Goal: Transaction & Acquisition: Purchase product/service

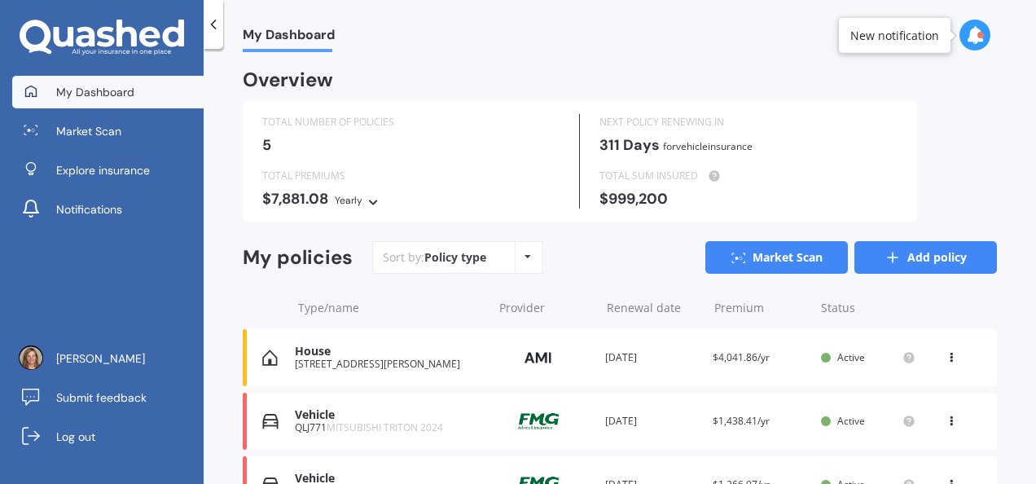
click at [885, 253] on icon at bounding box center [893, 257] width 16 height 16
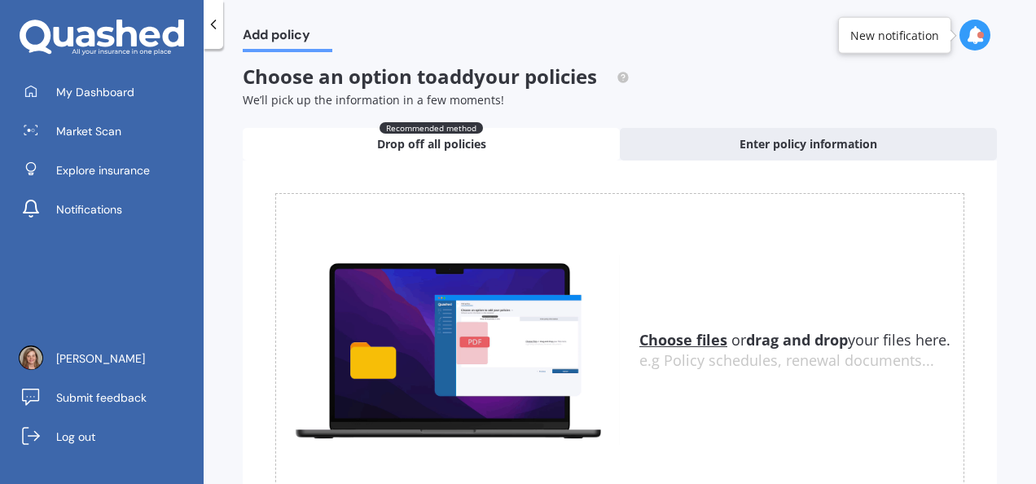
scroll to position [3, 0]
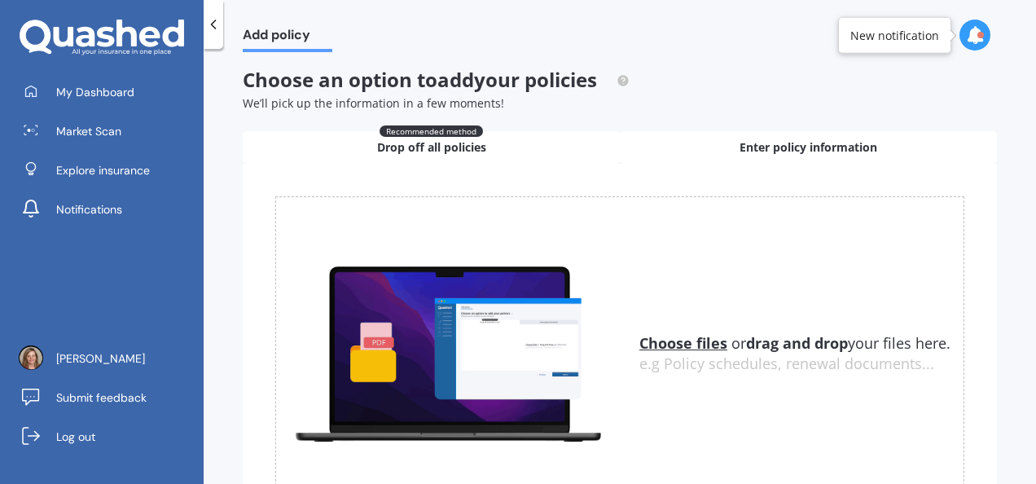
click at [854, 147] on span "Enter policy information" at bounding box center [809, 147] width 138 height 16
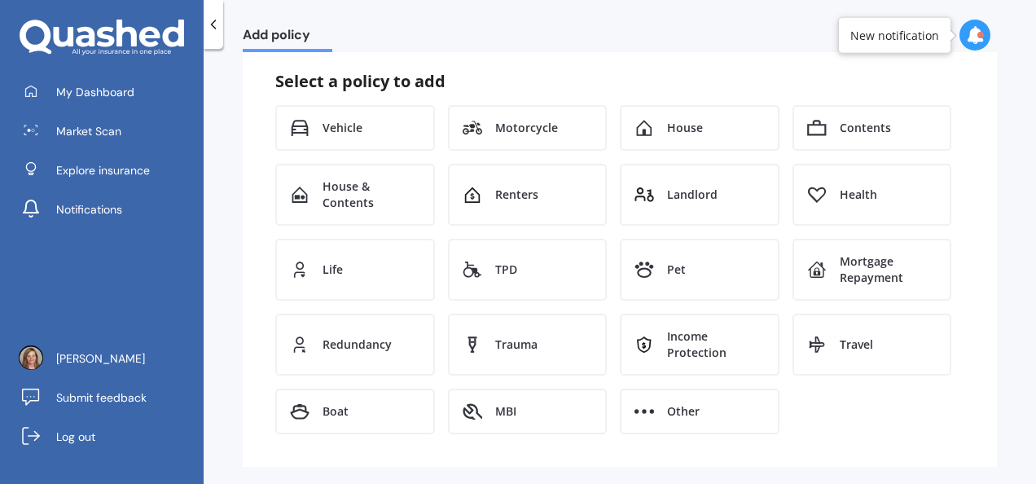
scroll to position [140, 0]
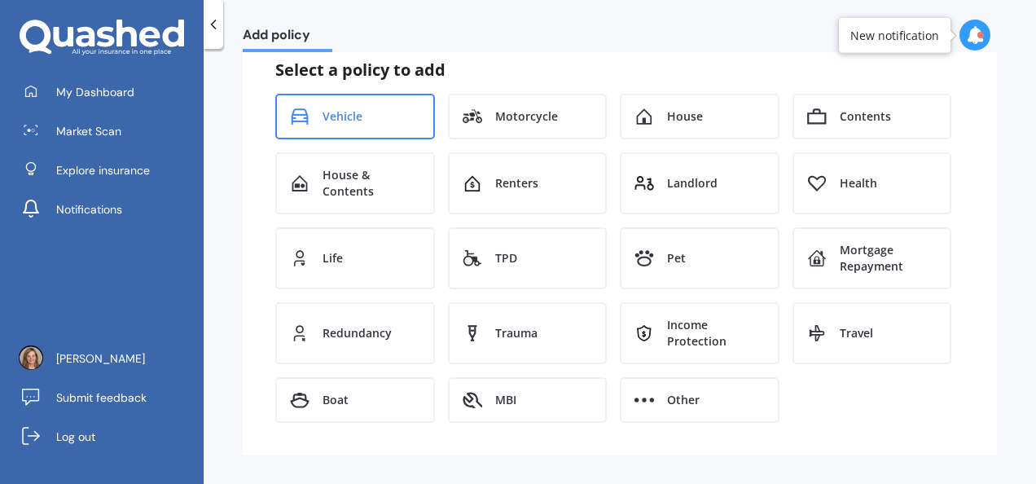
click at [354, 127] on div "Vehicle" at bounding box center [355, 117] width 160 height 46
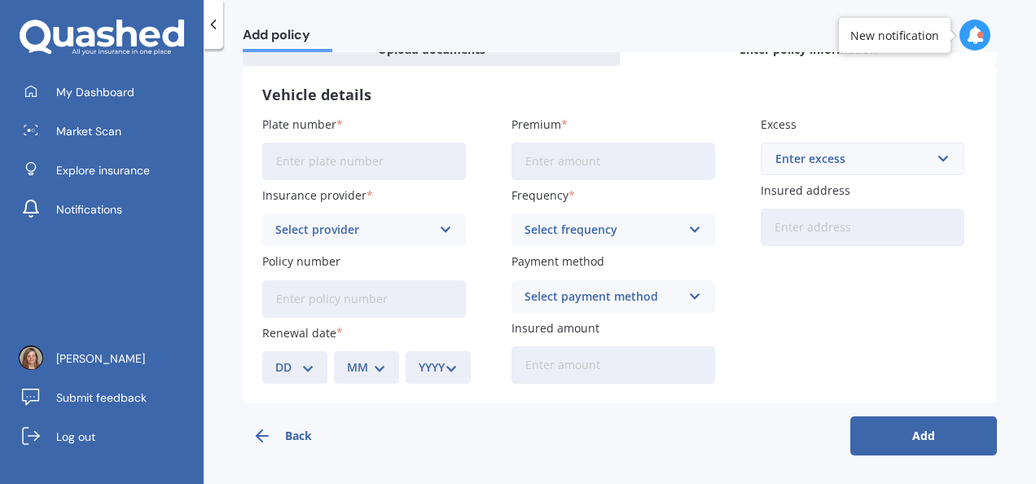
click at [349, 166] on input "Plate number" at bounding box center [364, 161] width 204 height 37
type input "772E2"
click at [432, 232] on div "Select provider AA AMI AMP ANZ ASB Aioi Nissay Dowa Ando Assurant Autosure BNZ …" at bounding box center [364, 229] width 204 height 33
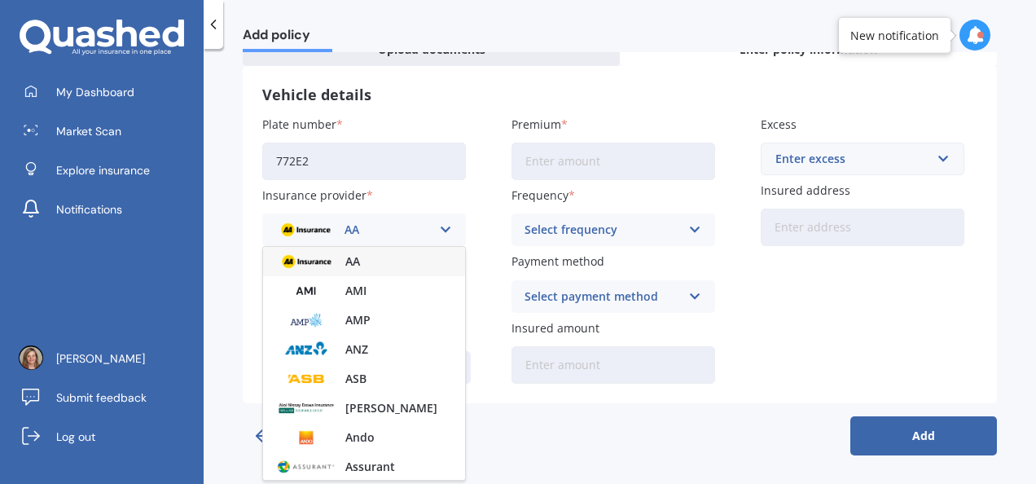
scroll to position [204, 0]
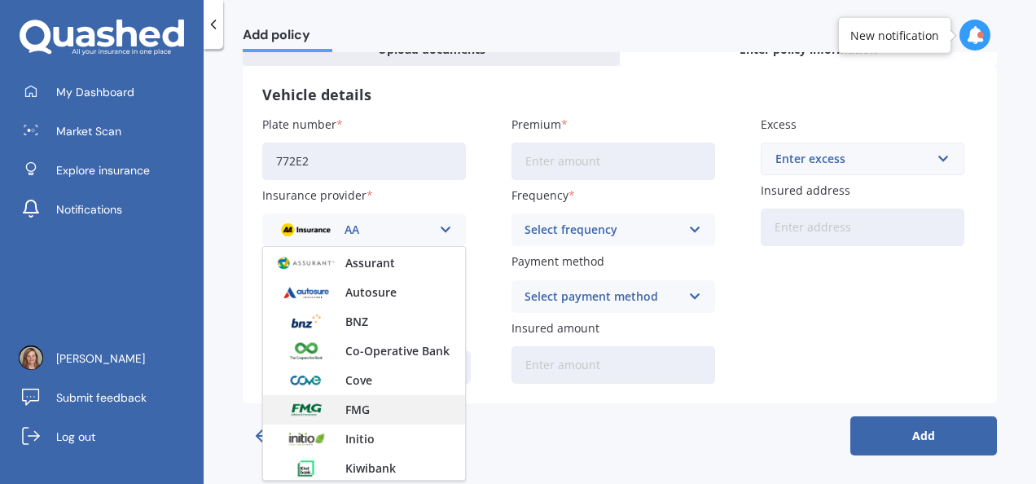
click at [372, 422] on div "FMG" at bounding box center [364, 409] width 202 height 29
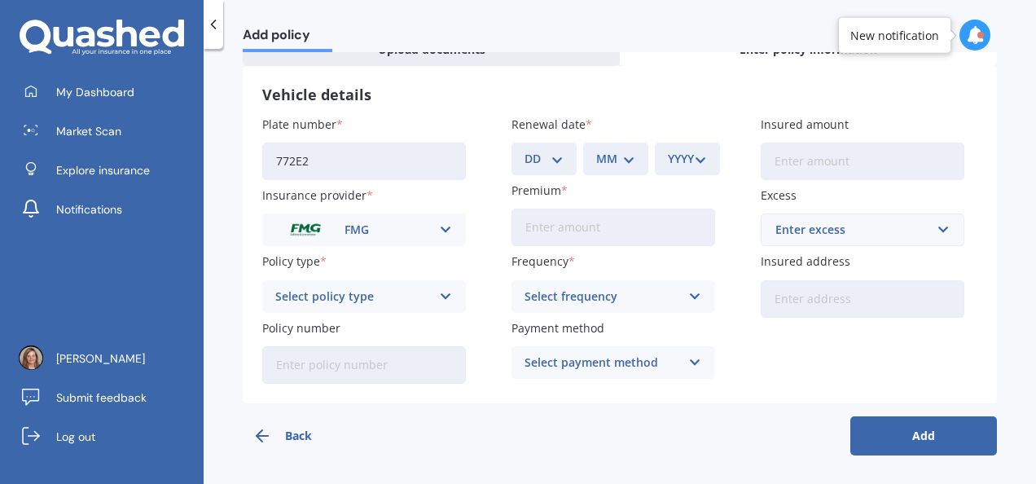
click at [450, 292] on div "Select policy type Essential - Fire Only Essential - Fire and Theft Essential -…" at bounding box center [364, 296] width 204 height 33
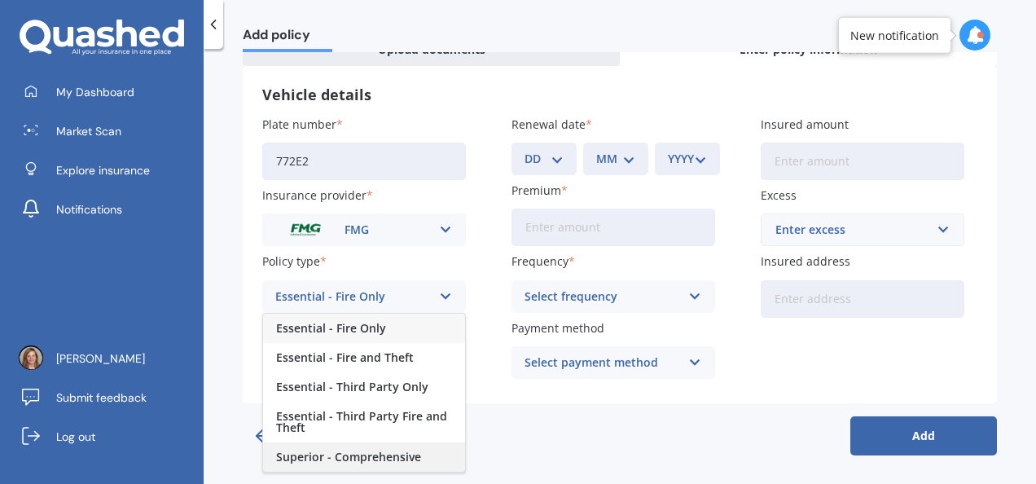
click at [350, 456] on span "Superior - Comprehensive" at bounding box center [348, 456] width 145 height 11
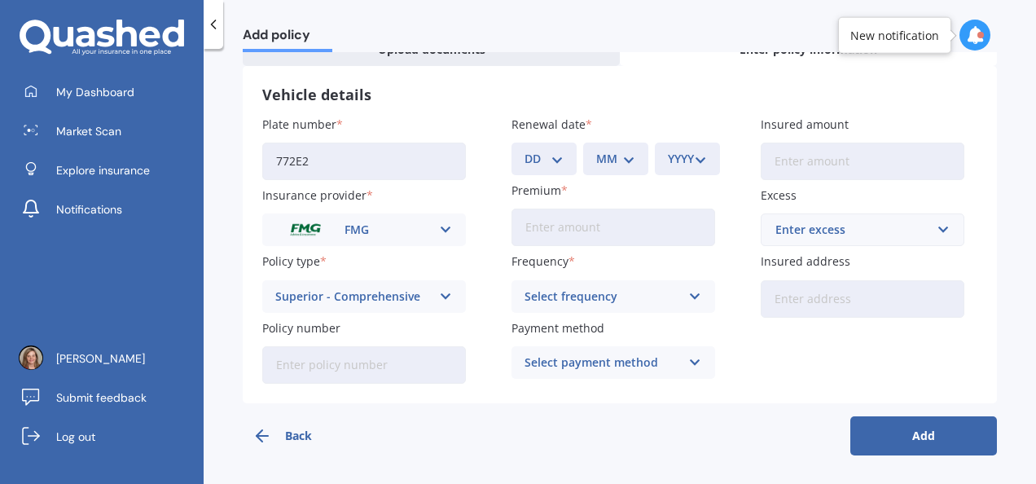
click at [321, 370] on input "Policy number" at bounding box center [364, 364] width 204 height 37
type input "D0015507229"
type input "$1,054.00"
type input "$130,000"
click at [552, 165] on select "DD 01 02 03 04 05 06 07 08 09 10 11 12 13 14 15 16 17 18 19 20 21 22 23 24 25 2…" at bounding box center [544, 159] width 39 height 18
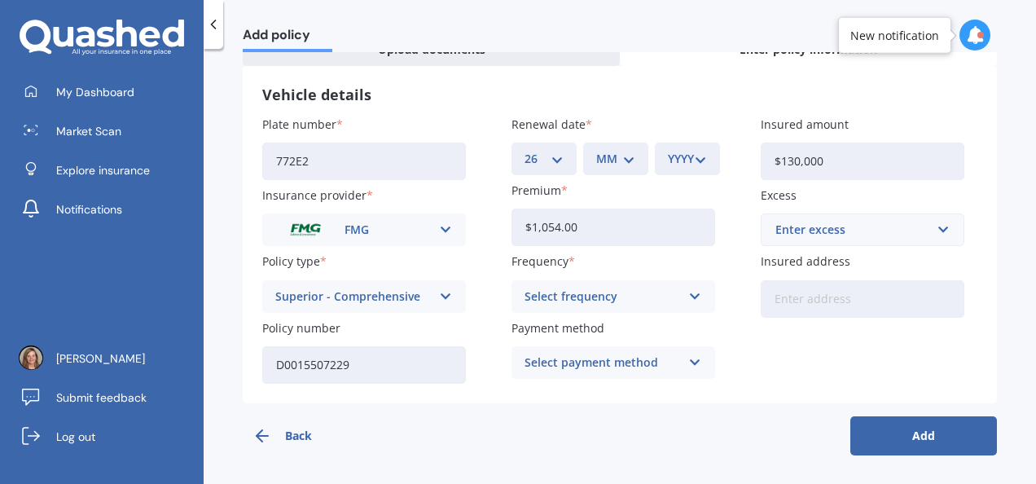
click at [525, 150] on select "DD 01 02 03 04 05 06 07 08 09 10 11 12 13 14 15 16 17 18 19 20 21 22 23 24 25 2…" at bounding box center [544, 159] width 39 height 18
click at [553, 159] on select "DD 01 02 03 04 05 06 07 08 09 10 11 12 13 14 15 16 17 18 19 20 21 22 23 24 25 2…" at bounding box center [544, 159] width 39 height 18
select select "30"
click at [525, 150] on select "DD 01 02 03 04 05 06 07 08 09 10 11 12 13 14 15 16 17 18 19 20 21 22 23 24 25 2…" at bounding box center [544, 159] width 39 height 18
click at [626, 163] on select "MM 01 02 03 04 05 06 07 08 09 10 11 12" at bounding box center [615, 159] width 39 height 18
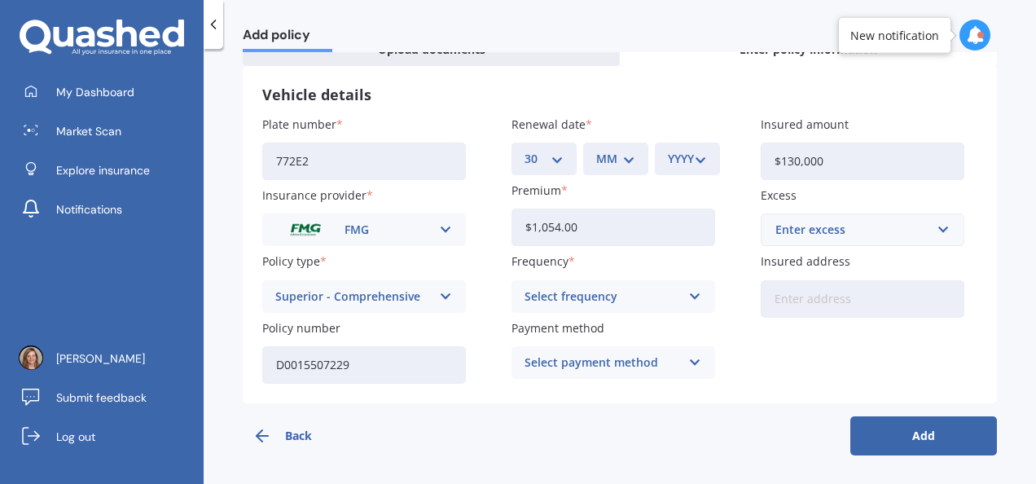
select select "06"
click at [596, 150] on select "MM 01 02 03 04 05 06 07 08 09 10 11 12" at bounding box center [615, 159] width 39 height 18
click at [684, 164] on select "YYYY 2027 2026 2025 2024 2023 2022 2021 2020 2019 2018 2017 2016 2015 2014 2013…" at bounding box center [687, 159] width 39 height 18
select select "2026"
click at [668, 150] on select "YYYY 2027 2026 2025 2024 2023 2022 2021 2020 2019 2018 2017 2016 2015 2014 2013…" at bounding box center [687, 159] width 39 height 18
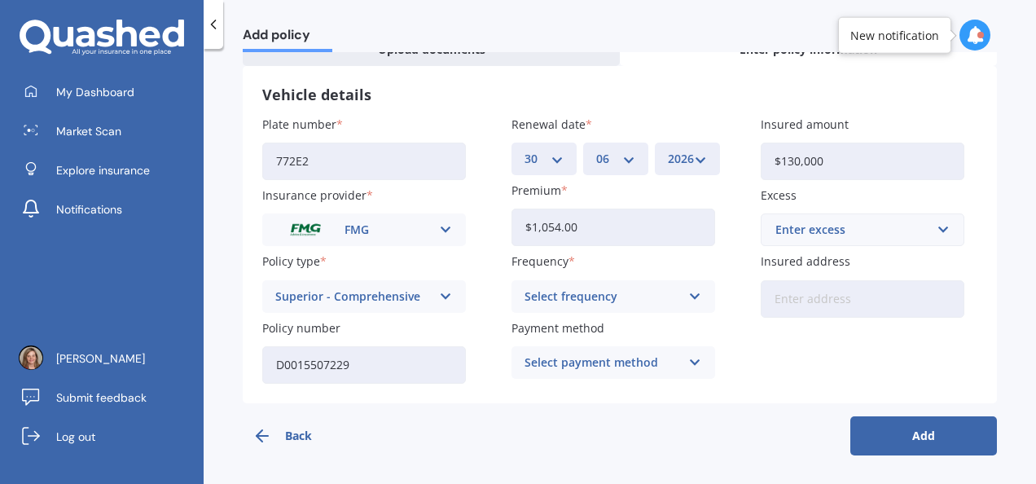
click at [787, 235] on div "Enter excess" at bounding box center [853, 230] width 155 height 18
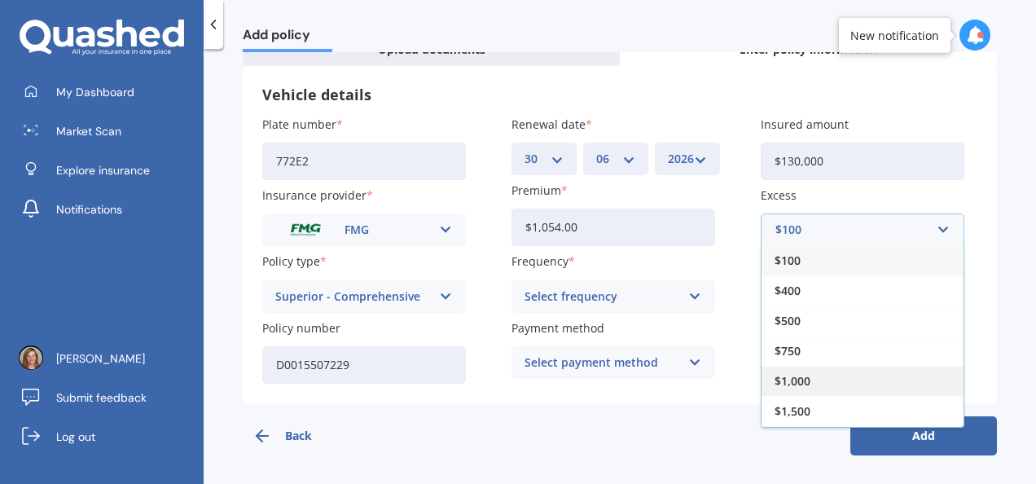
click at [788, 384] on span "$1,000" at bounding box center [793, 381] width 36 height 11
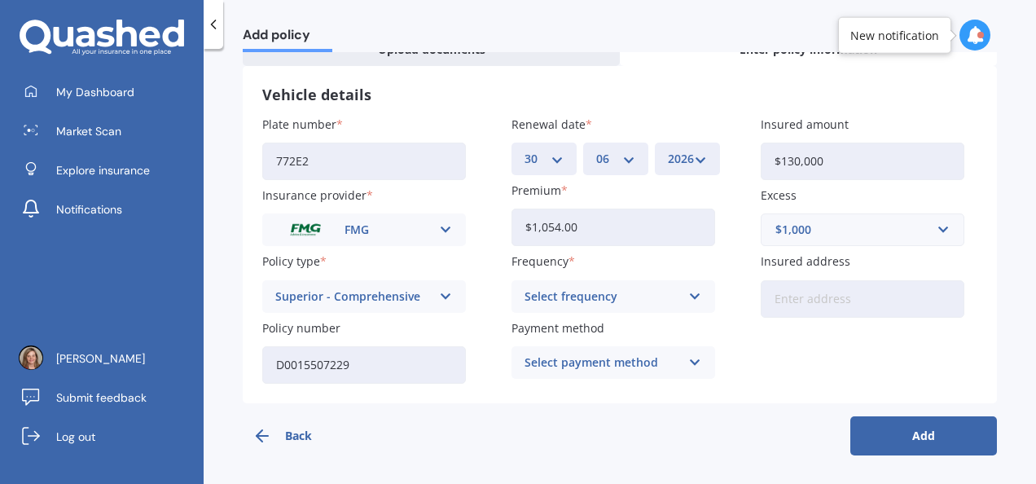
click at [772, 306] on input "Insured address" at bounding box center [863, 298] width 204 height 37
type input "[STREET_ADDRESS][PERSON_NAME]"
click at [552, 297] on div "Select frequency" at bounding box center [603, 297] width 156 height 18
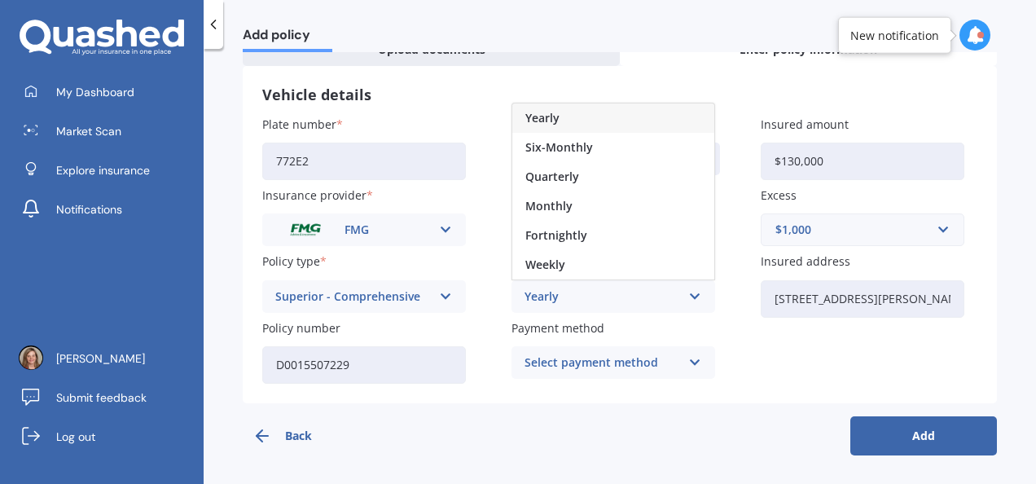
click at [528, 117] on span "Yearly" at bounding box center [543, 117] width 34 height 11
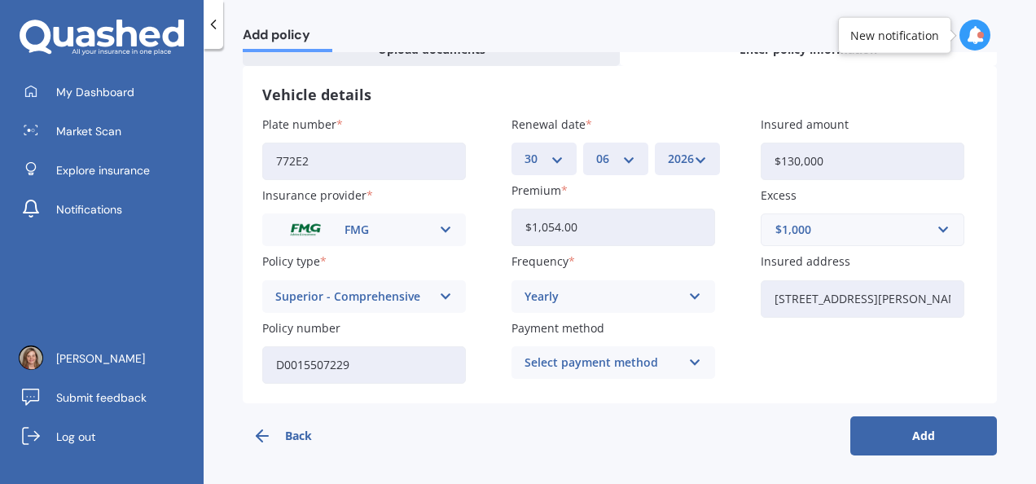
click at [539, 366] on div "Select payment method" at bounding box center [603, 363] width 156 height 18
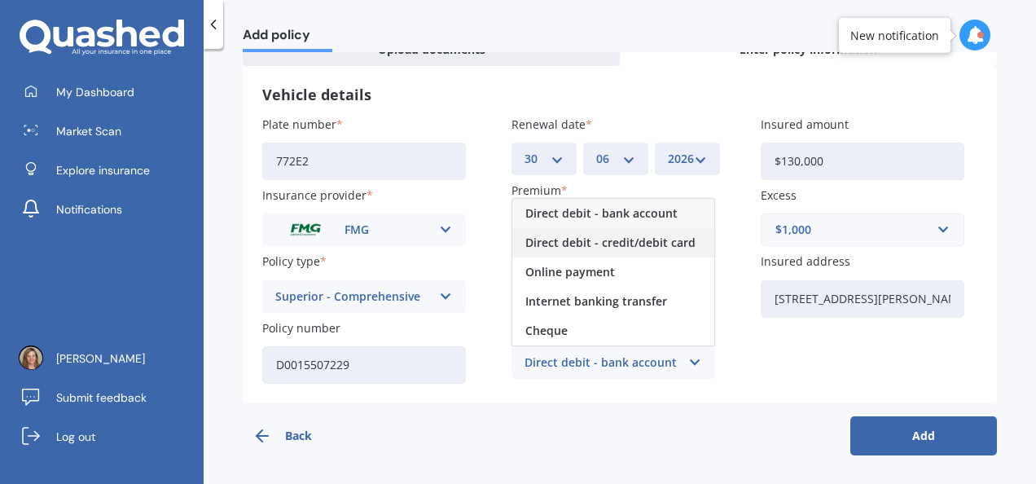
click at [542, 243] on span "Direct debit - credit/debit card" at bounding box center [611, 242] width 170 height 11
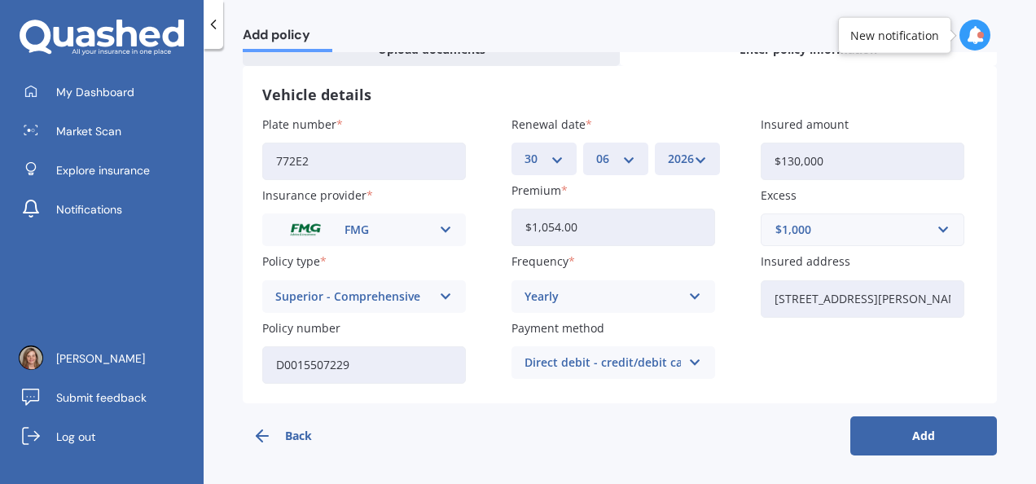
click at [884, 443] on button "Add" at bounding box center [924, 435] width 147 height 39
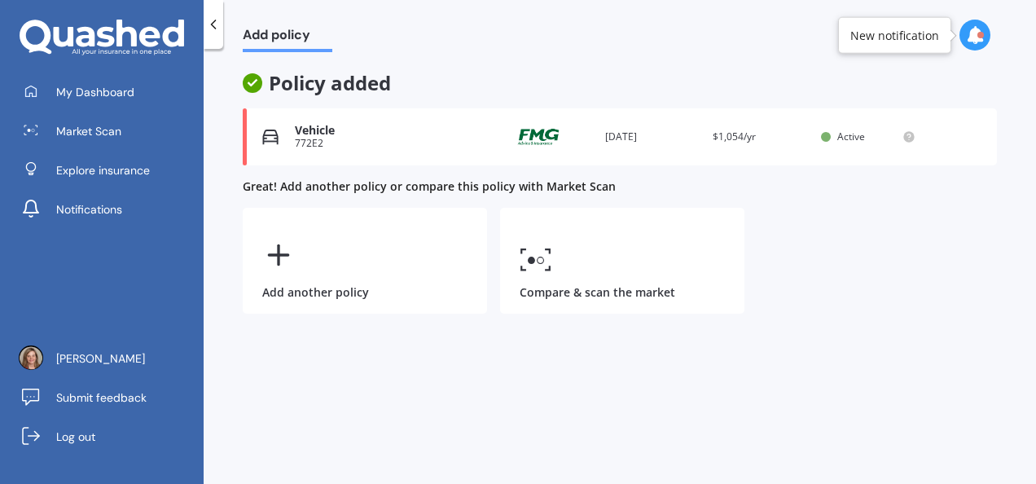
scroll to position [0, 0]
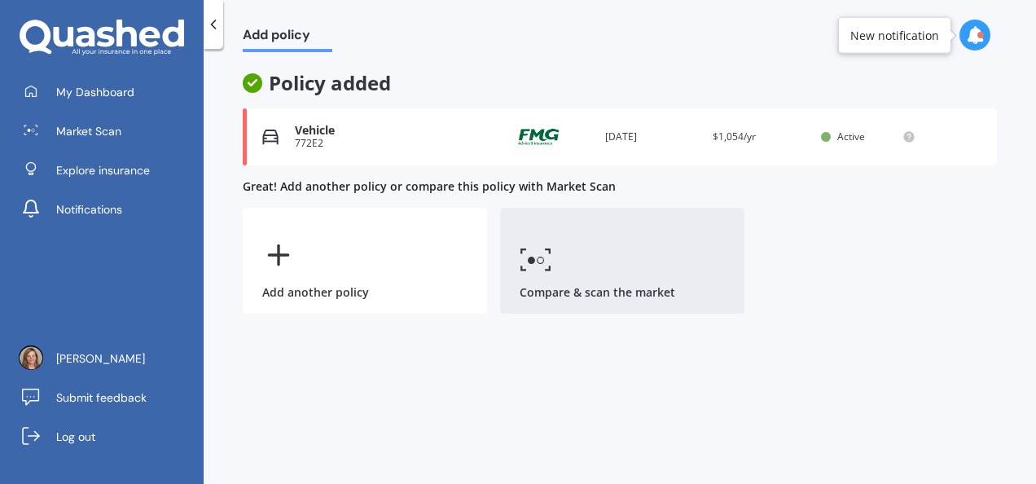
click at [549, 266] on icon at bounding box center [547, 268] width 5 height 4
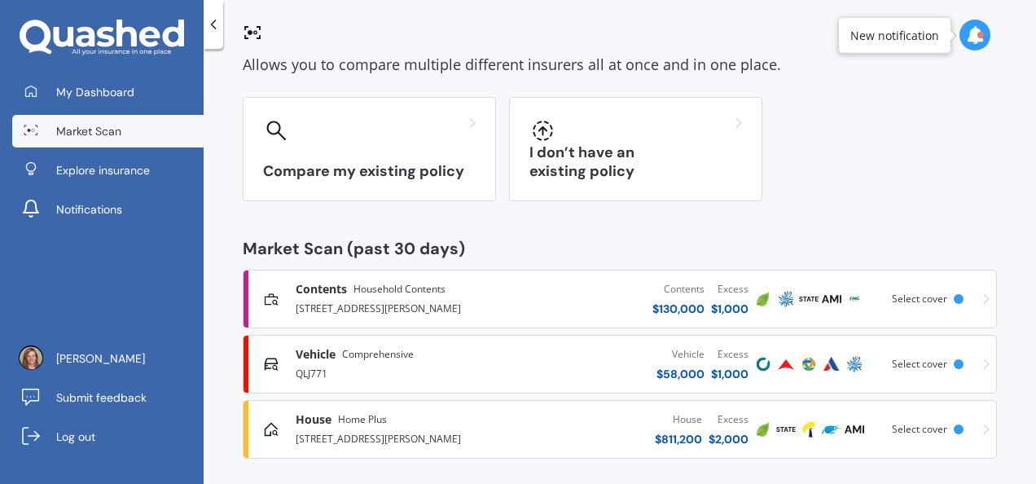
scroll to position [102, 0]
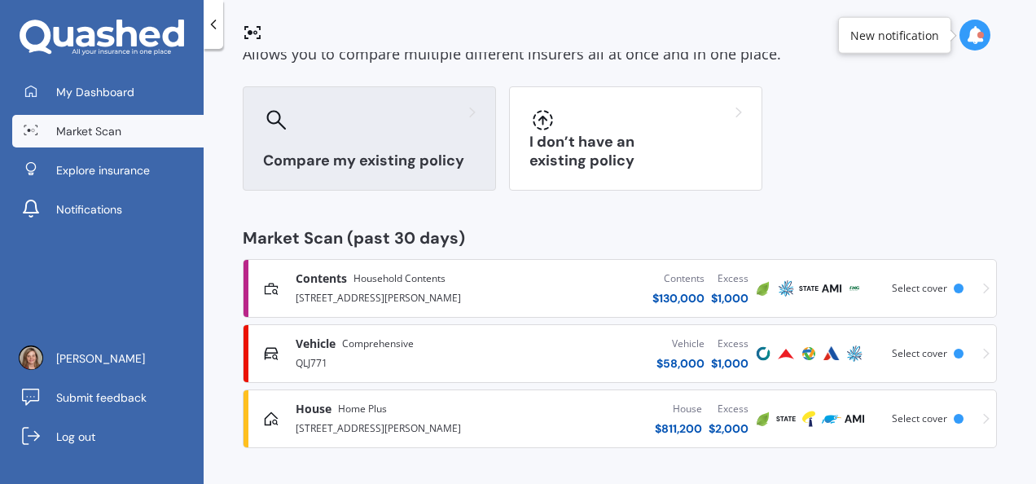
click at [326, 139] on div "Compare my existing policy" at bounding box center [369, 138] width 253 height 104
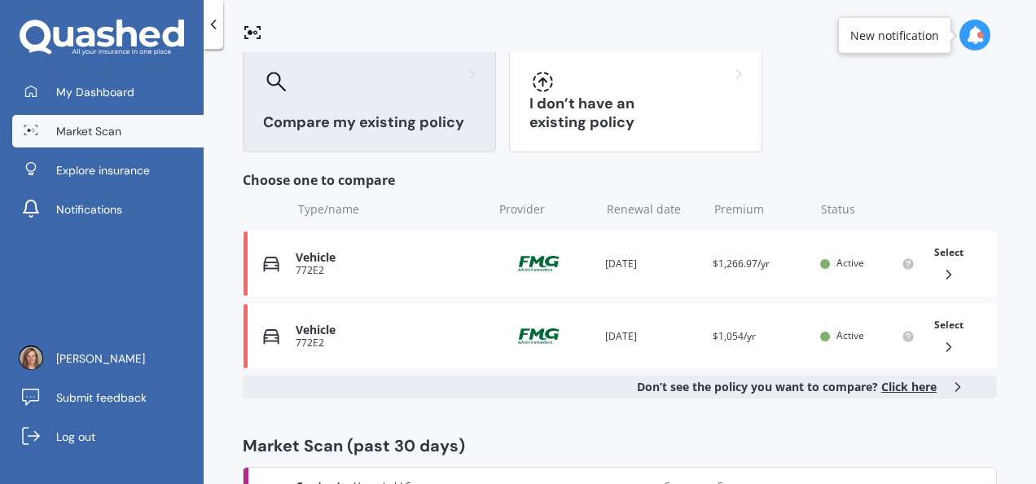
scroll to position [139, 0]
click at [941, 269] on icon at bounding box center [949, 275] width 16 height 16
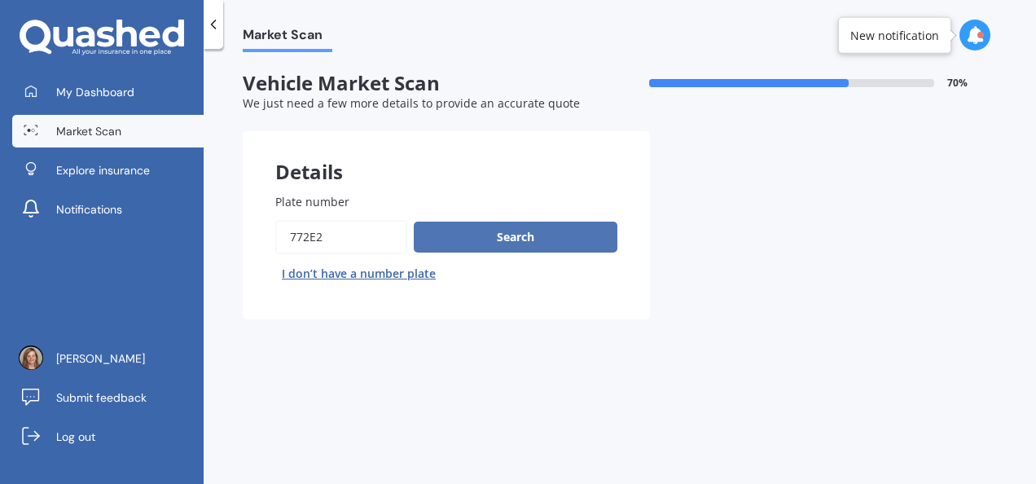
click at [530, 235] on button "Search" at bounding box center [516, 237] width 204 height 31
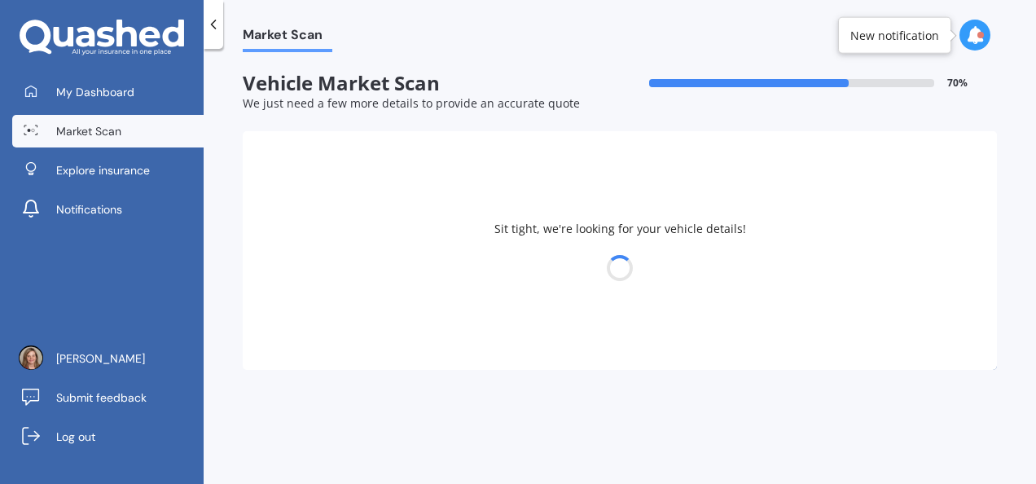
select select "13"
select select "04"
select select "1962"
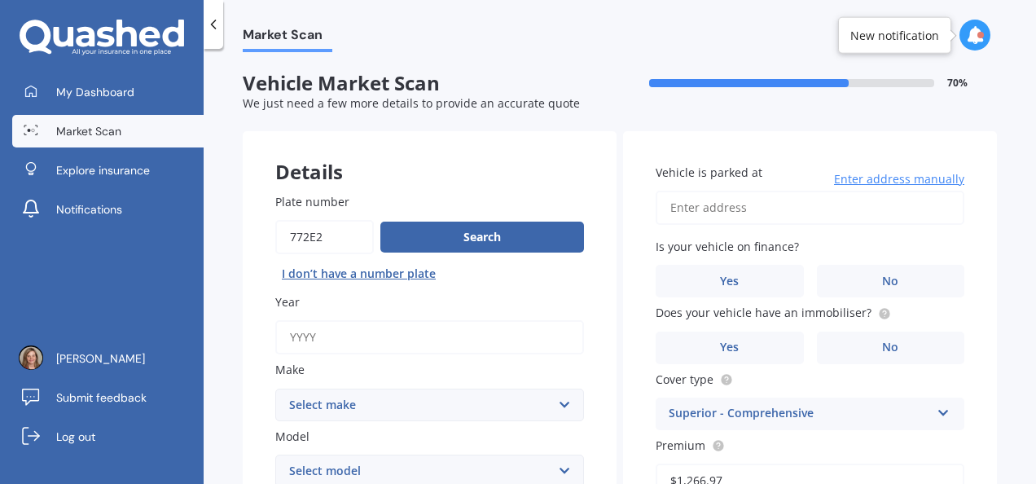
click at [314, 342] on input "Year" at bounding box center [429, 337] width 309 height 34
type input "2024"
click at [318, 407] on select "Select make ALFA ROMEO AUDI AUSTIN BMW CADILLAC CHEVROLET CITROEN DAIHATSU DAIM…" at bounding box center [429, 405] width 309 height 33
select select "ISUZU"
click at [275, 389] on select "Select make ALFA ROMEO AUDI AUSTIN BMW CADILLAC CHEVROLET CITROEN DAIHATSU DAIM…" at bounding box center [429, 405] width 309 height 33
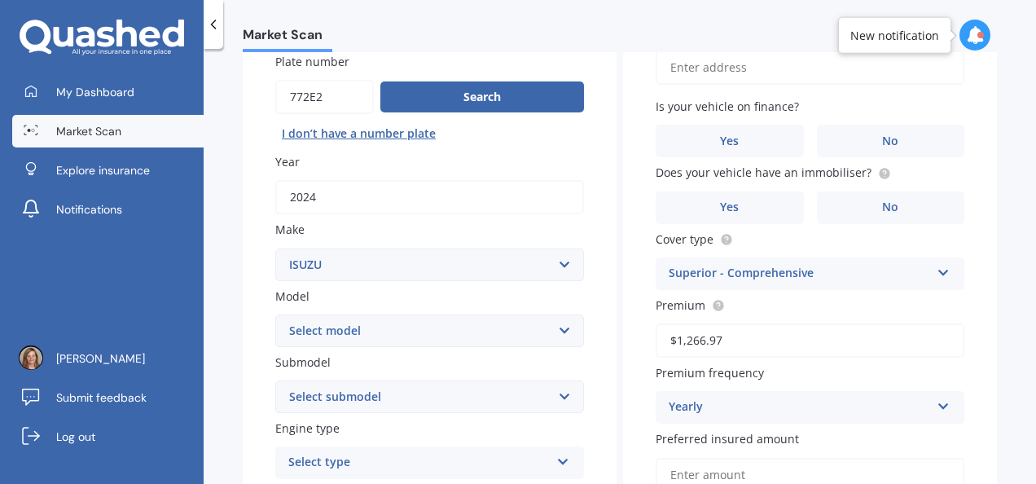
scroll to position [157, 0]
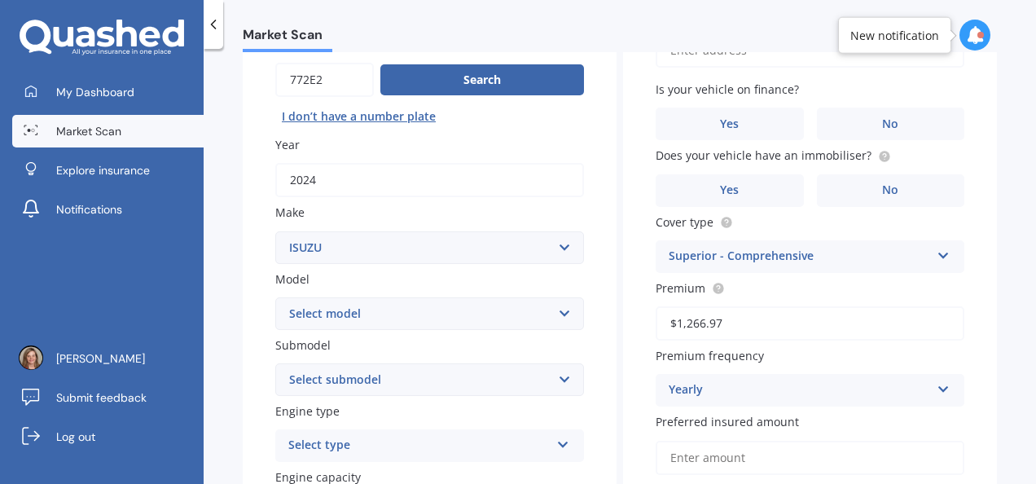
click at [310, 249] on select "Select make ALFA ROMEO AUDI AUSTIN BMW CADILLAC CHEVROLET CITROEN DAIHATSU DAIM…" at bounding box center [429, 247] width 309 height 33
click at [248, 257] on div "Plate number Search I don’t have a number plate Year [DATE] Make Select make AL…" at bounding box center [430, 481] width 374 height 957
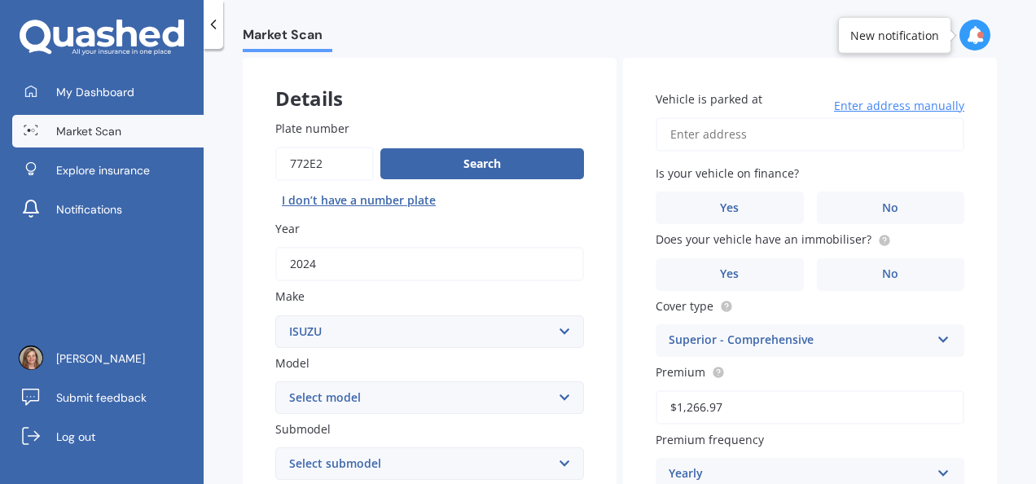
scroll to position [0, 0]
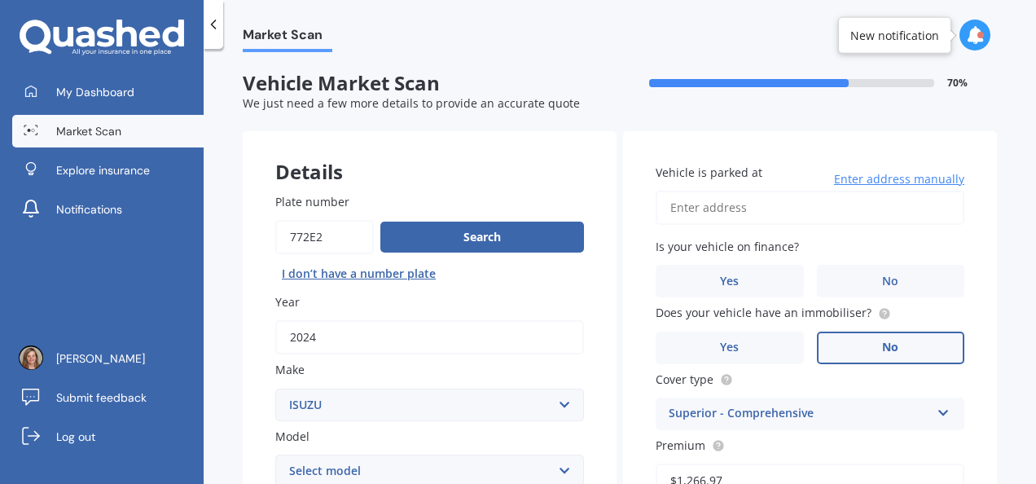
click at [896, 350] on label "No" at bounding box center [891, 348] width 148 height 33
click at [0, 0] on input "No" at bounding box center [0, 0] width 0 height 0
click at [886, 284] on span "No" at bounding box center [890, 282] width 16 height 14
click at [0, 0] on input "No" at bounding box center [0, 0] width 0 height 0
click at [693, 207] on input "Vehicle is parked at" at bounding box center [810, 208] width 309 height 34
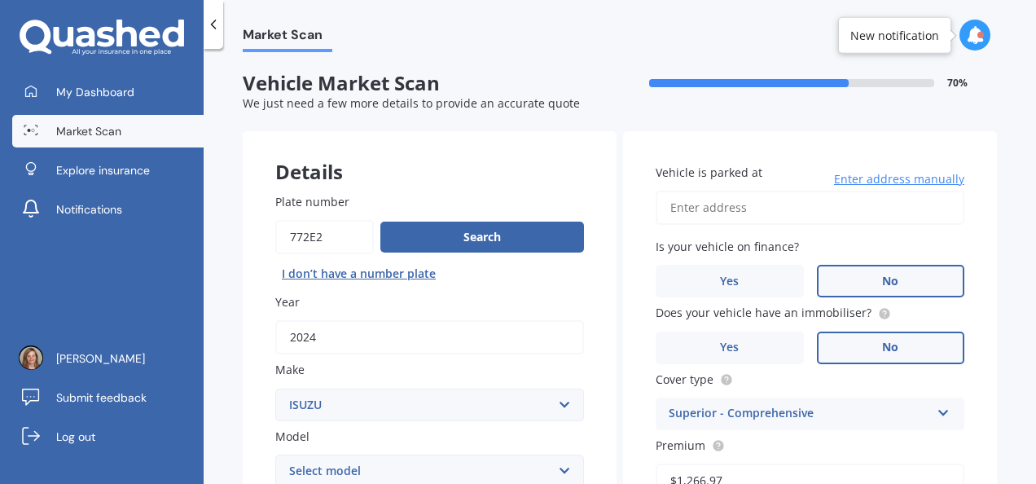
type input "[STREET_ADDRESS][PERSON_NAME]"
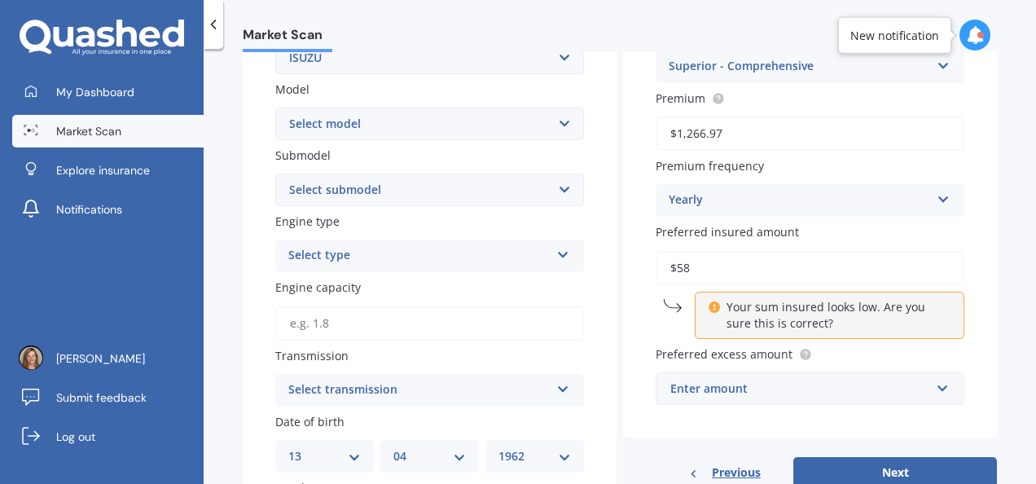
type input "$5"
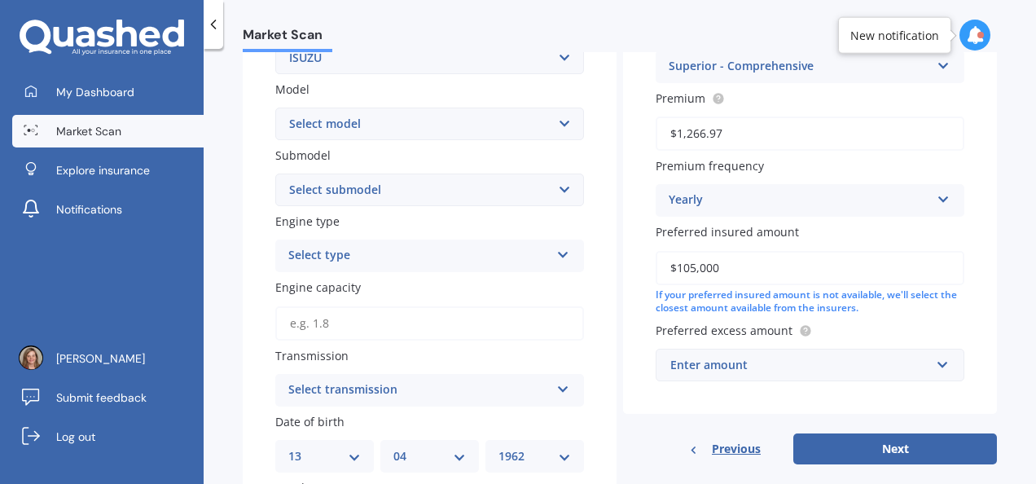
type input "$105,000"
click at [689, 372] on div "Enter amount" at bounding box center [801, 365] width 260 height 18
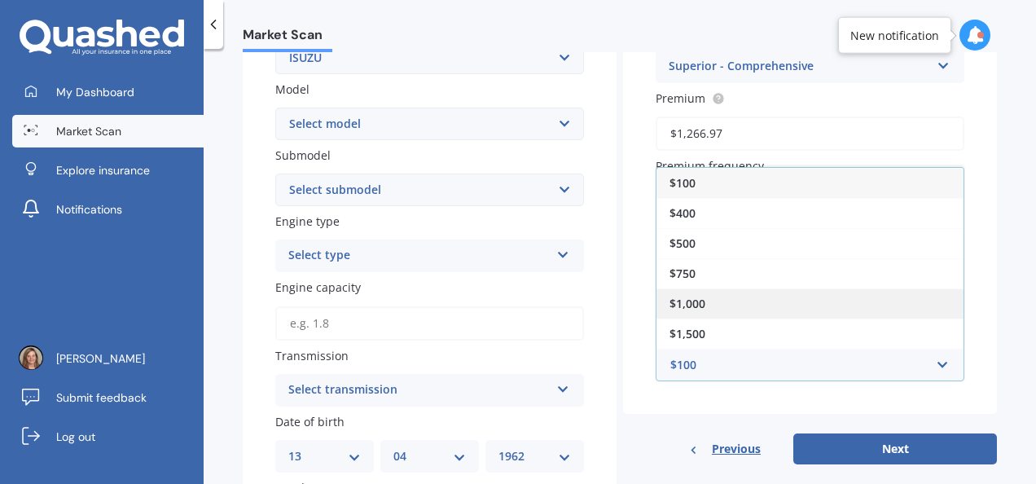
click at [676, 310] on span "$1,000" at bounding box center [688, 303] width 36 height 15
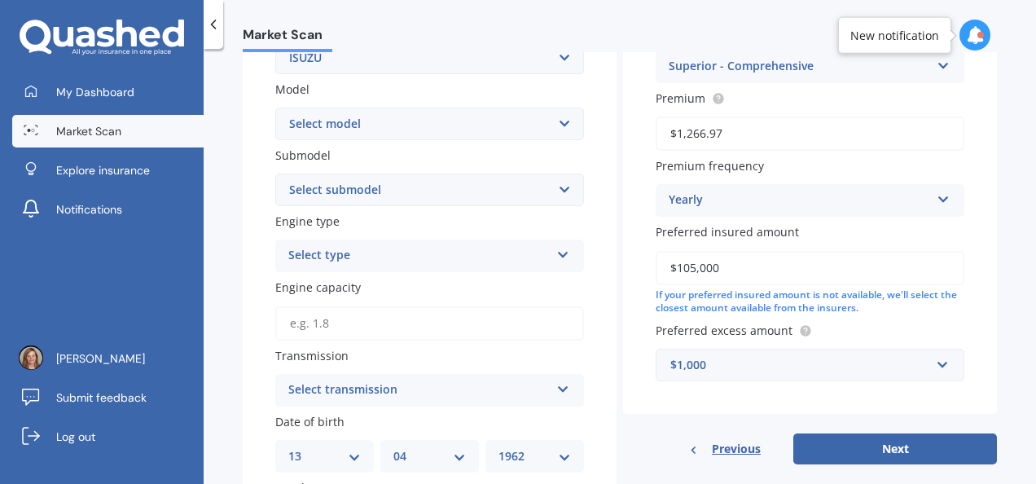
click at [306, 261] on div "Select type" at bounding box center [419, 256] width 262 height 20
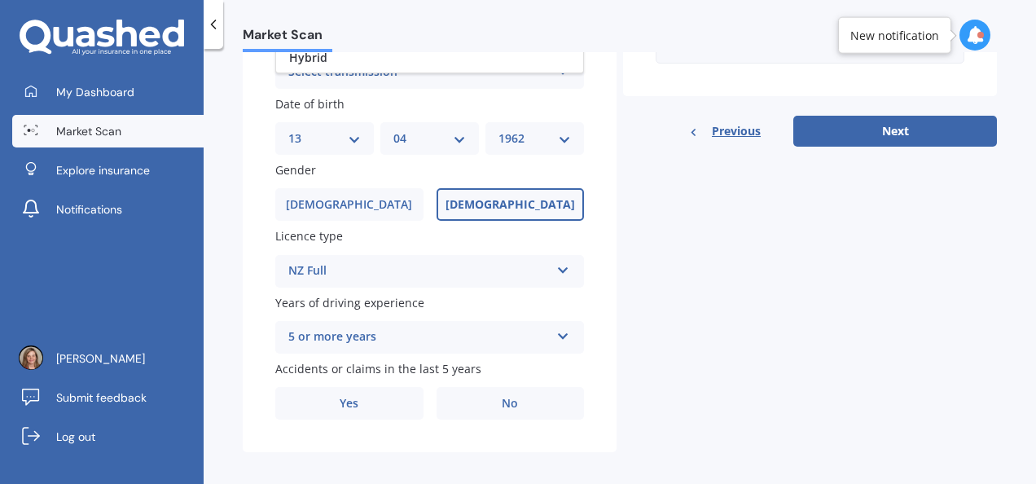
scroll to position [664, 0]
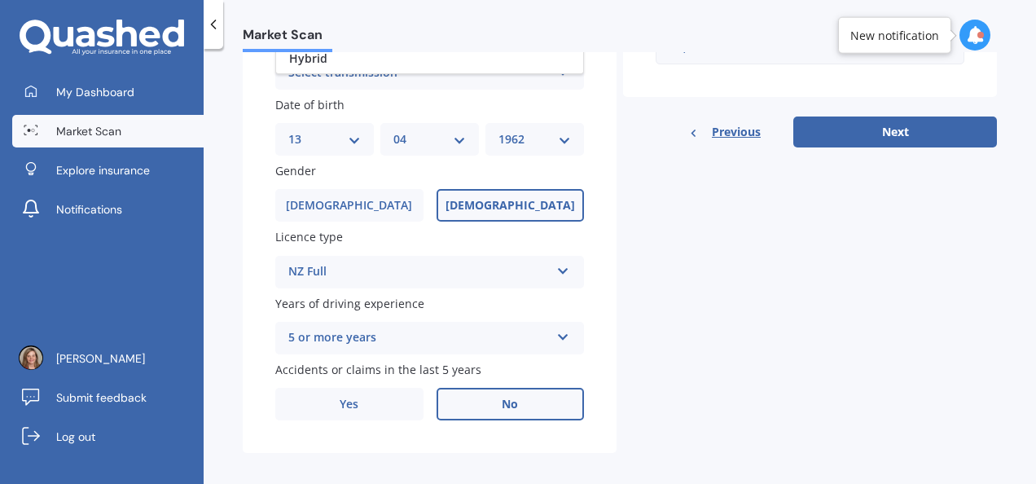
click at [502, 410] on span "No" at bounding box center [510, 405] width 16 height 14
click at [0, 0] on input "No" at bounding box center [0, 0] width 0 height 0
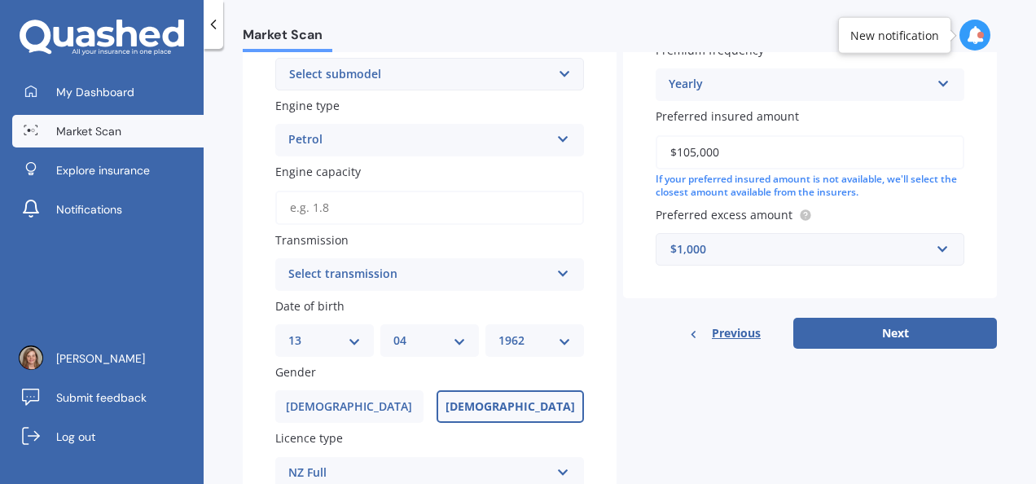
click at [842, 342] on button "Next" at bounding box center [896, 333] width 204 height 31
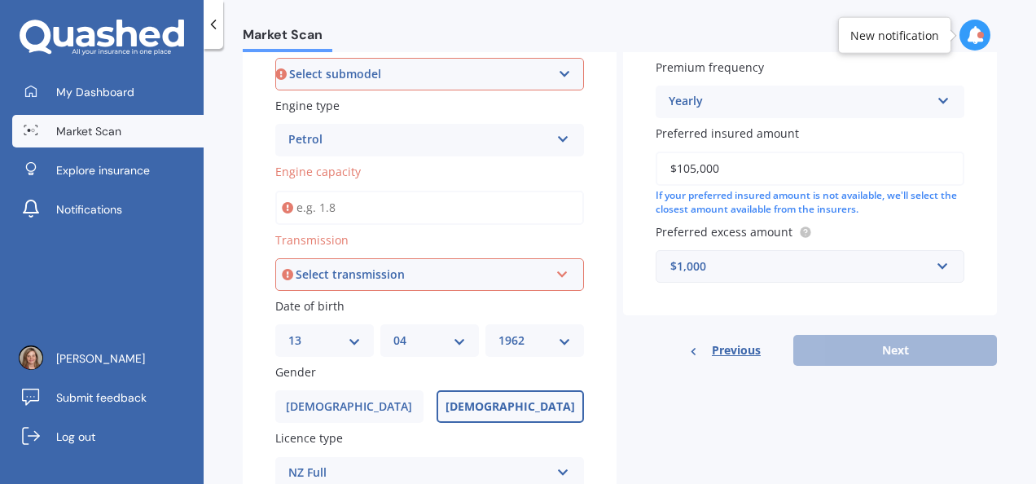
scroll to position [376, 0]
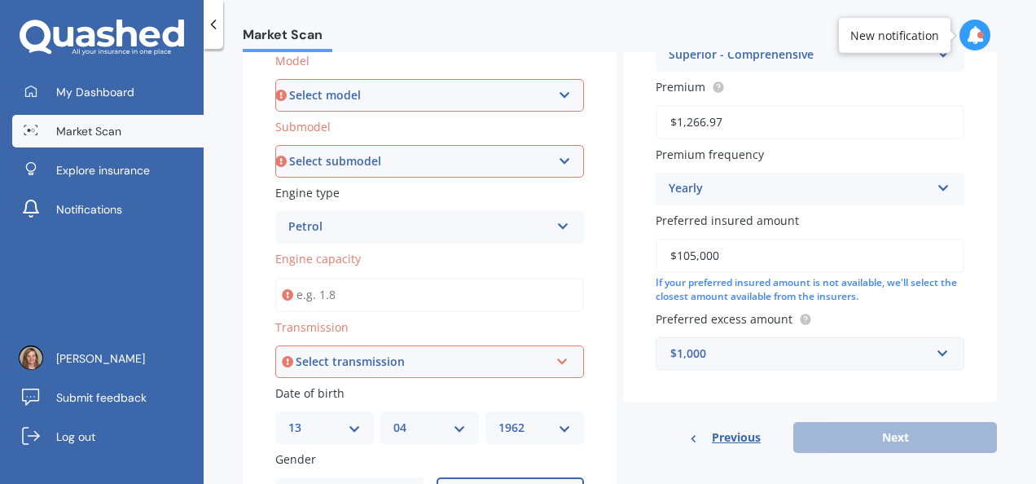
click at [248, 292] on div "Plate number Search I don’t have a number plate Year [DATE] Make Select make AL…" at bounding box center [430, 263] width 374 height 957
click at [306, 98] on select "Select model Aska Bighorn Commercials Como D-Max ELF Elf 1.5/2.0 Tonnes Elf UT …" at bounding box center [429, 95] width 309 height 33
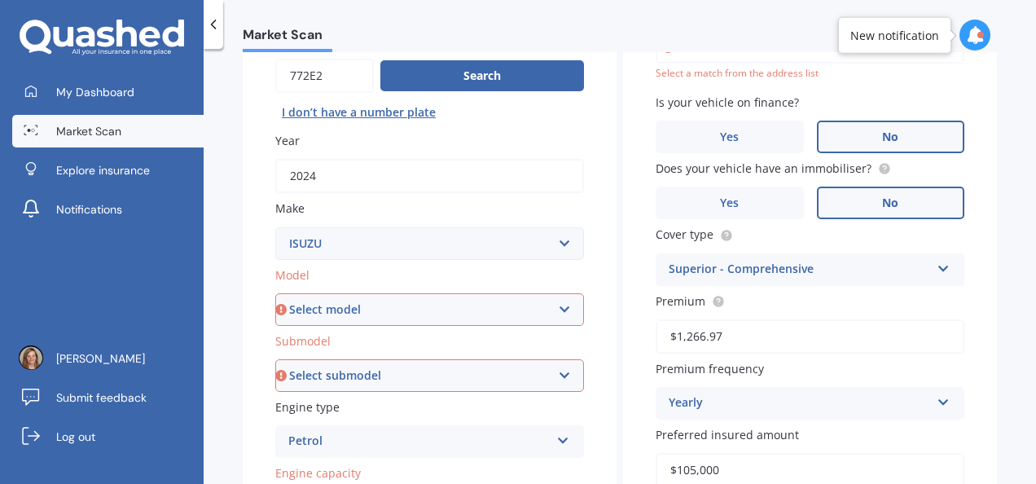
scroll to position [0, 0]
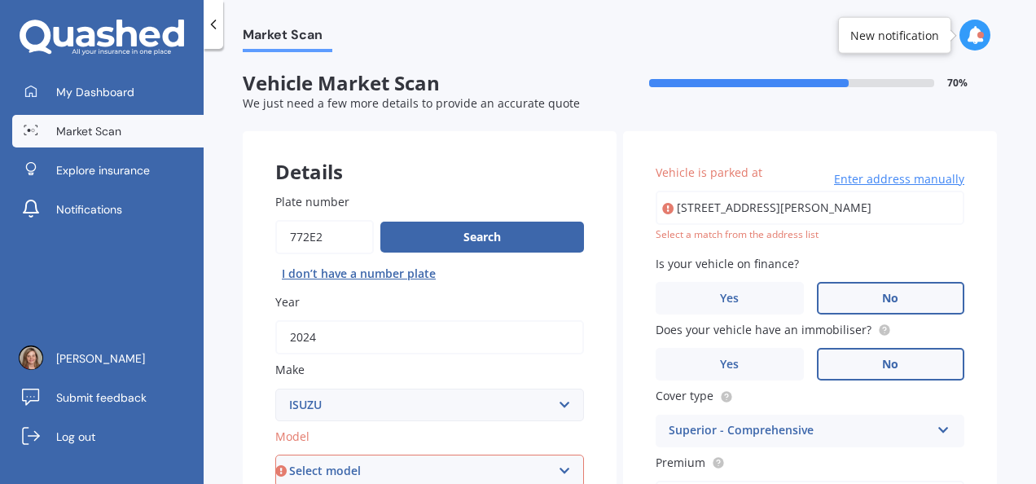
click at [213, 24] on icon at bounding box center [213, 24] width 16 height 16
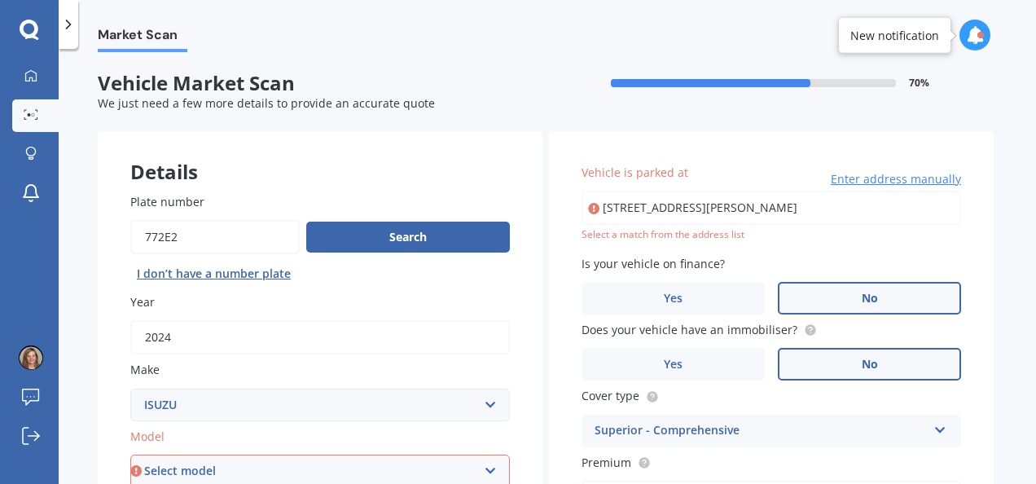
click at [32, 37] on icon at bounding box center [29, 29] width 19 height 19
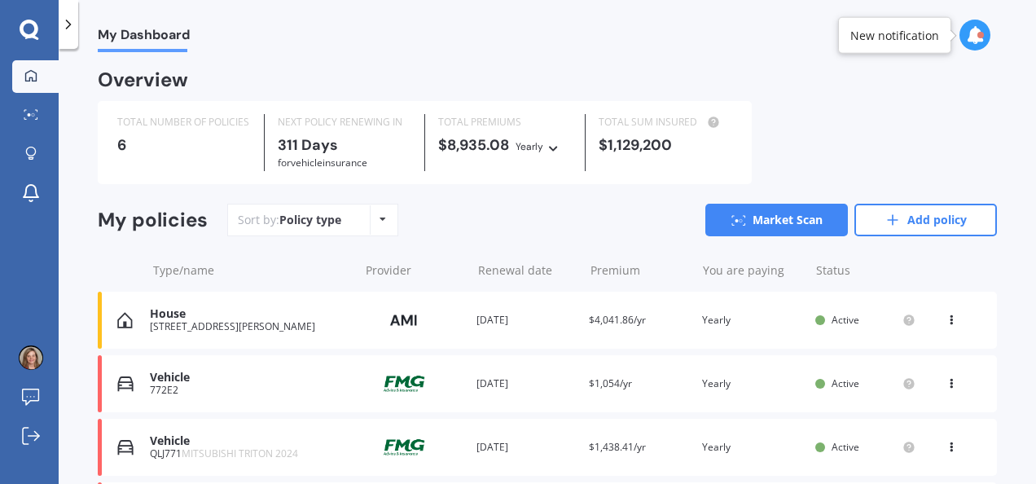
click at [381, 219] on icon at bounding box center [383, 219] width 7 height 10
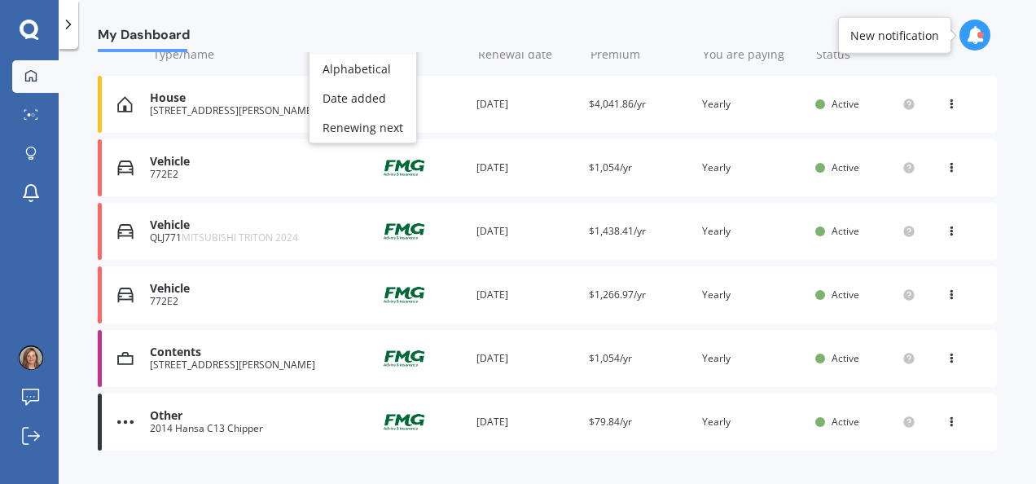
scroll to position [251, 0]
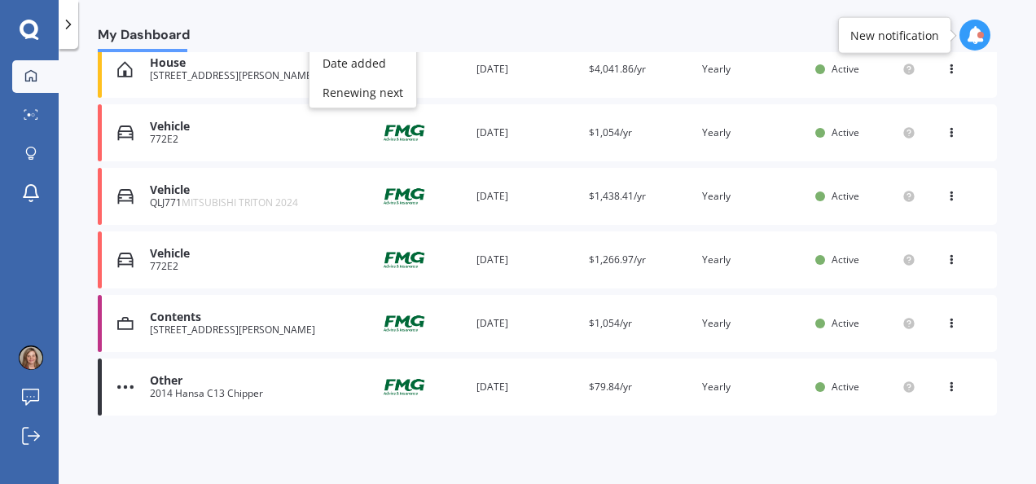
click at [166, 262] on div "772E2" at bounding box center [250, 266] width 200 height 11
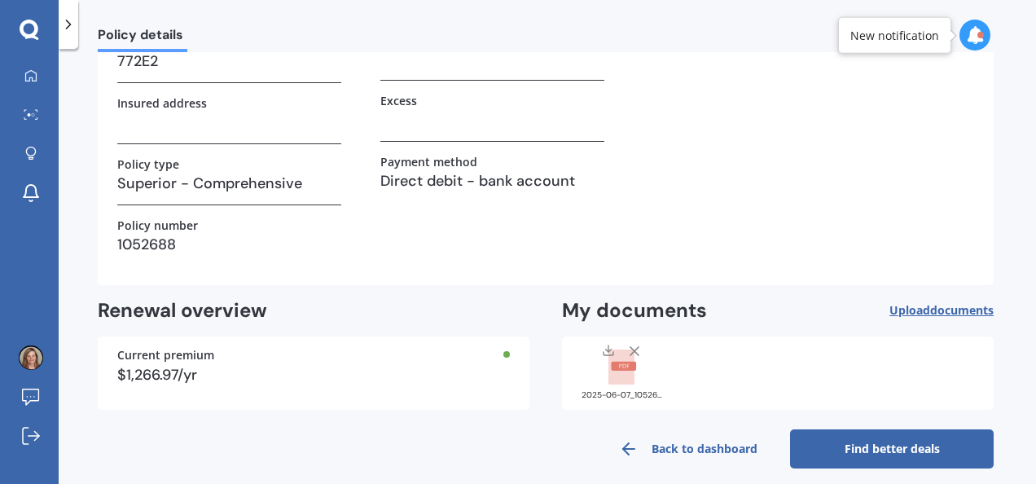
scroll to position [201, 0]
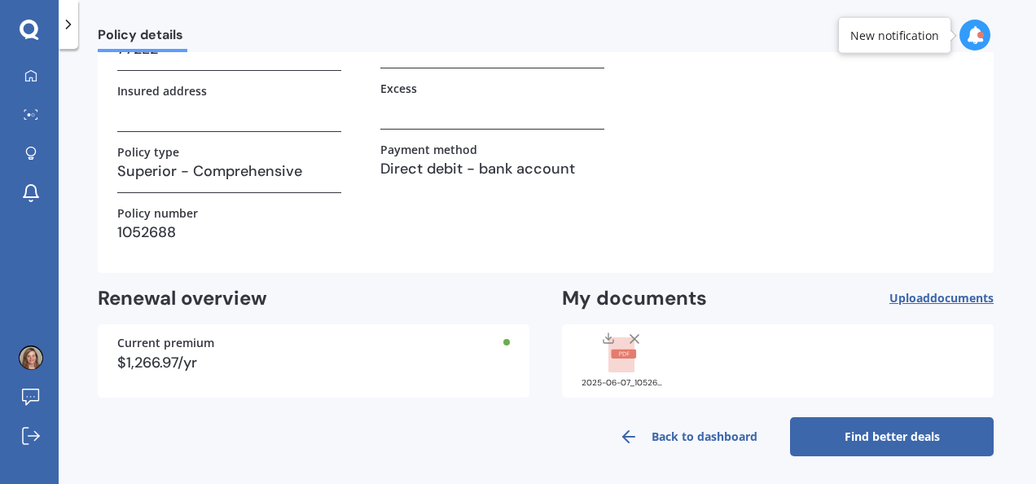
click at [841, 445] on link "Find better deals" at bounding box center [892, 436] width 204 height 39
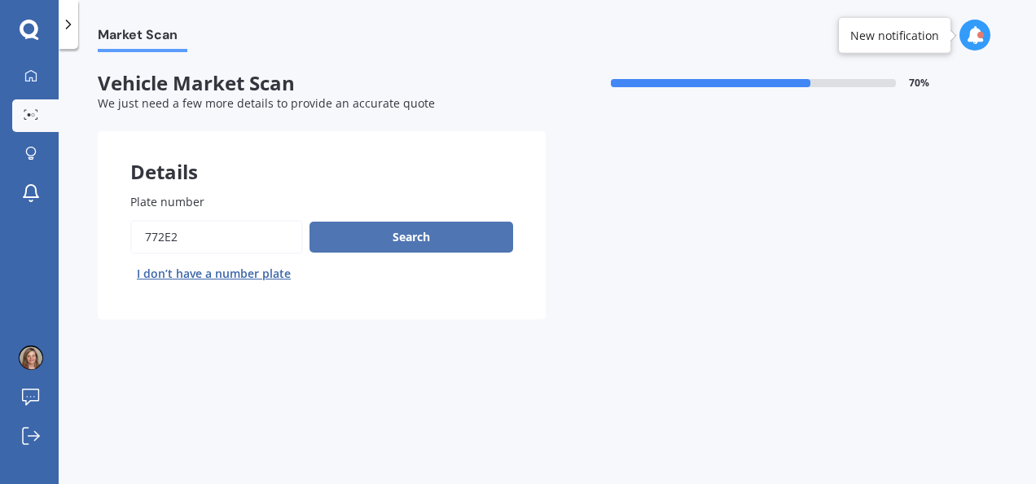
click at [415, 244] on button "Search" at bounding box center [412, 237] width 204 height 31
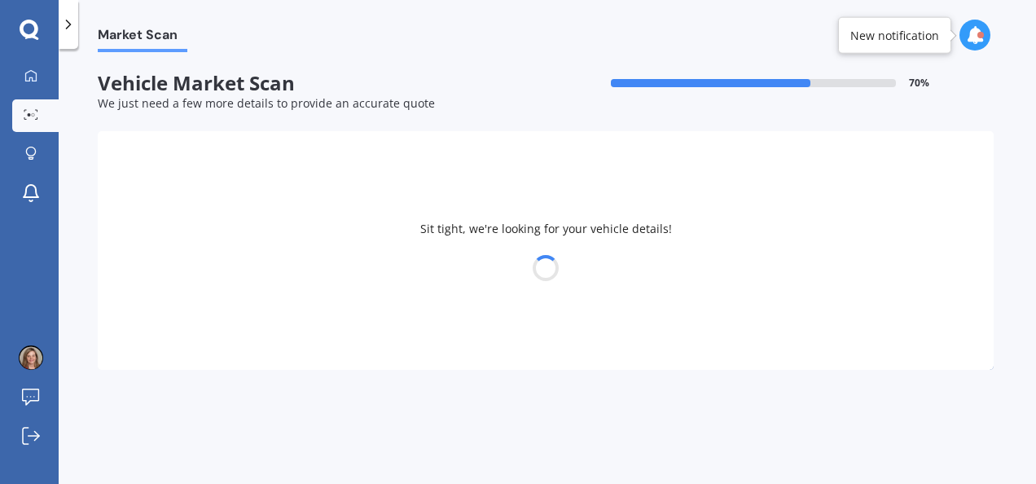
select select "13"
select select "04"
select select "1962"
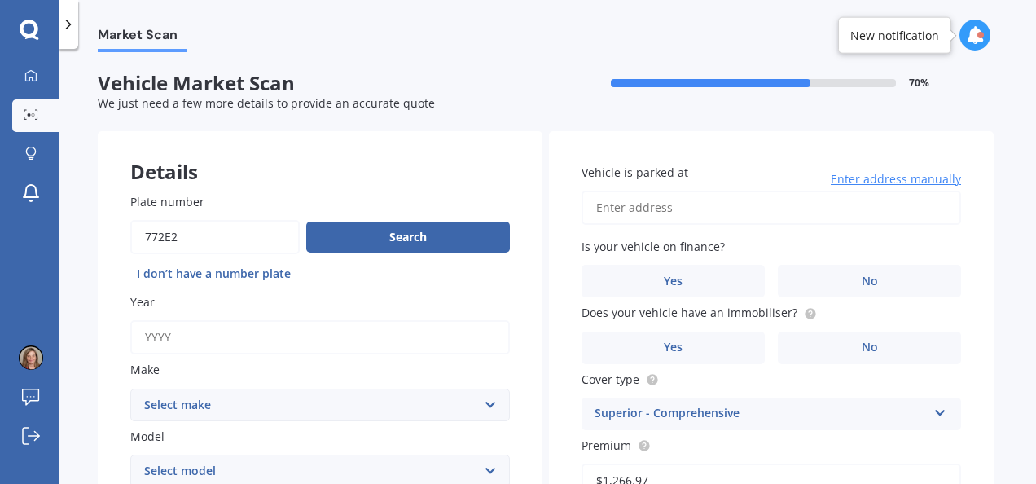
click at [32, 37] on icon at bounding box center [29, 29] width 19 height 19
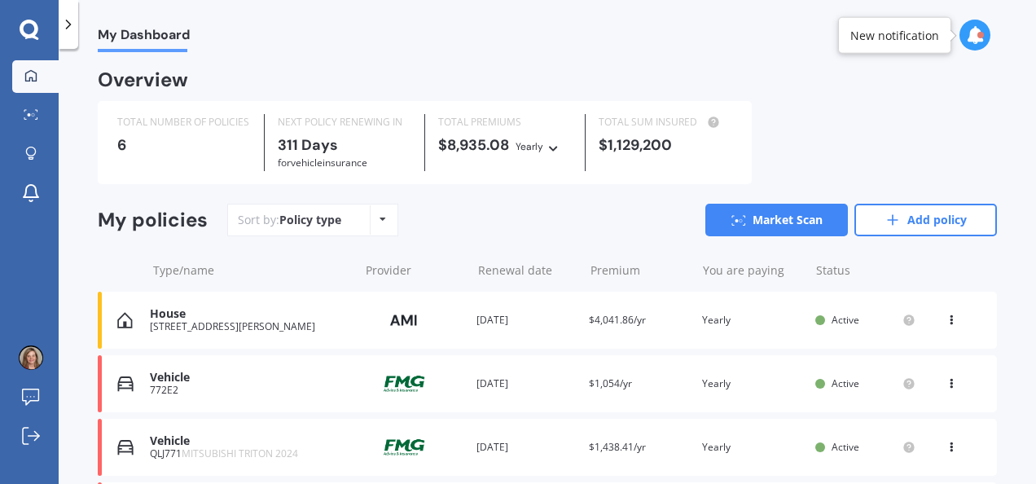
click at [29, 75] on icon at bounding box center [30, 75] width 13 height 13
click at [36, 77] on icon at bounding box center [30, 74] width 11 height 11
click at [31, 36] on icon at bounding box center [29, 29] width 19 height 19
click at [26, 151] on icon at bounding box center [31, 152] width 10 height 10
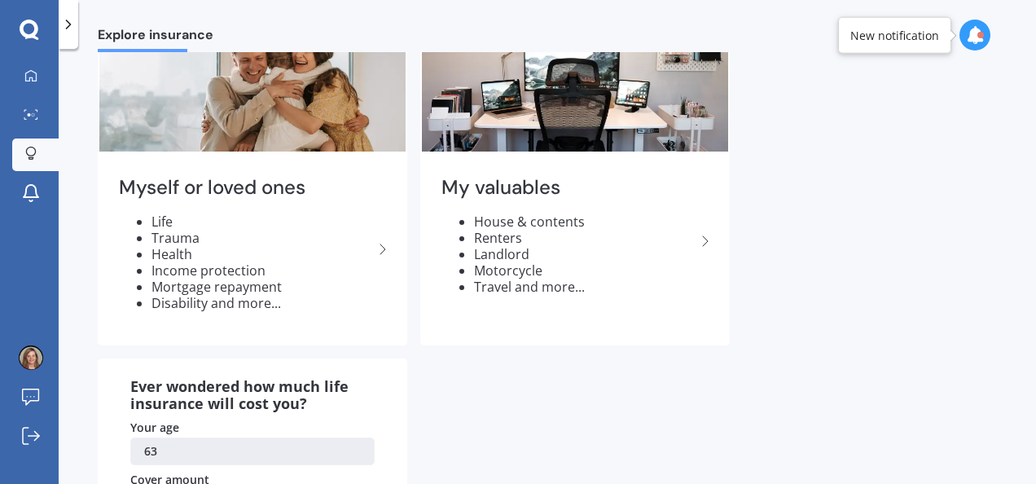
scroll to position [90, 0]
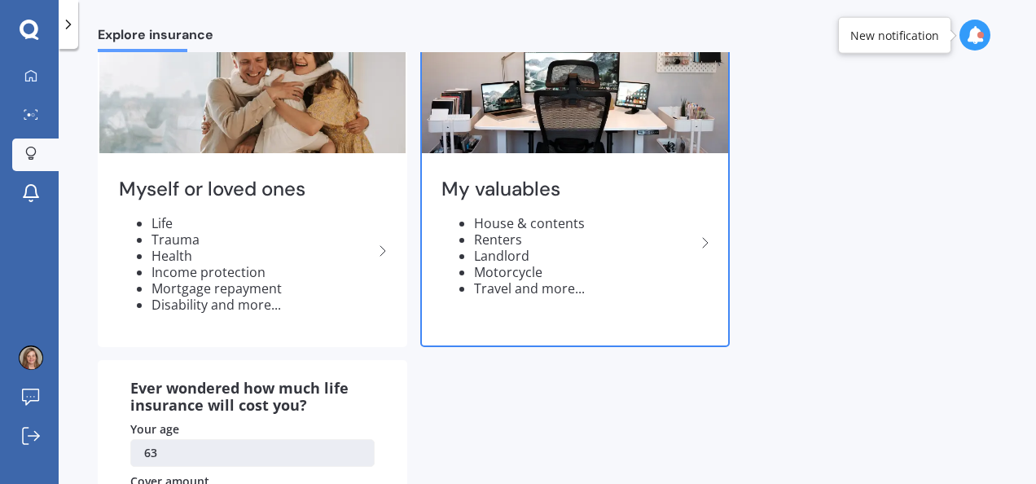
click at [706, 242] on icon at bounding box center [706, 243] width 20 height 20
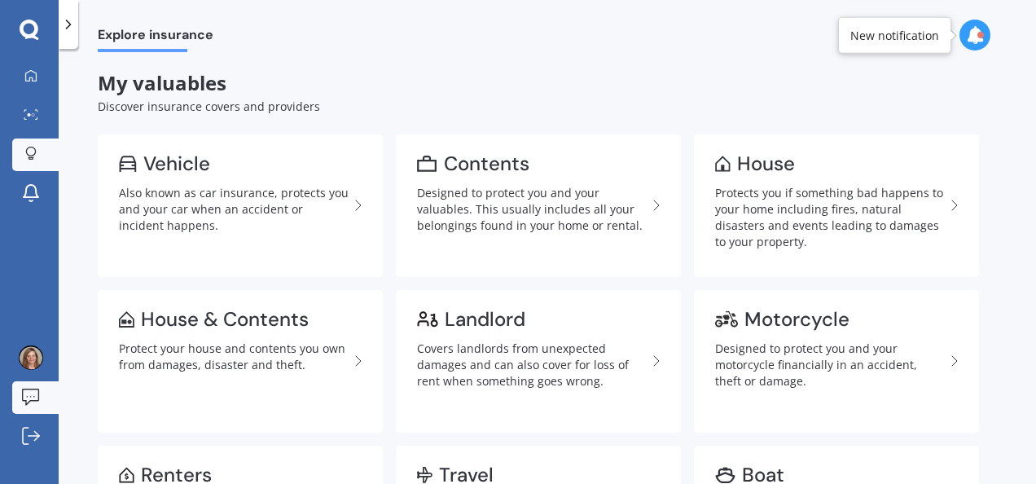
click at [29, 396] on icon at bounding box center [31, 397] width 18 height 17
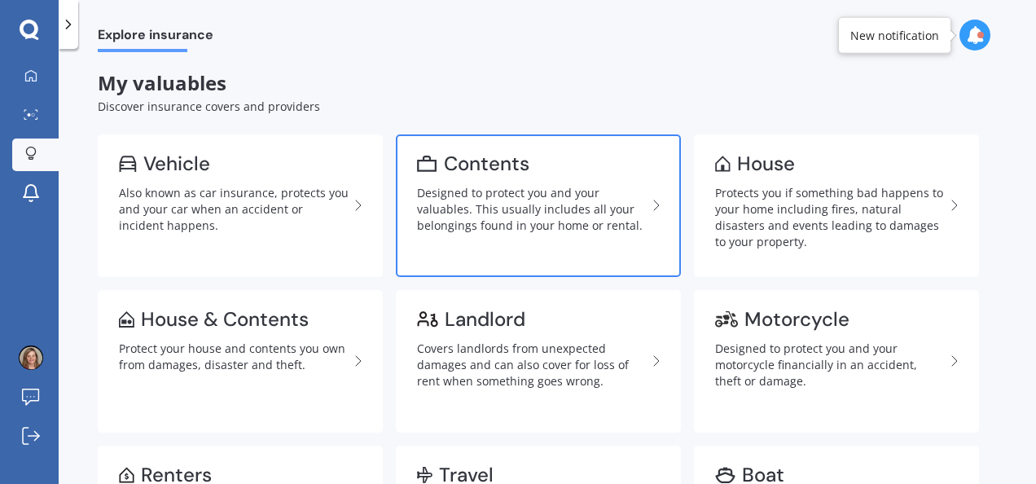
click at [31, 78] on icon at bounding box center [30, 75] width 13 height 13
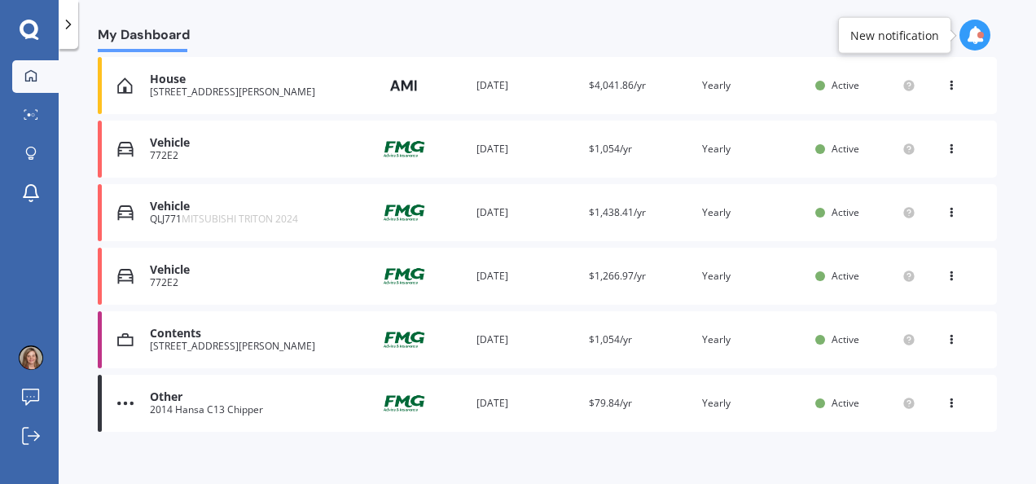
scroll to position [251, 0]
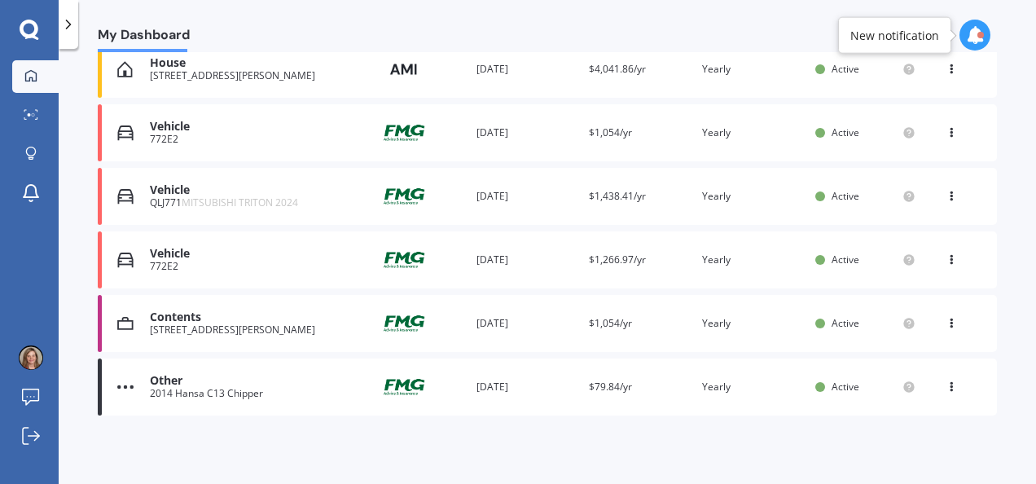
click at [363, 199] on img at bounding box center [403, 196] width 81 height 31
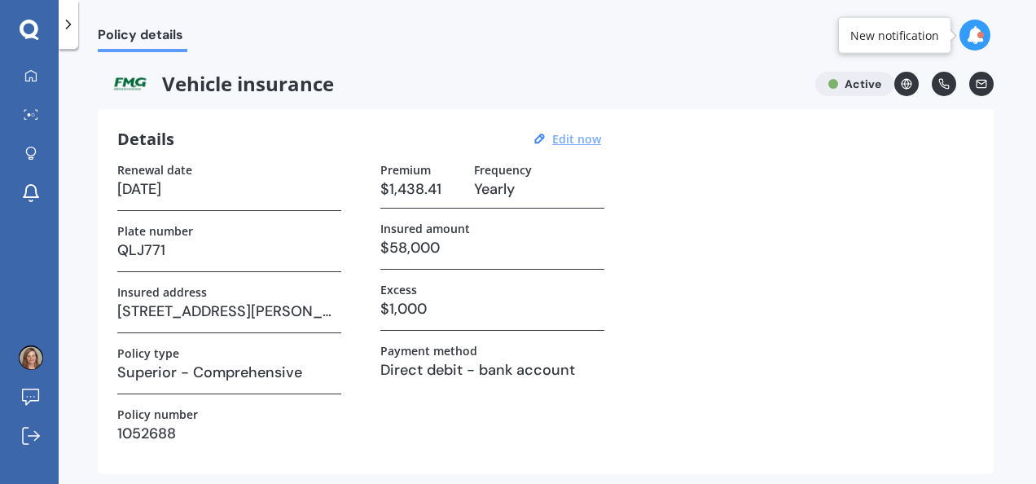
click at [570, 143] on u "Edit now" at bounding box center [576, 138] width 49 height 15
select select "30"
select select "06"
select select "2026"
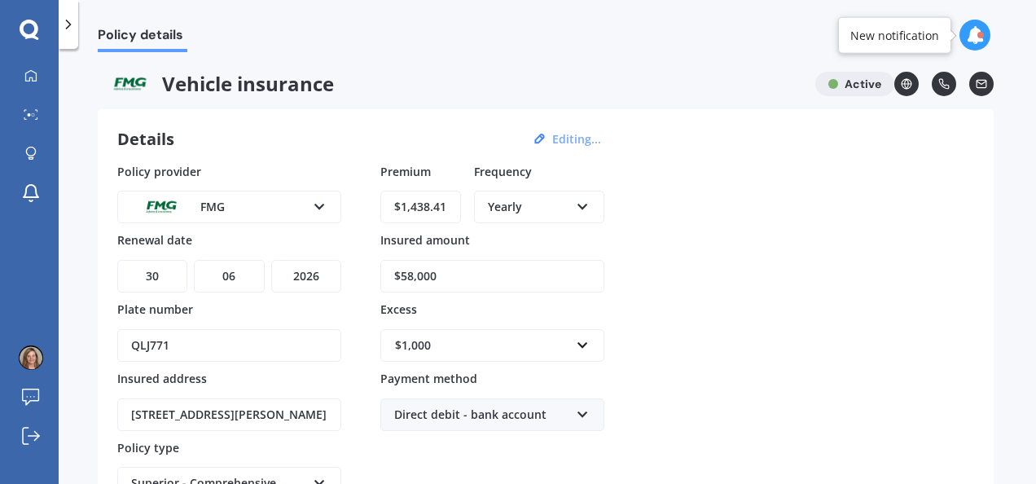
click at [445, 279] on input "$58,000" at bounding box center [492, 276] width 224 height 33
type input "$5"
type input "$67,000"
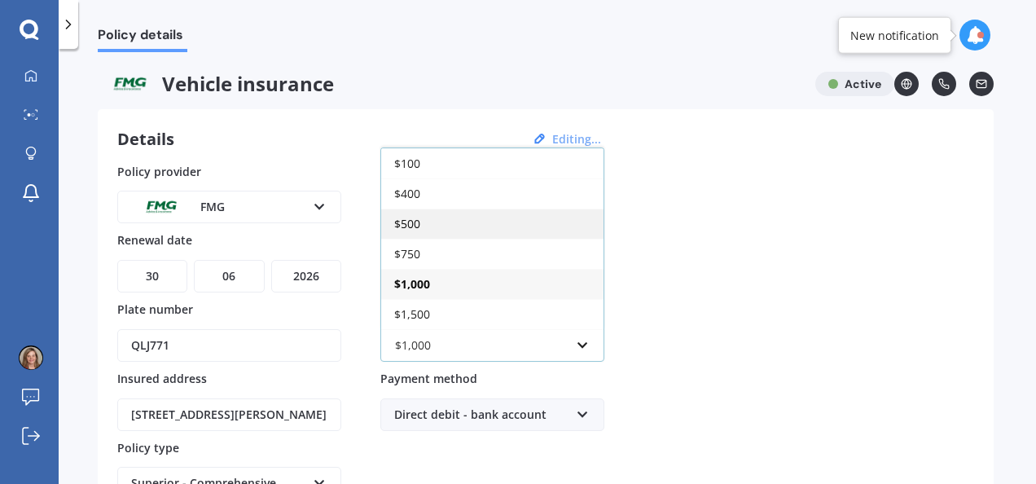
click at [430, 218] on div "$500" at bounding box center [492, 224] width 222 height 30
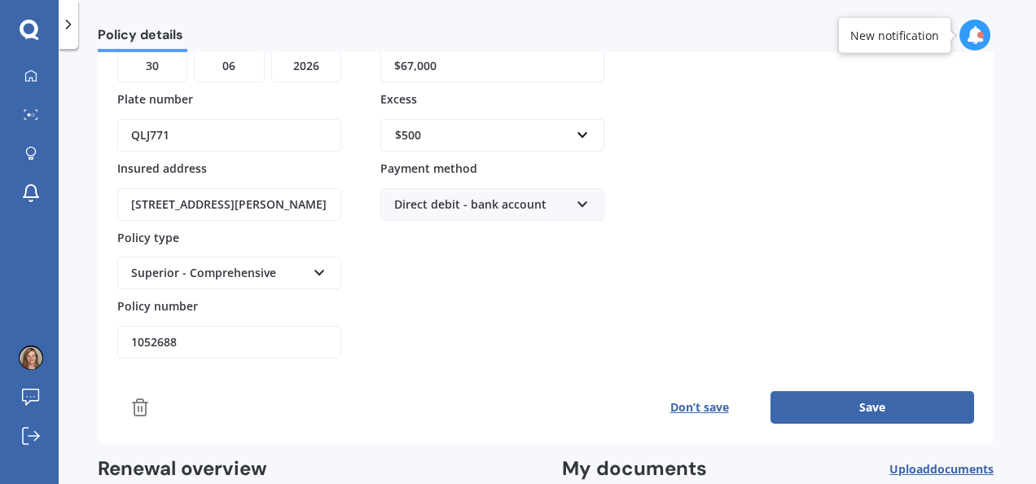
scroll to position [212, 0]
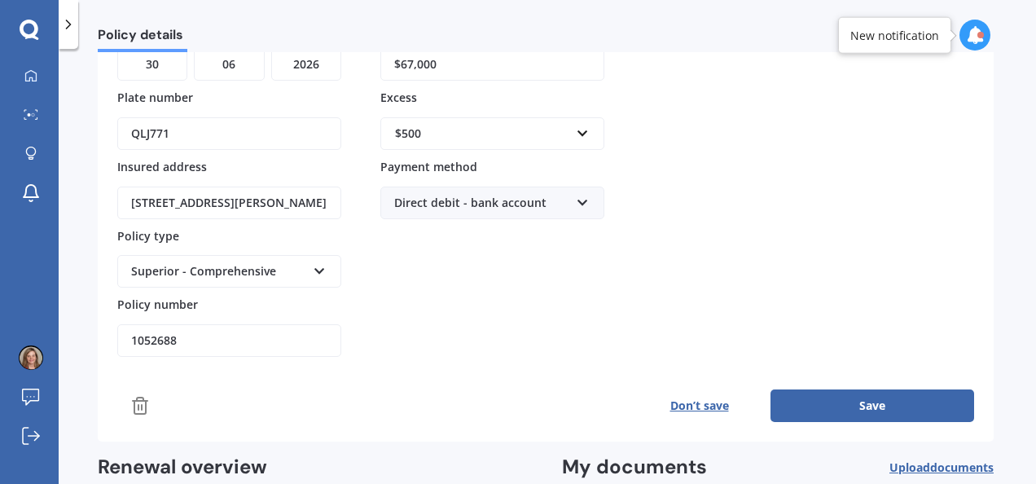
click at [800, 411] on button "Save" at bounding box center [873, 405] width 204 height 33
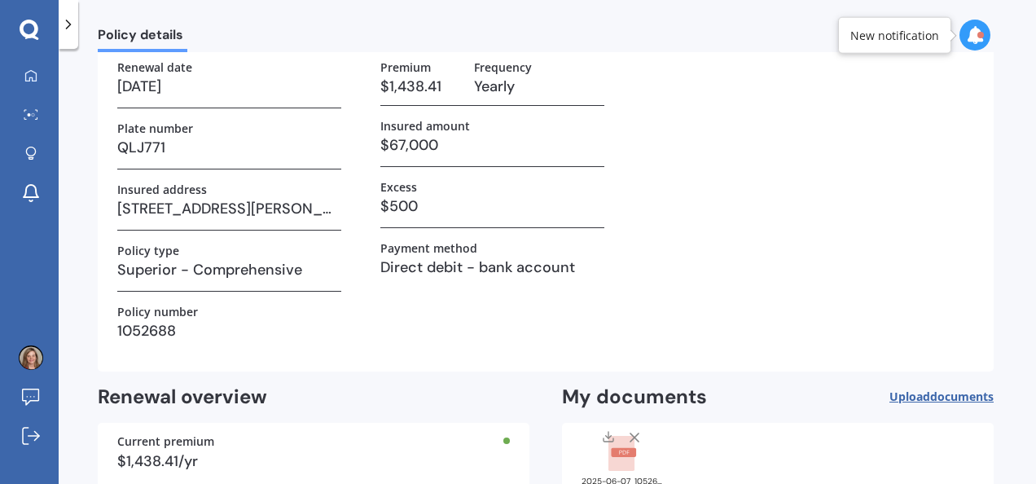
scroll to position [201, 0]
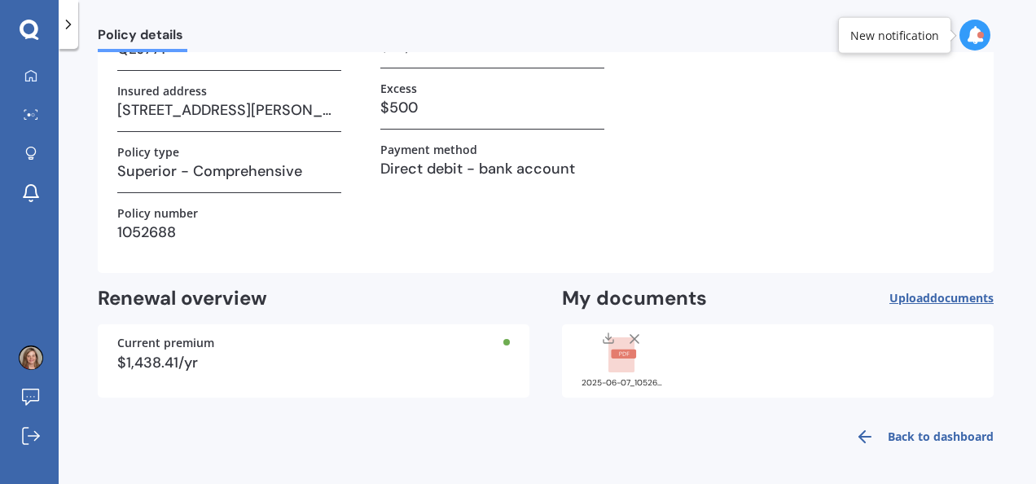
click at [895, 443] on link "Back to dashboard" at bounding box center [920, 436] width 148 height 39
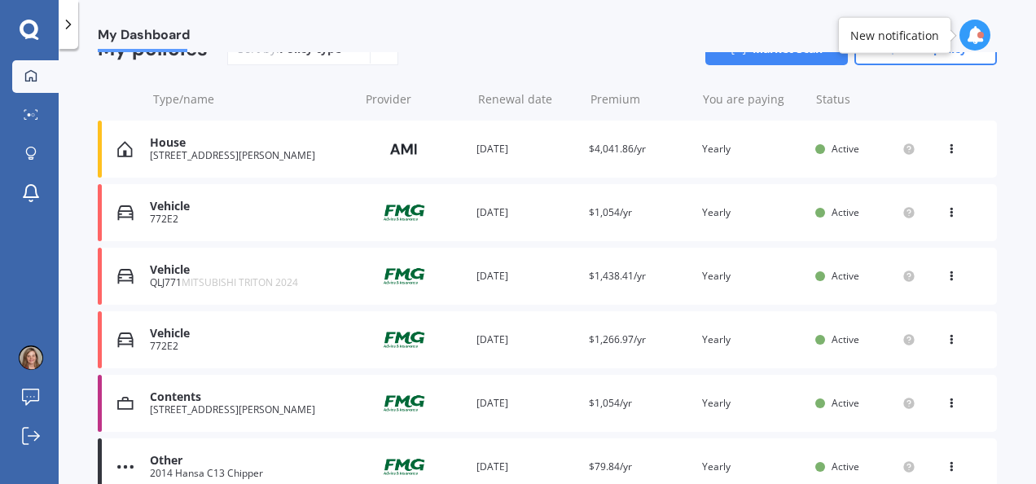
scroll to position [173, 0]
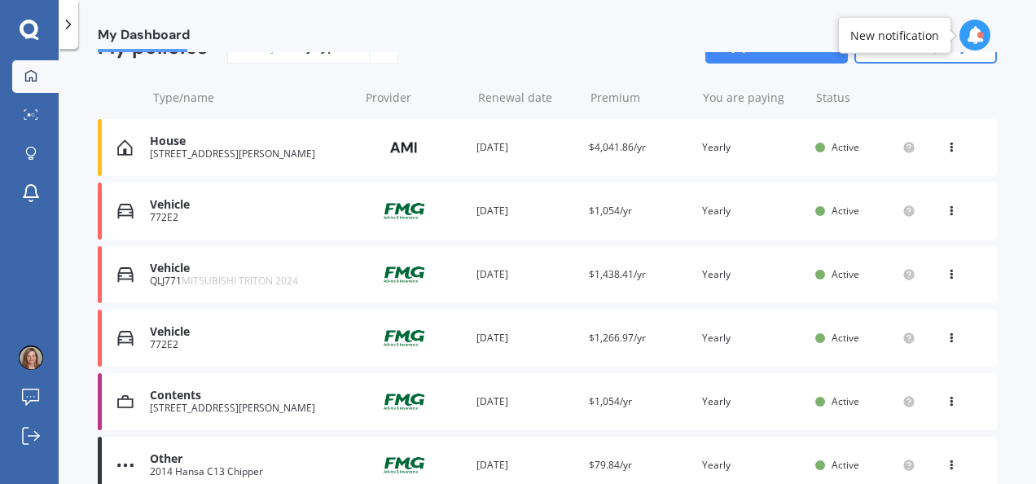
click at [946, 274] on icon at bounding box center [951, 271] width 11 height 10
click at [1020, 246] on div "My Dashboard Overview TOTAL NUMBER OF POLICIES 6 NEXT POLICY RENEWING [DATE] fo…" at bounding box center [548, 269] width 978 height 435
click at [904, 277] on circle at bounding box center [909, 274] width 11 height 11
click at [174, 284] on div "QLJ771 MITSUBISHI TRITON 2024" at bounding box center [250, 280] width 200 height 11
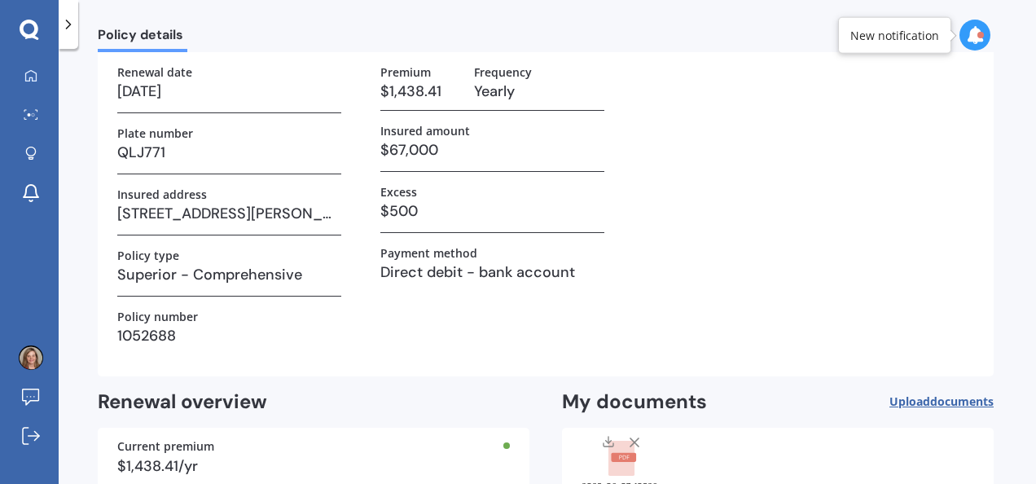
scroll to position [201, 0]
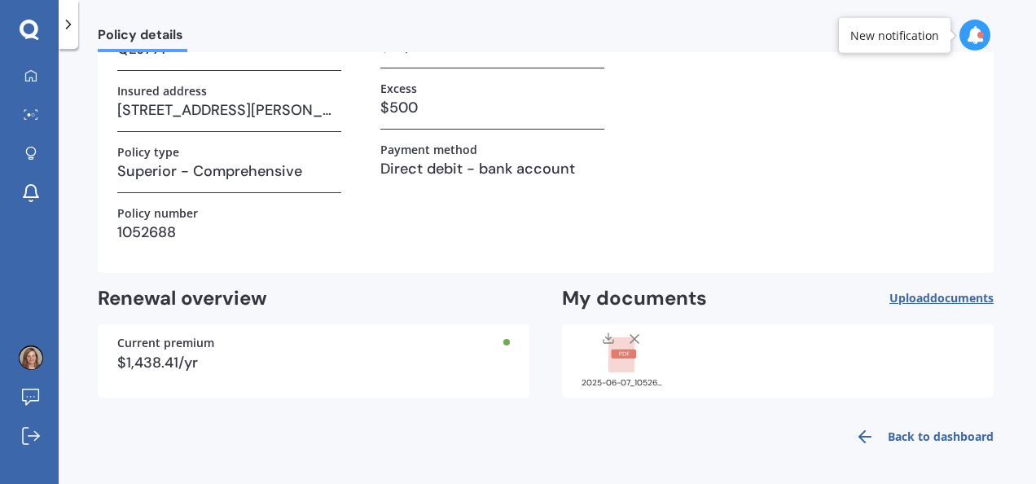
click at [921, 297] on span "Upload documents" at bounding box center [942, 298] width 104 height 13
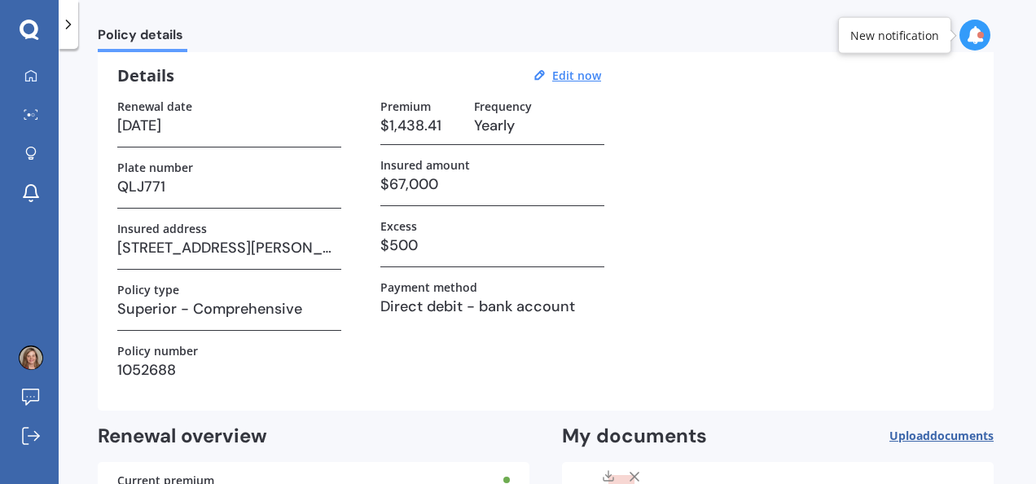
scroll to position [0, 0]
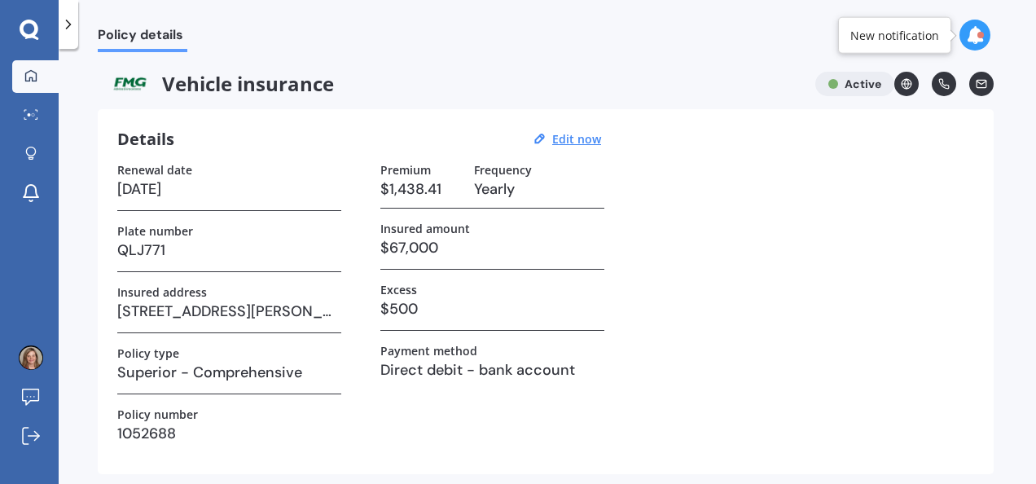
click at [29, 78] on icon at bounding box center [30, 74] width 11 height 11
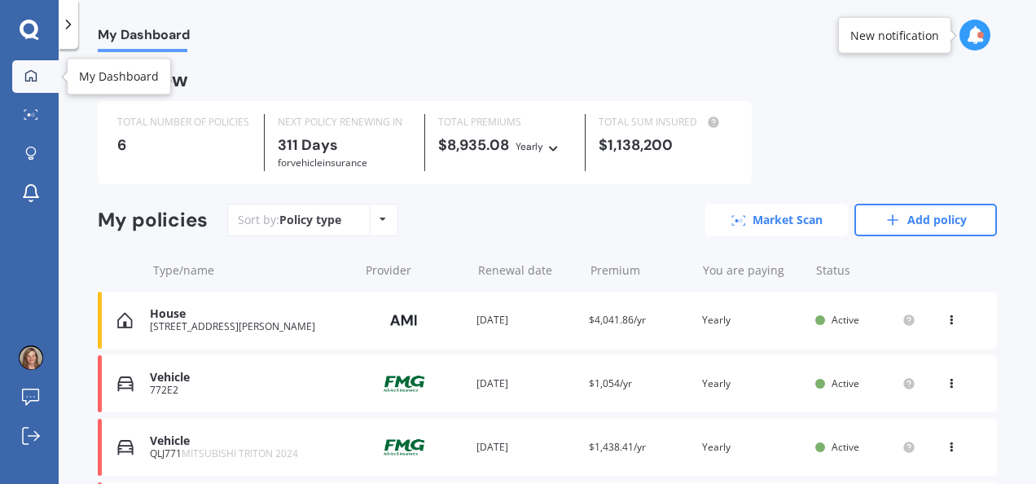
click at [735, 224] on icon at bounding box center [739, 220] width 15 height 11
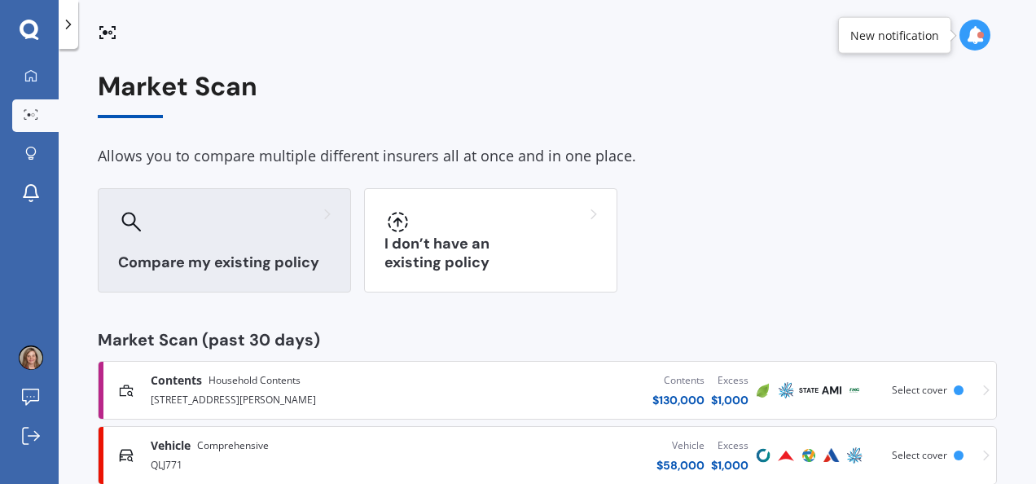
click at [191, 249] on div "Compare my existing policy" at bounding box center [224, 240] width 253 height 104
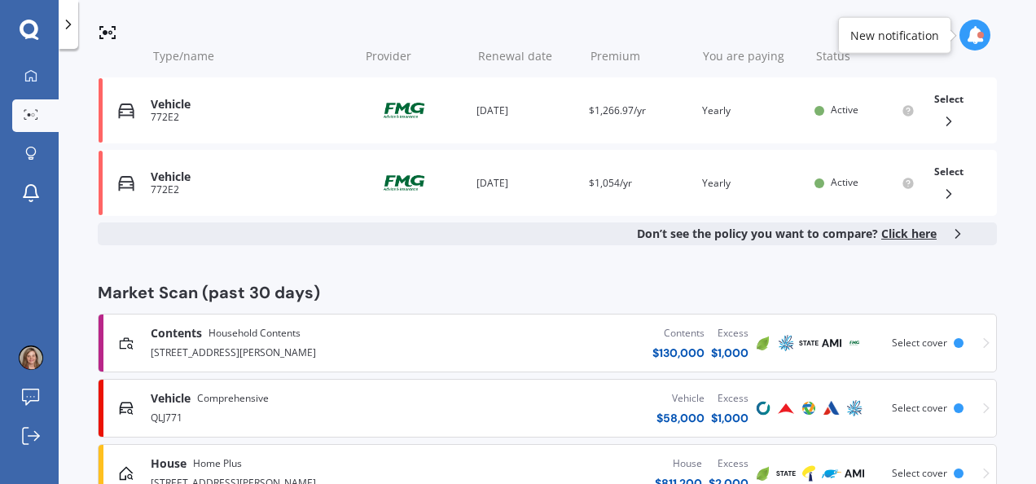
scroll to position [347, 0]
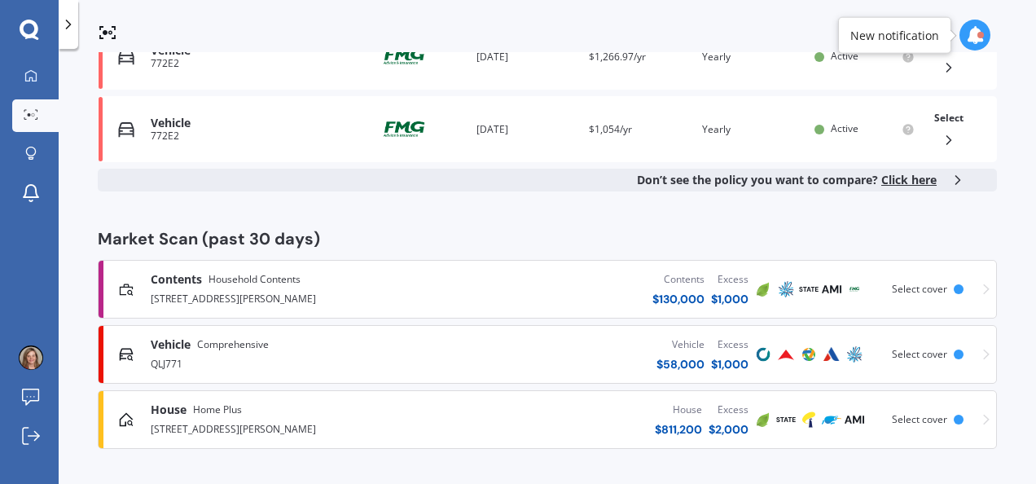
click at [173, 368] on div "QLJ771" at bounding box center [293, 363] width 284 height 20
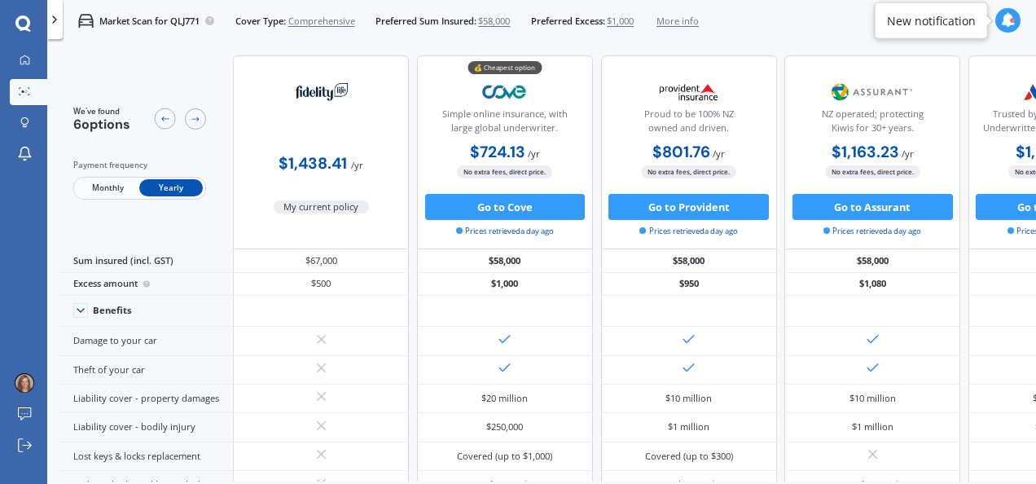
click at [106, 187] on span "Monthly" at bounding box center [108, 187] width 64 height 17
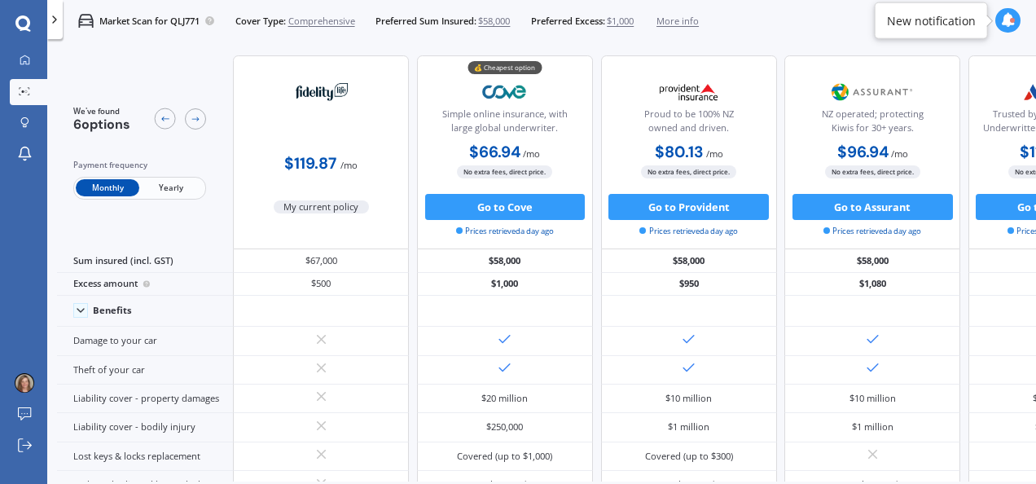
click at [178, 187] on span "Yearly" at bounding box center [171, 187] width 64 height 17
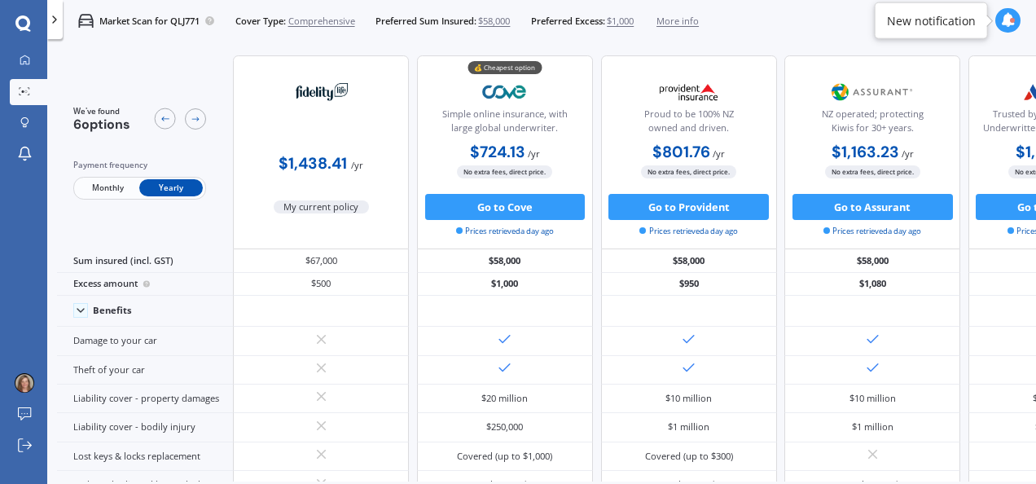
click at [485, 213] on button "Go to Cove" at bounding box center [505, 207] width 161 height 26
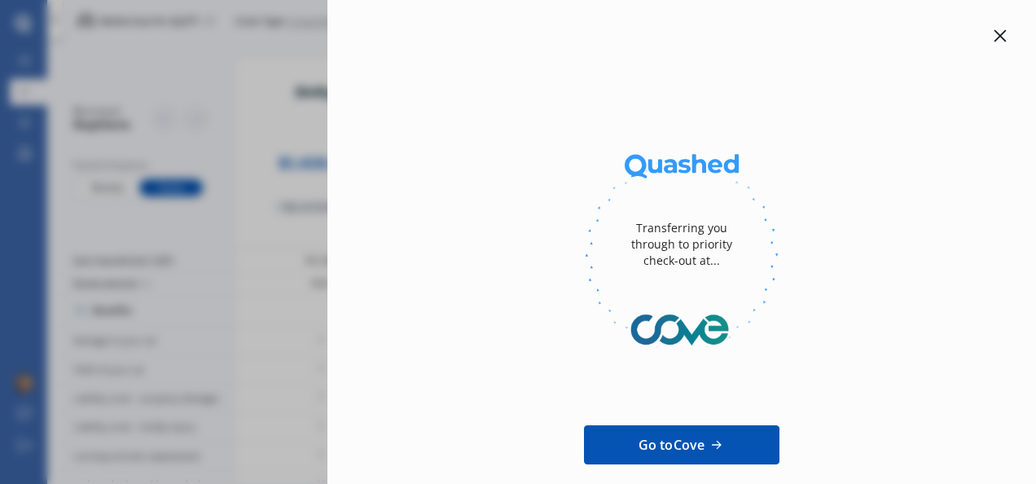
click at [994, 40] on icon at bounding box center [1000, 35] width 13 height 13
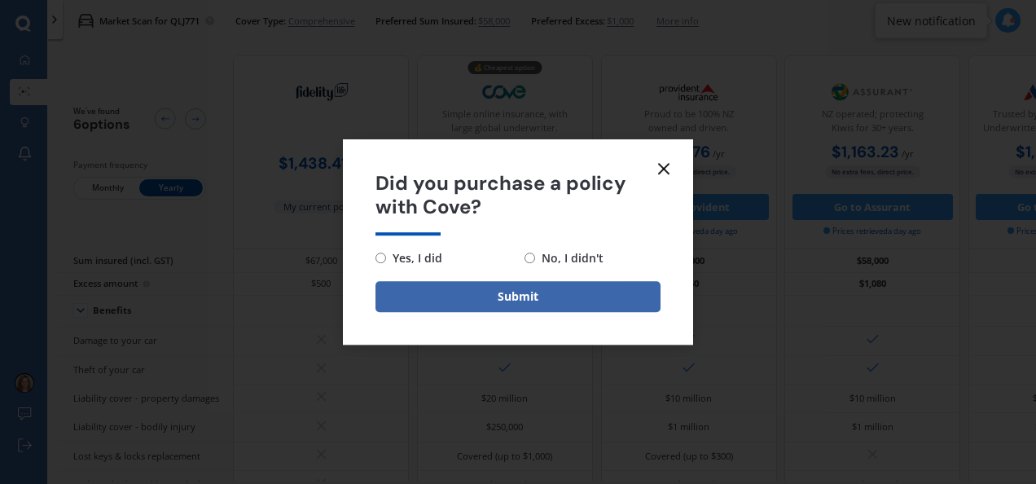
click at [530, 262] on input "No, I didn't" at bounding box center [530, 258] width 11 height 11
radio input "true"
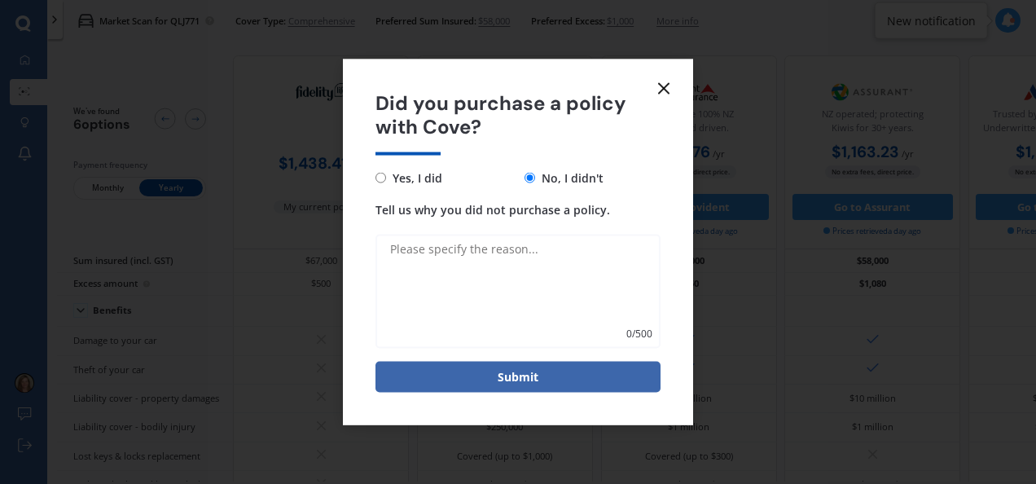
click at [407, 248] on textarea "Tell us why you did not purchase a policy." at bounding box center [518, 291] width 285 height 114
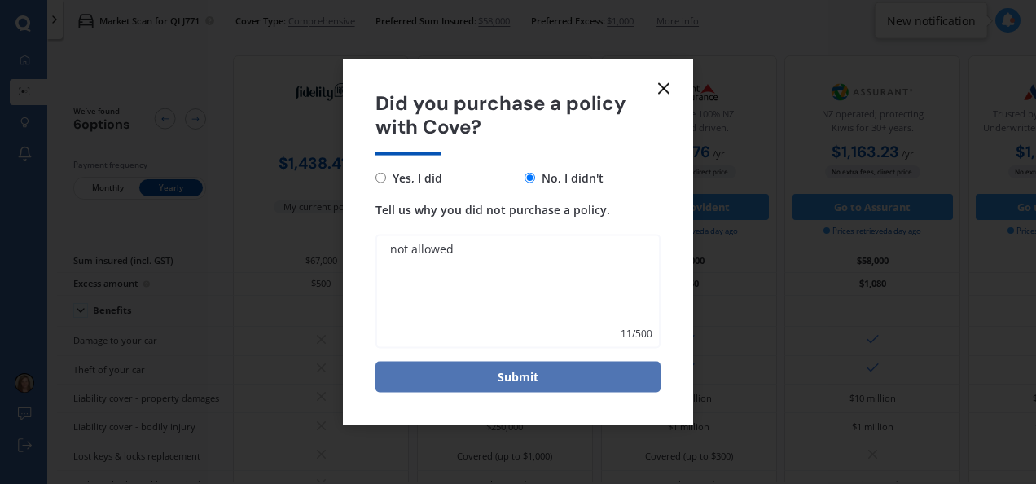
type textarea "not allowed"
click at [518, 379] on button "Submit" at bounding box center [518, 376] width 285 height 31
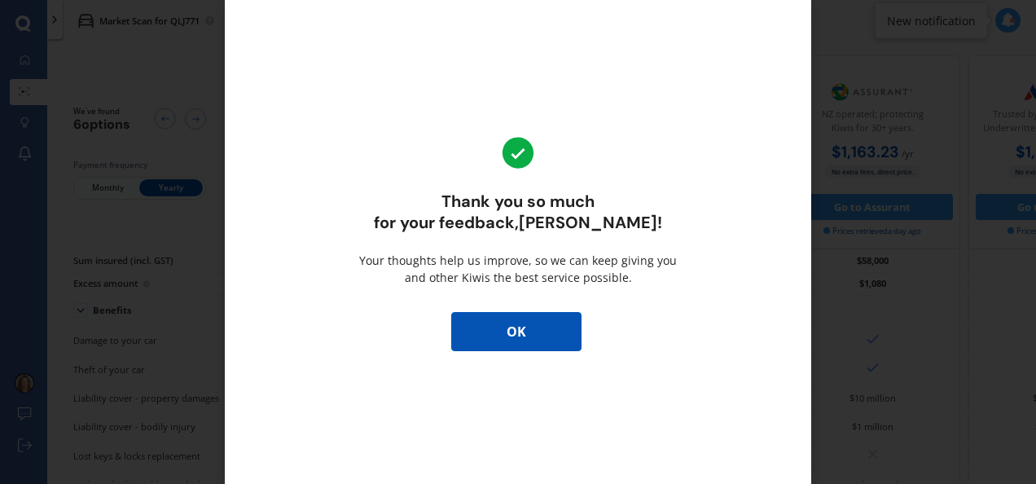
click at [516, 335] on button "OK" at bounding box center [516, 331] width 130 height 39
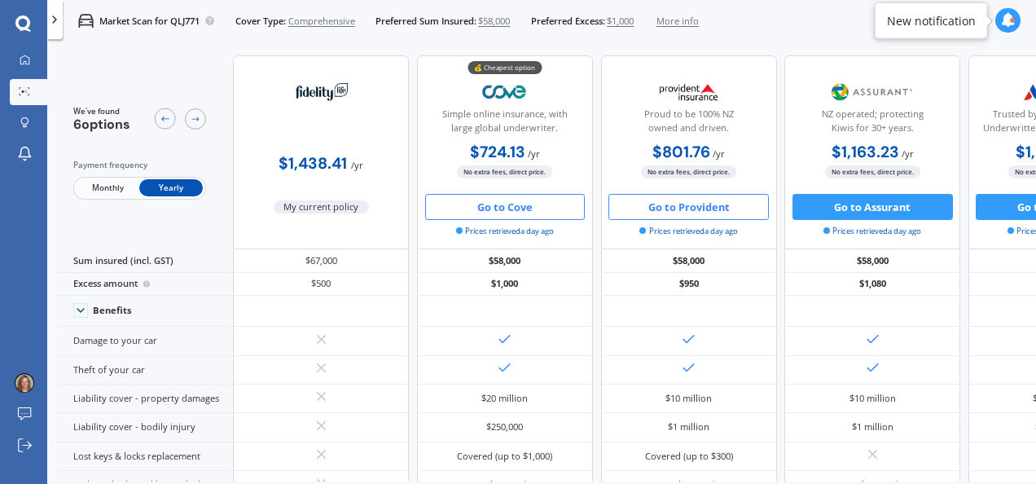
click at [699, 213] on button "Go to Provident" at bounding box center [689, 207] width 161 height 26
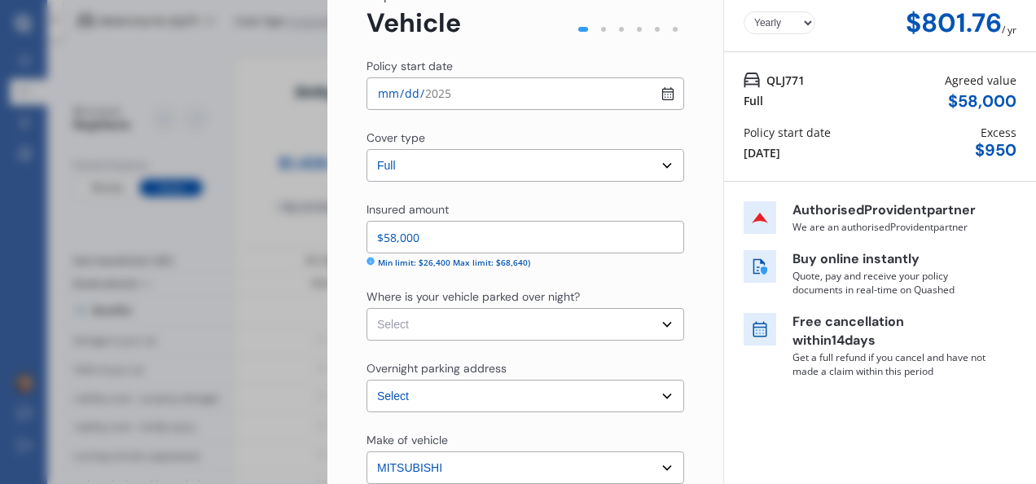
scroll to position [130, 0]
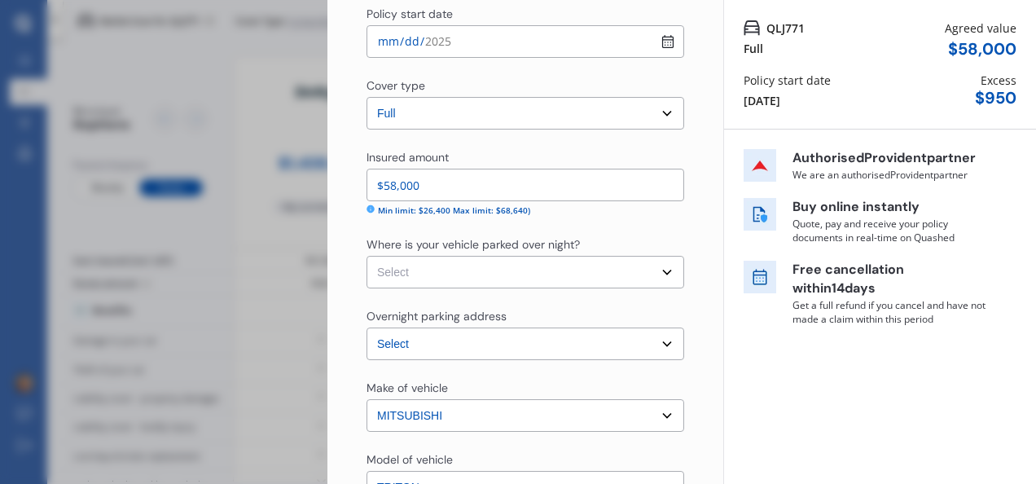
click at [394, 273] on select "Select Garage (fully enclosed) Off Street Parking Other" at bounding box center [526, 272] width 318 height 33
select select "OFF-STREET"
click at [367, 256] on select "Select Garage (fully enclosed) Off Street Parking Other" at bounding box center [526, 272] width 318 height 33
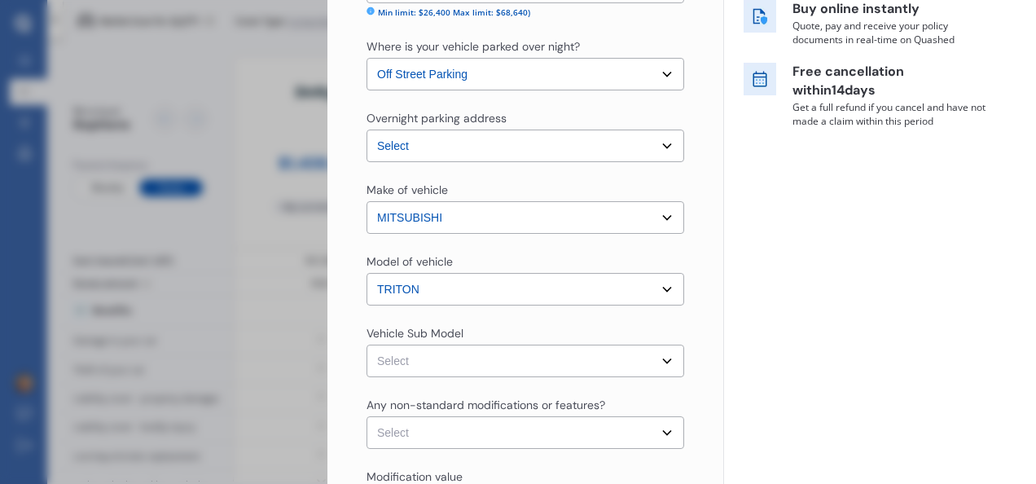
scroll to position [355, 0]
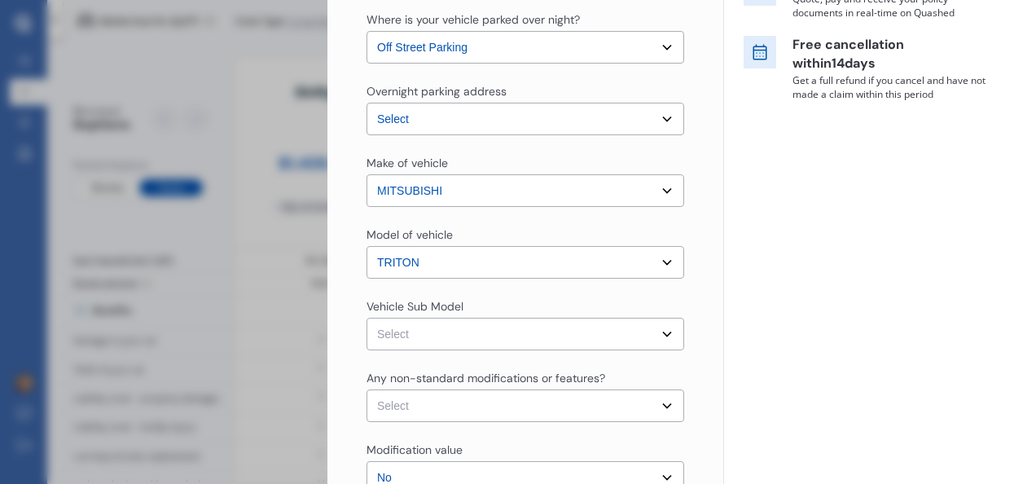
click at [659, 330] on select "Select Triton XV VRX Wellside Dbl Cab 4dr Auto 6sp 4x4 1196kg 2.4DTTI MY24" at bounding box center [526, 334] width 318 height 33
select select "NZVMITS2024AEBD"
click at [367, 318] on select "Select Triton XV VRX Wellside Dbl Cab 4dr Auto 6sp 4x4 1196kg 2.4DTTI MY24" at bounding box center [526, 334] width 318 height 33
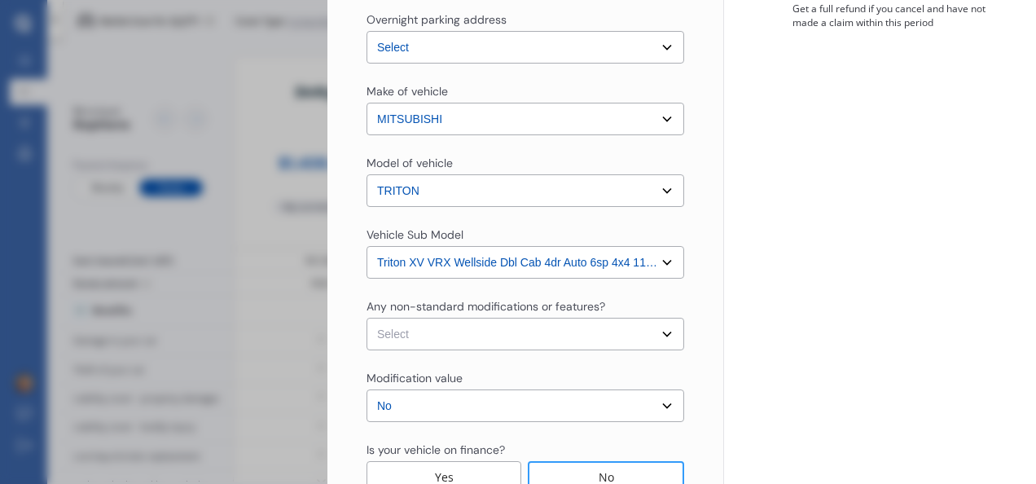
scroll to position [428, 0]
click at [387, 335] on select "Select None [MEDICAL_DATA] System(NOS) Roll Cage Full Racing Harness" at bounding box center [526, 333] width 318 height 33
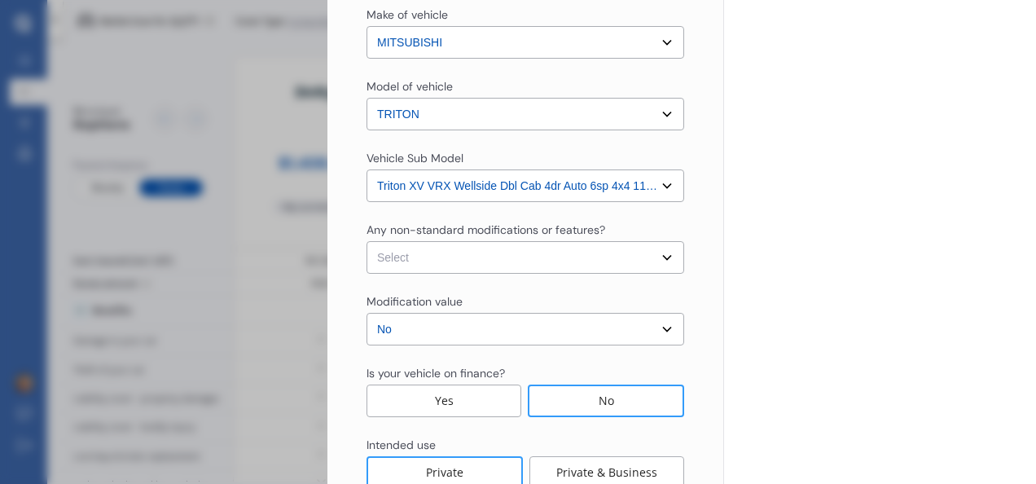
scroll to position [504, 0]
click at [396, 257] on select "Select None [MEDICAL_DATA] System(NOS) Roll Cage Full Racing Harness" at bounding box center [526, 256] width 318 height 33
click at [649, 263] on select "Select None [MEDICAL_DATA] System(NOS) Roll Cage Full Racing Harness" at bounding box center [526, 256] width 318 height 33
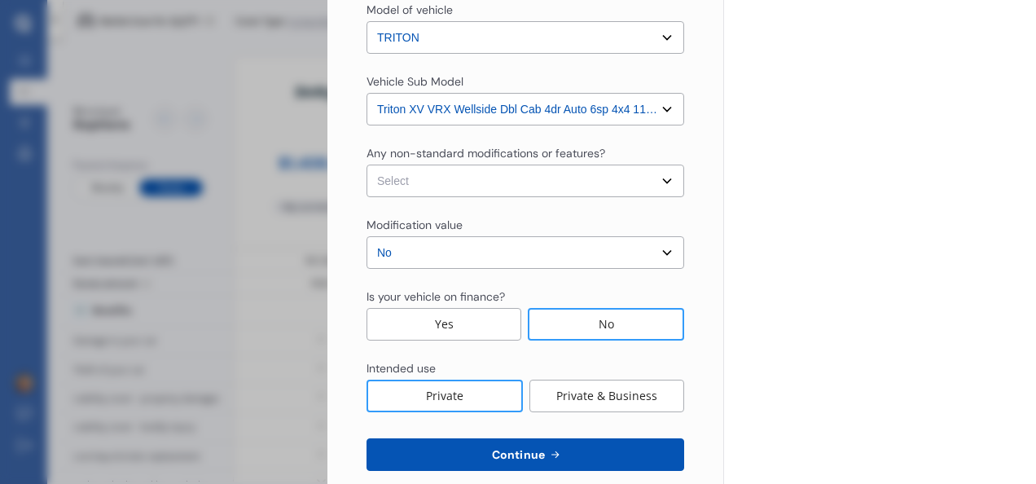
scroll to position [582, 0]
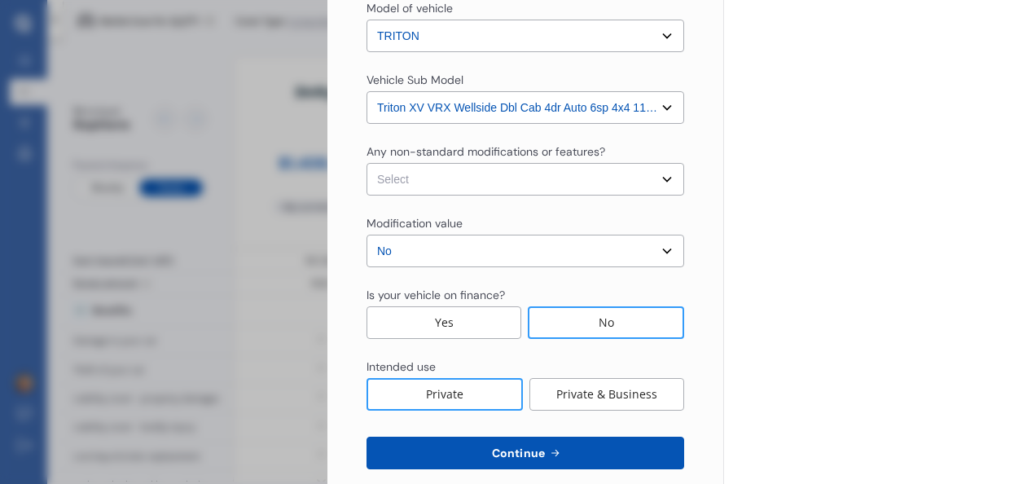
click at [647, 177] on select "Select None [MEDICAL_DATA] System(NOS) Roll Cage Full Racing Harness" at bounding box center [526, 179] width 318 height 33
select select "none"
click at [367, 163] on select "Select None [MEDICAL_DATA] System(NOS) Roll Cage Full Racing Harness" at bounding box center [526, 179] width 318 height 33
click at [660, 187] on select "Select None [MEDICAL_DATA] System(NOS) Roll Cage Full Racing Harness" at bounding box center [526, 179] width 318 height 33
click at [655, 182] on select "Select None [MEDICAL_DATA] System(NOS) Roll Cage Full Racing Harness" at bounding box center [526, 179] width 318 height 33
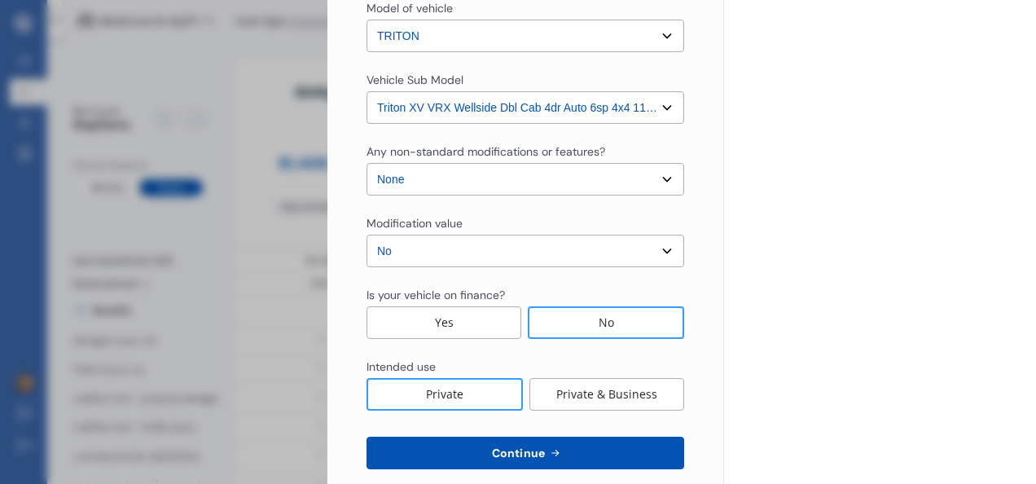
click at [601, 325] on div "No" at bounding box center [606, 322] width 156 height 33
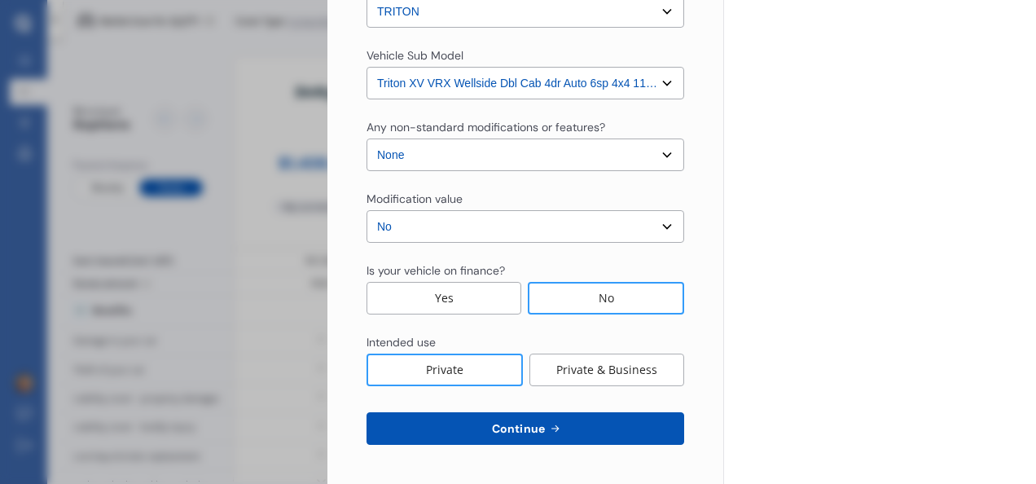
click at [542, 433] on span "Continue" at bounding box center [518, 428] width 59 height 13
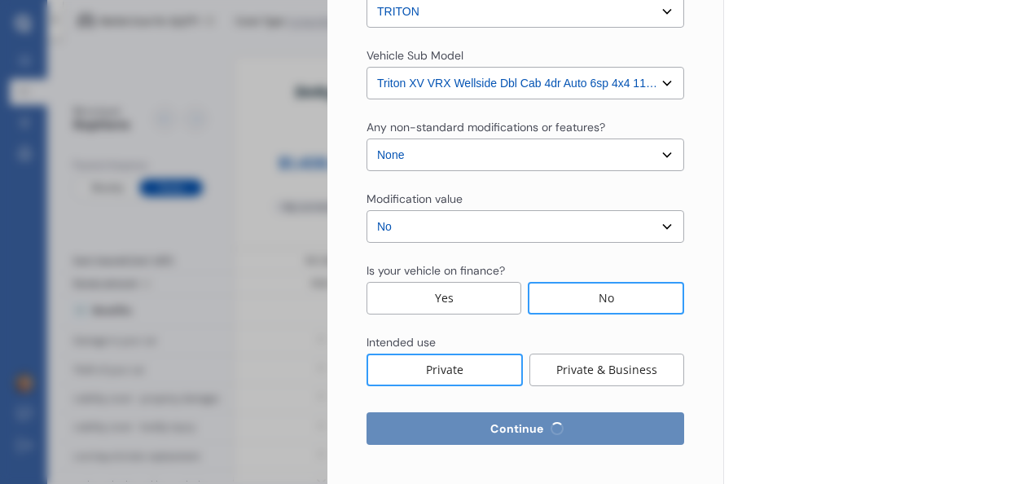
select select "13"
select select "04"
select select "1962"
select select "NZ_FULL"
select select "0"
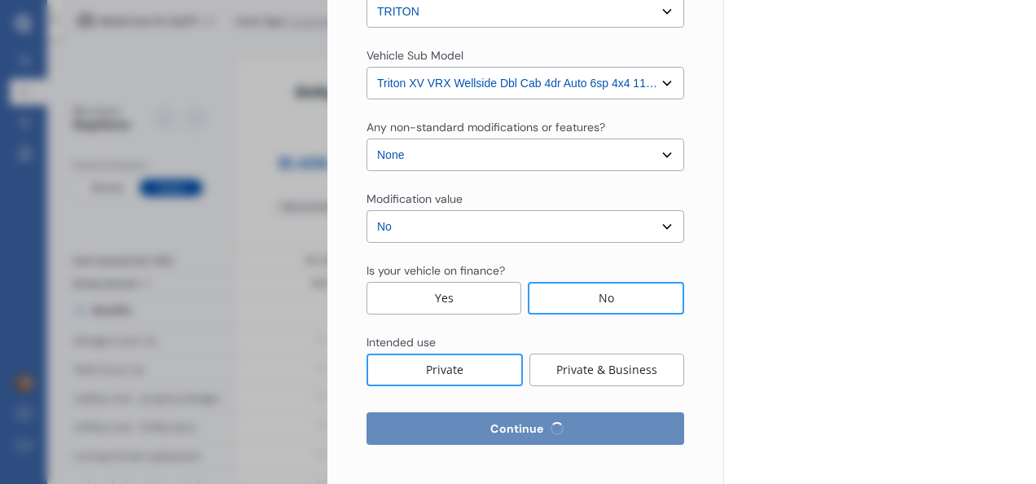
select select "25"
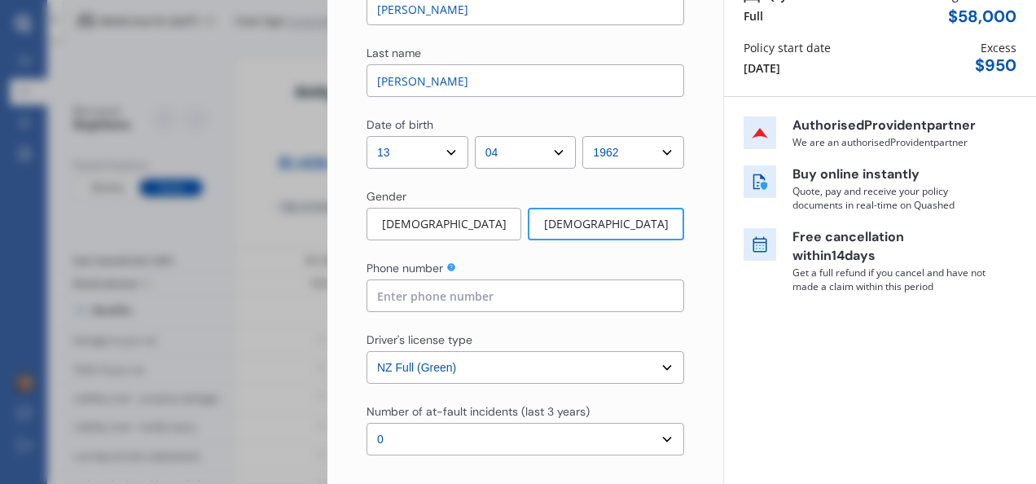
scroll to position [168, 0]
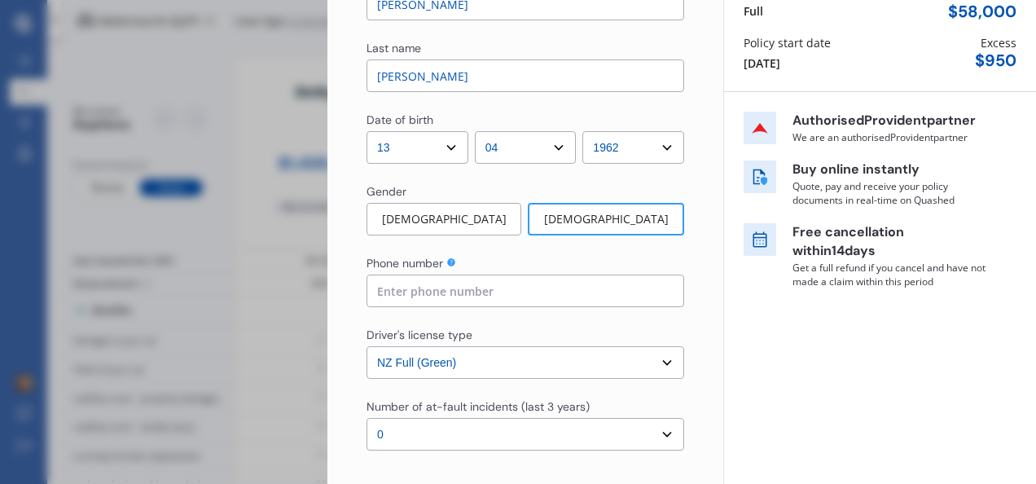
click at [635, 292] on input at bounding box center [526, 291] width 318 height 33
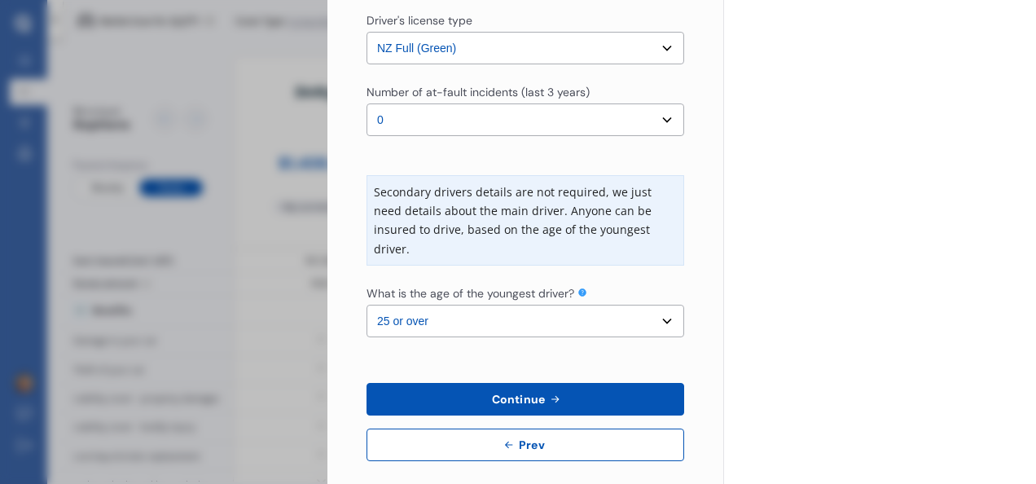
scroll to position [498, 0]
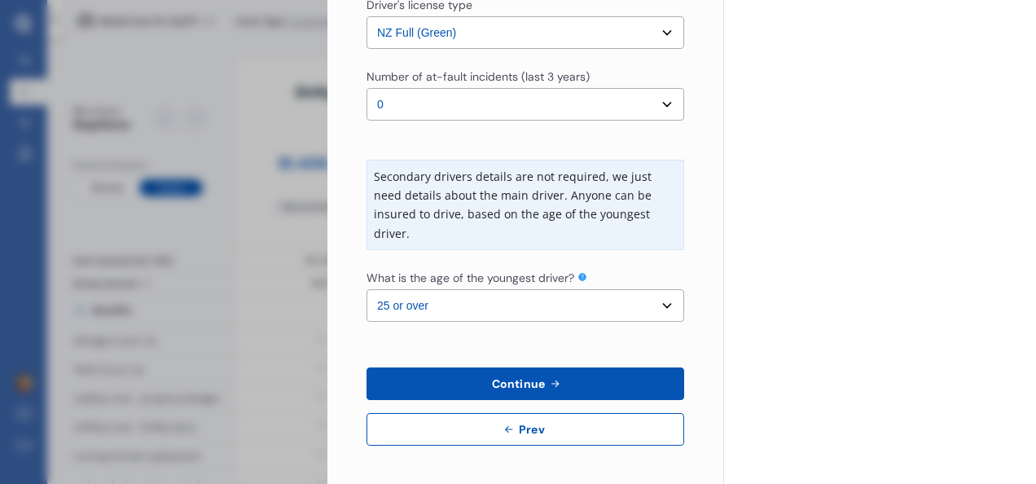
type input "021882562"
click at [401, 308] on select "Select the age of the youngest driver. 16 17 18 19 20 21 22 23 24 25 or over" at bounding box center [526, 305] width 318 height 33
click at [367, 289] on select "Select the age of the youngest driver. 16 17 18 19 20 21 22 23 24 25 or over" at bounding box center [526, 305] width 318 height 33
click at [451, 384] on button "Continue" at bounding box center [526, 383] width 318 height 33
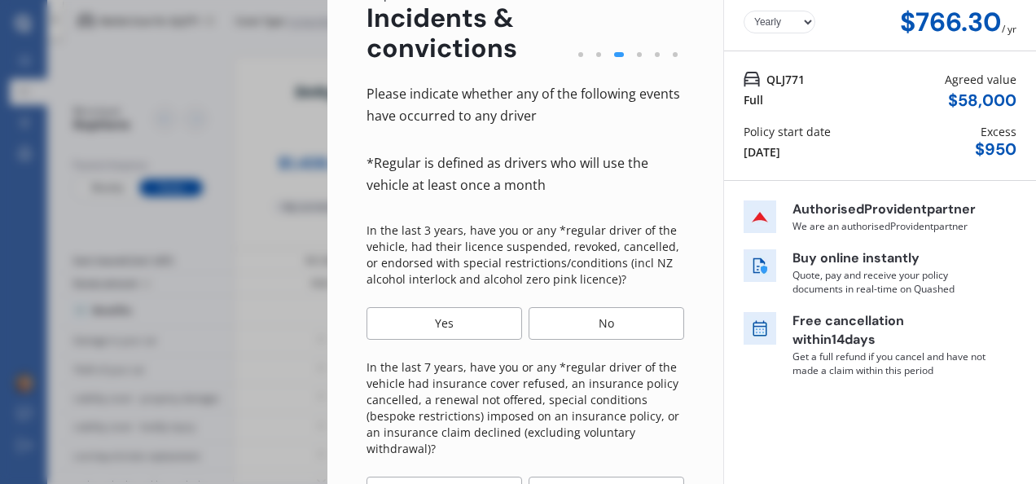
scroll to position [128, 0]
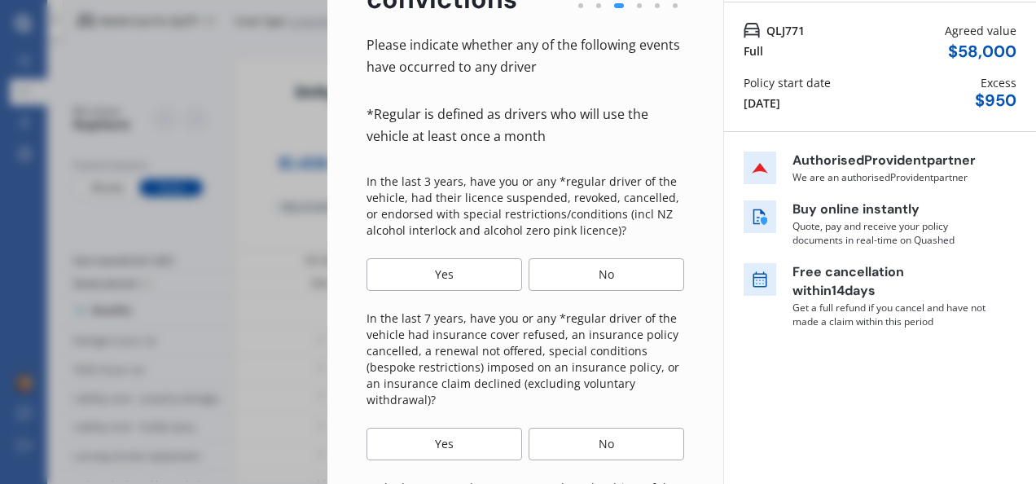
click at [606, 278] on div "No" at bounding box center [607, 274] width 156 height 33
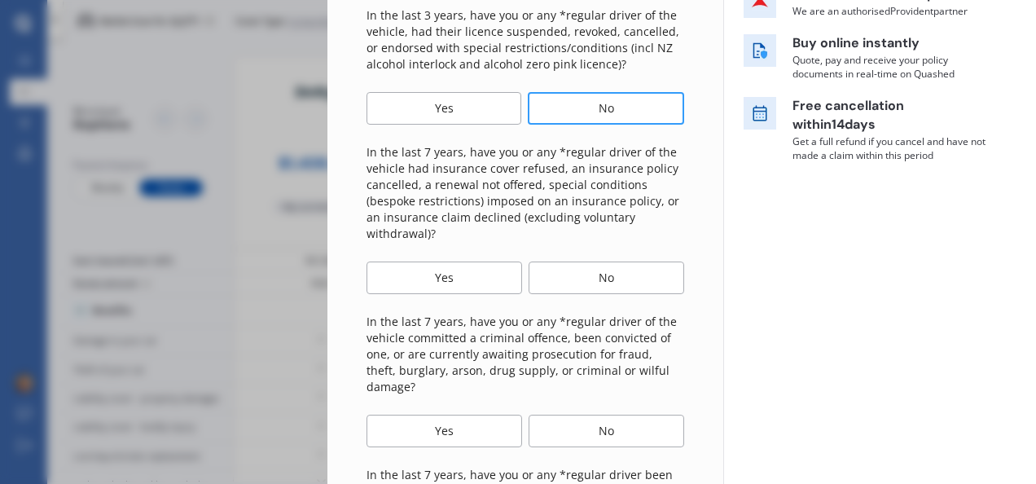
scroll to position [300, 0]
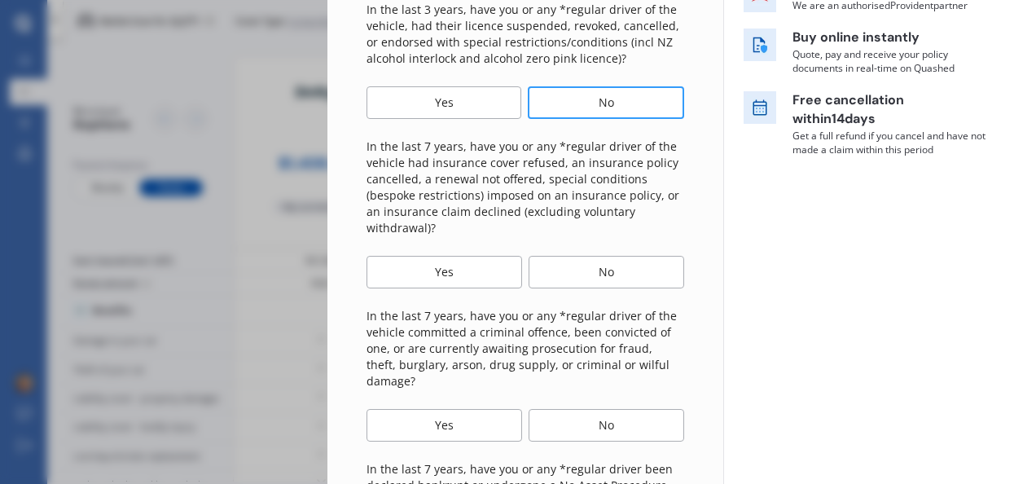
click at [590, 277] on div "No" at bounding box center [607, 272] width 156 height 33
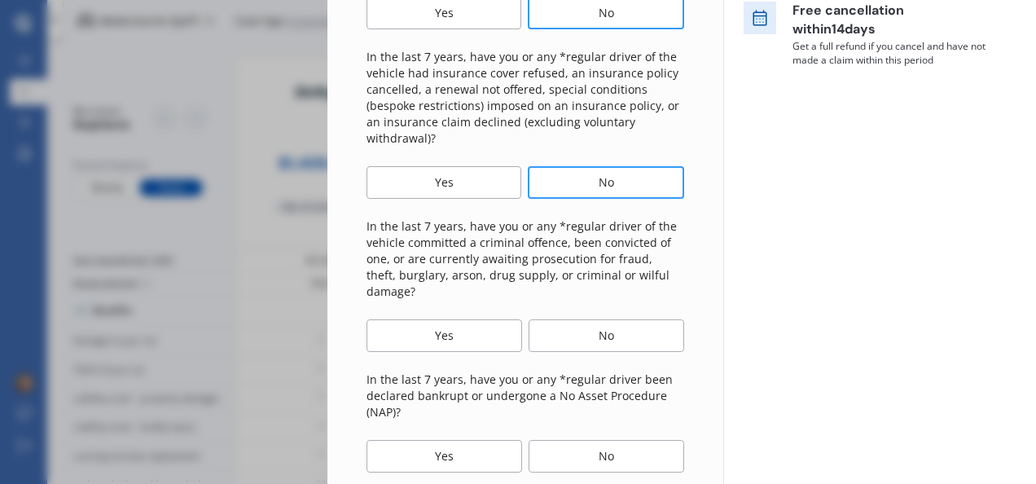
scroll to position [391, 0]
click at [610, 324] on div "No" at bounding box center [607, 334] width 156 height 33
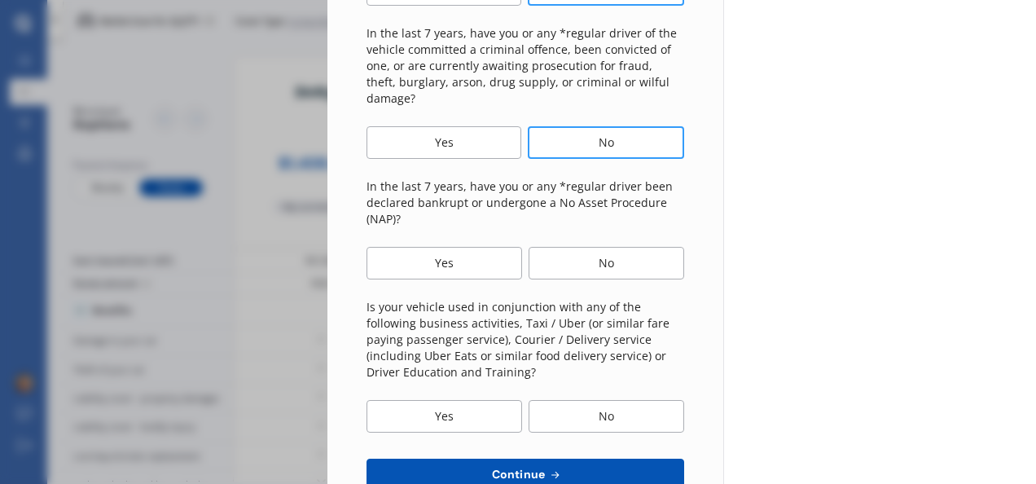
scroll to position [583, 0]
click at [605, 256] on div "No" at bounding box center [607, 262] width 156 height 33
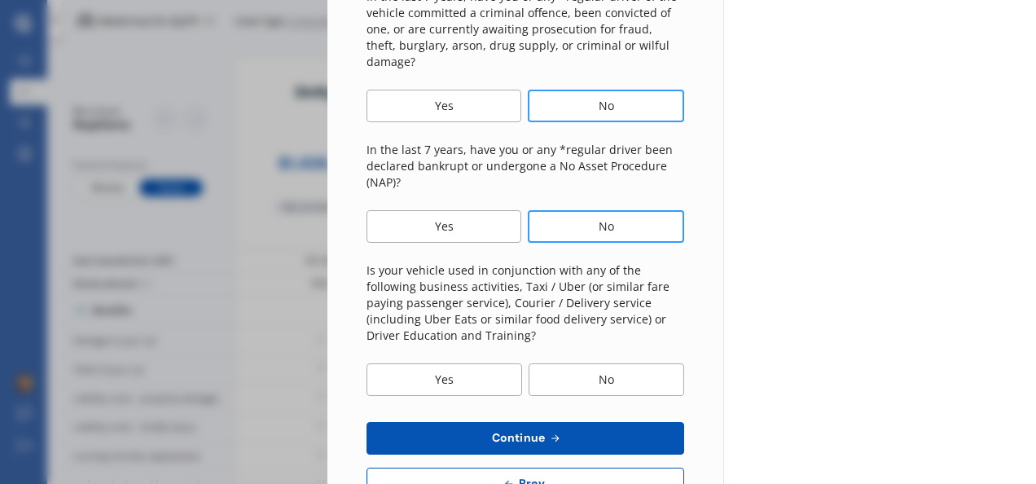
scroll to position [657, 0]
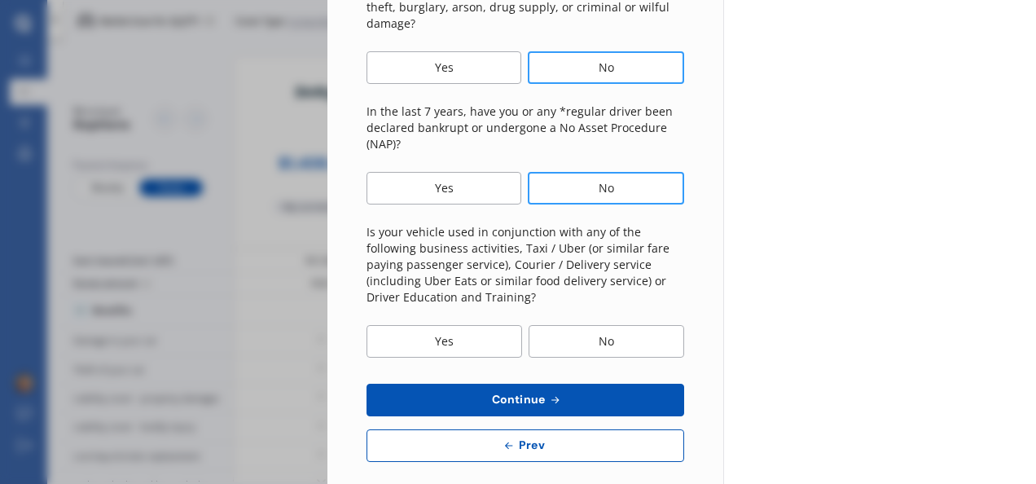
click at [601, 330] on div "No" at bounding box center [607, 341] width 156 height 33
click at [458, 389] on button "Continue" at bounding box center [526, 400] width 318 height 33
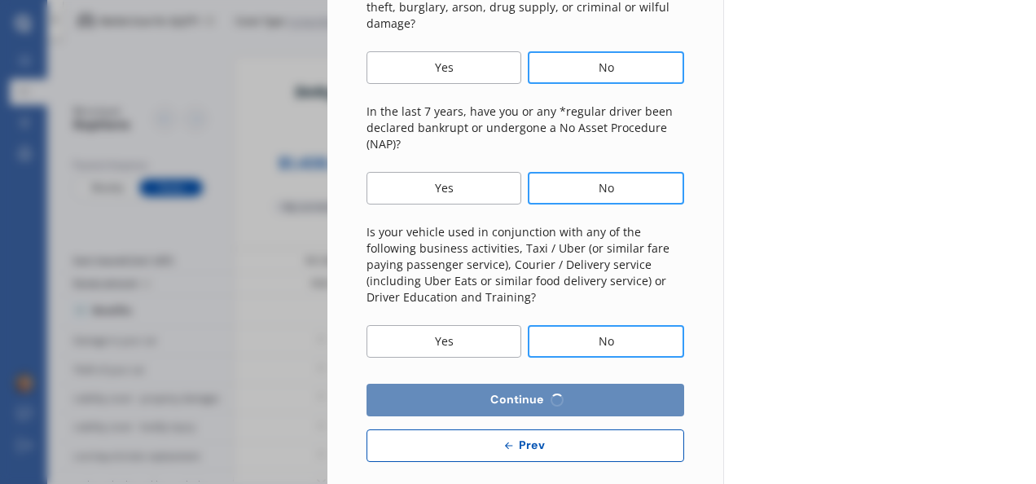
select select "450"
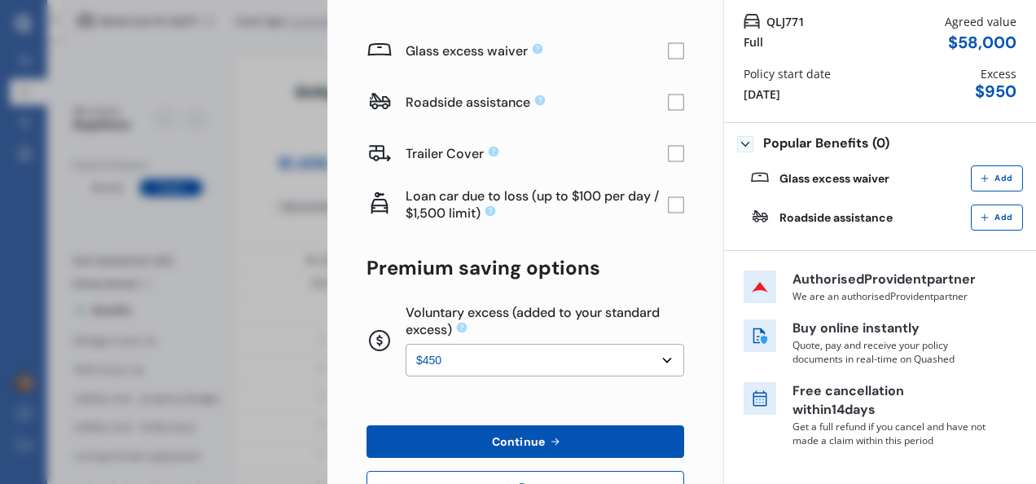
scroll to position [195, 0]
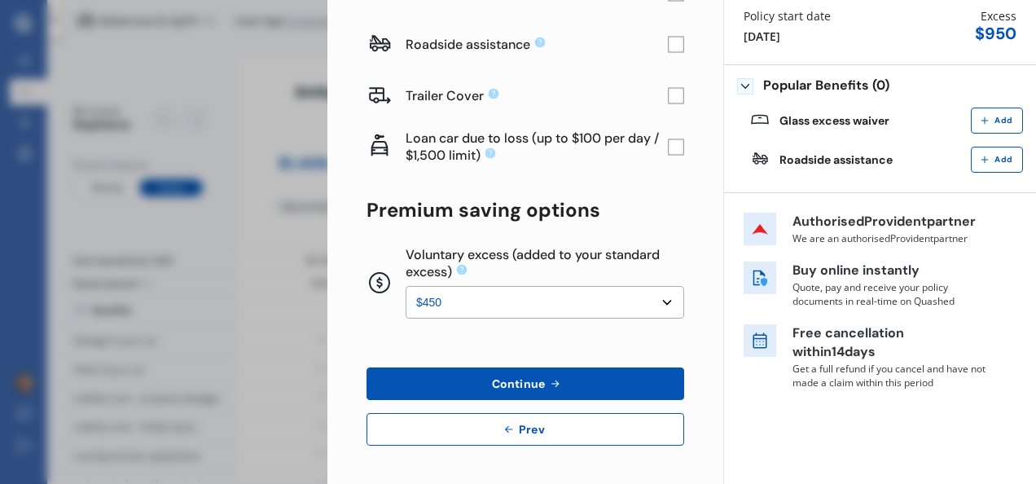
click at [517, 384] on span "Continue" at bounding box center [518, 383] width 59 height 13
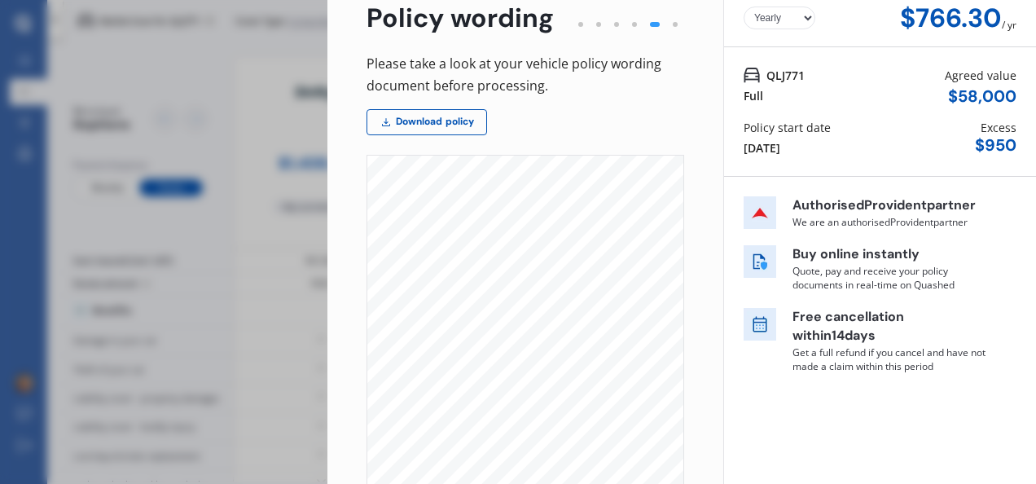
scroll to position [379, 0]
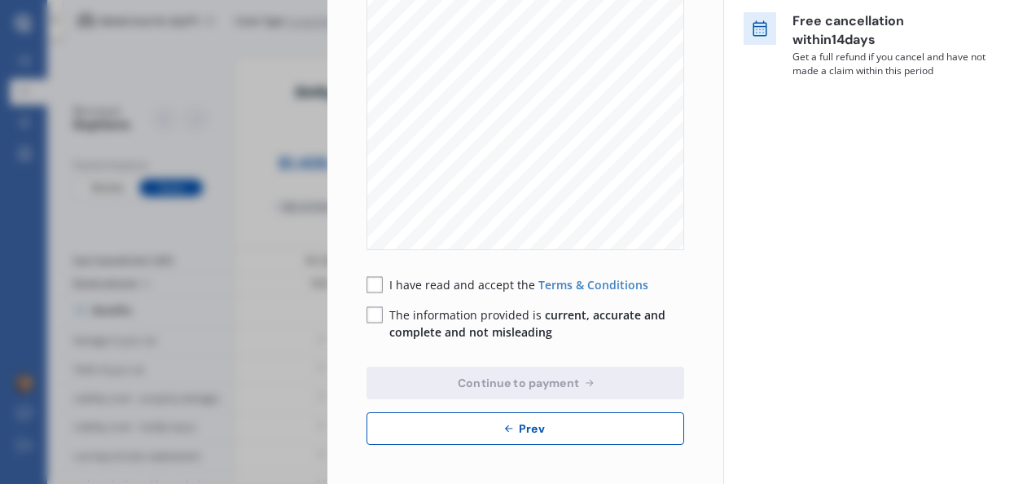
click at [380, 284] on rect at bounding box center [375, 285] width 16 height 16
click at [376, 319] on rect at bounding box center [375, 315] width 16 height 16
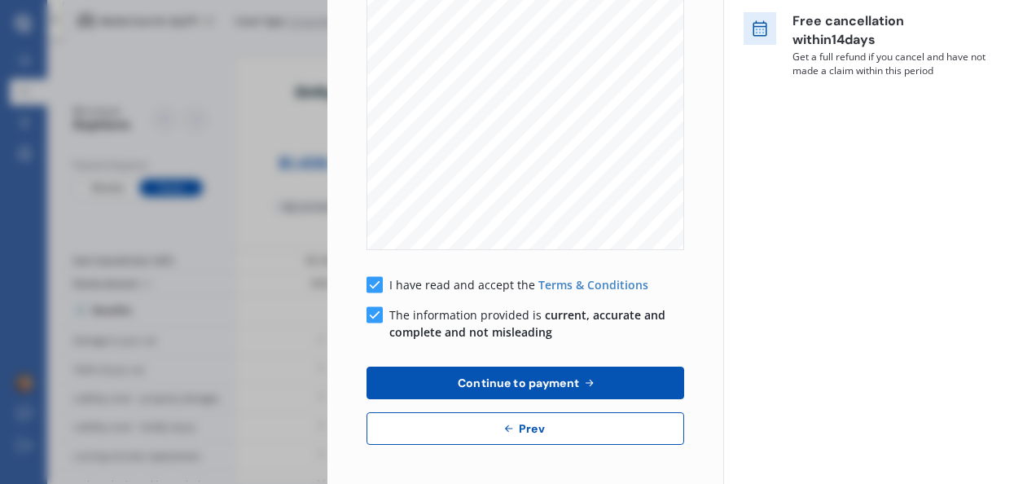
click at [419, 389] on button "Continue to payment" at bounding box center [526, 383] width 318 height 33
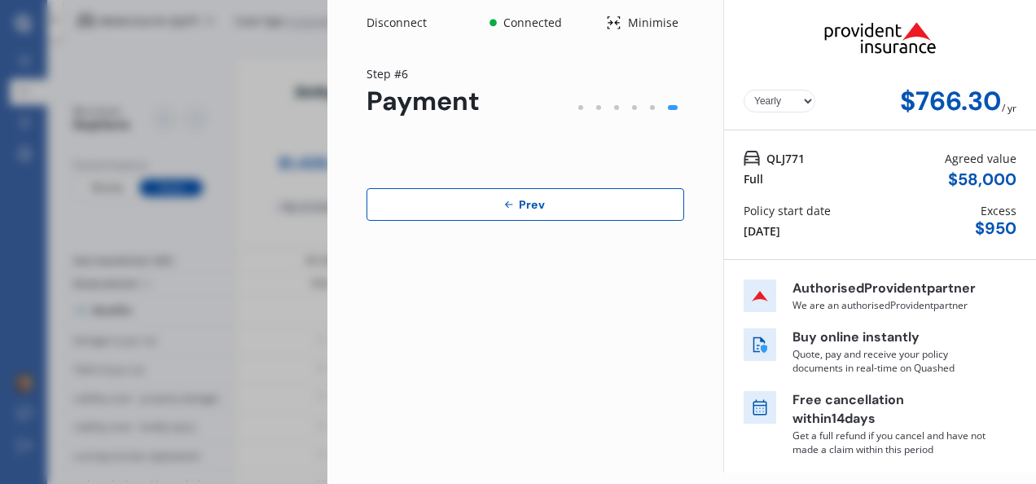
scroll to position [0, 0]
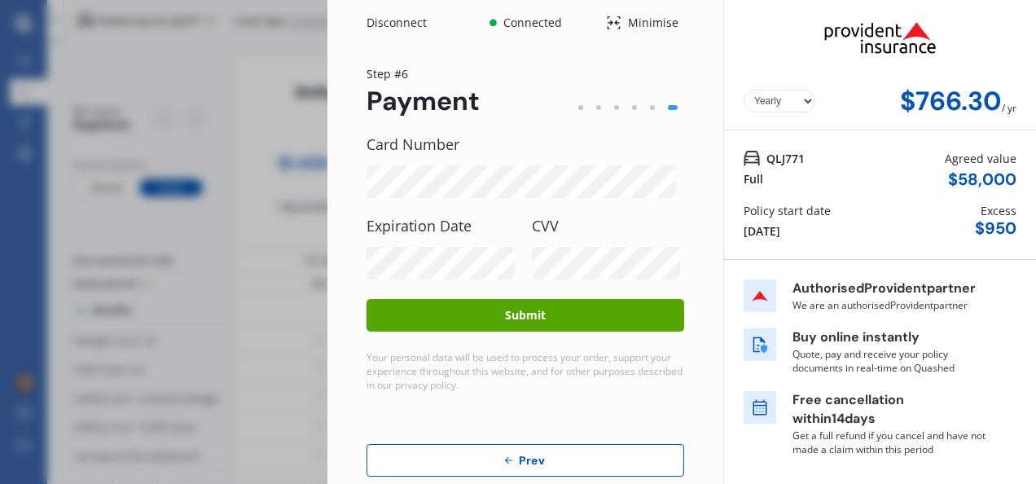
click at [510, 318] on button "Submit" at bounding box center [526, 315] width 318 height 33
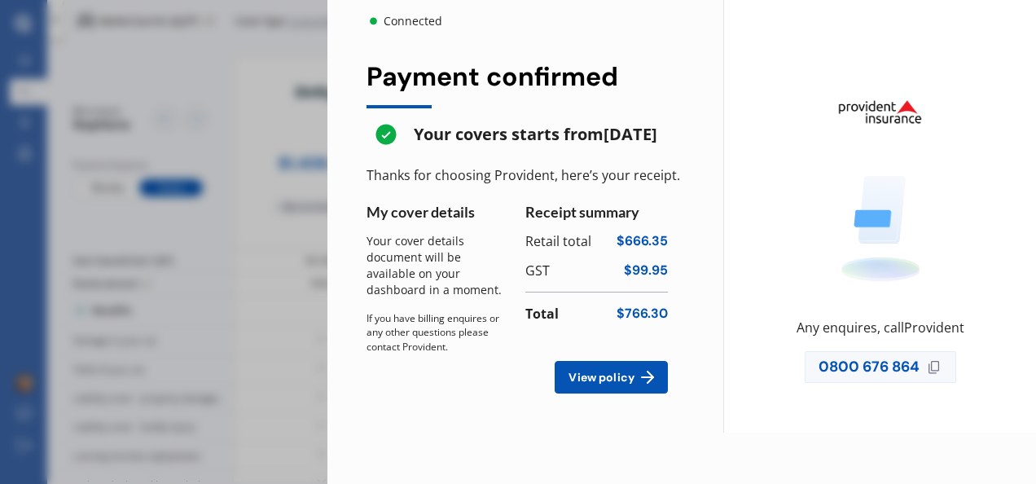
click at [637, 384] on span "View policy" at bounding box center [601, 377] width 73 height 13
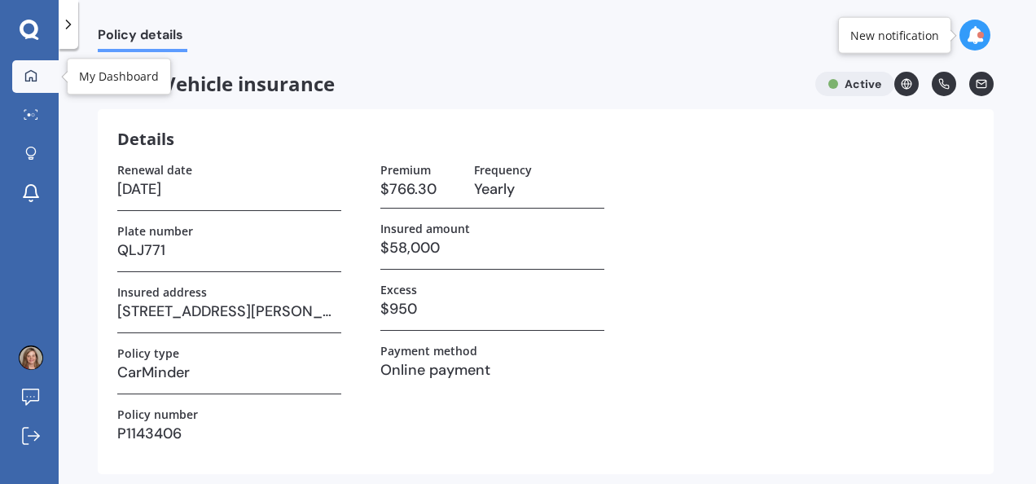
click at [35, 73] on icon at bounding box center [30, 75] width 13 height 13
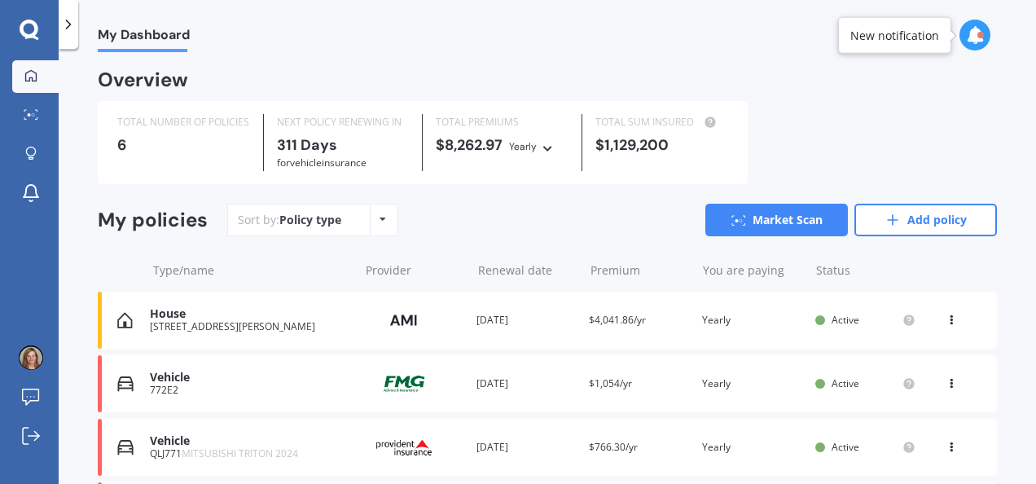
click at [798, 322] on div "House [STREET_ADDRESS][PERSON_NAME] Provider Renewal date [DATE] Premium $4,041…" at bounding box center [547, 320] width 899 height 57
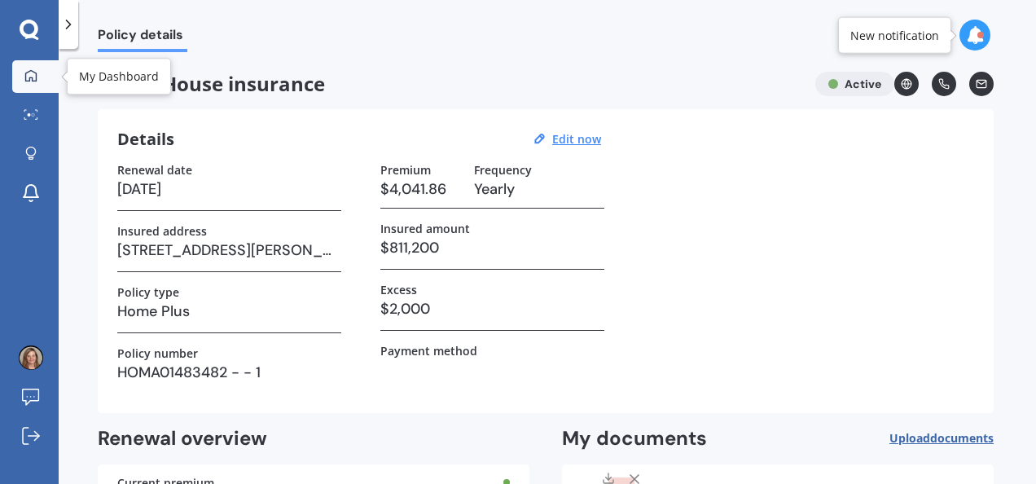
click at [38, 76] on div at bounding box center [31, 76] width 24 height 15
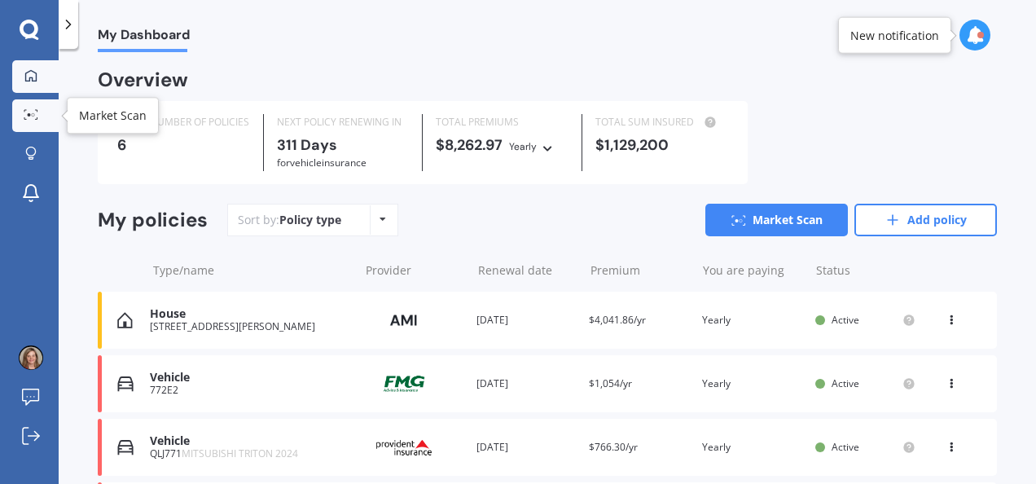
click at [33, 109] on icon at bounding box center [31, 114] width 15 height 11
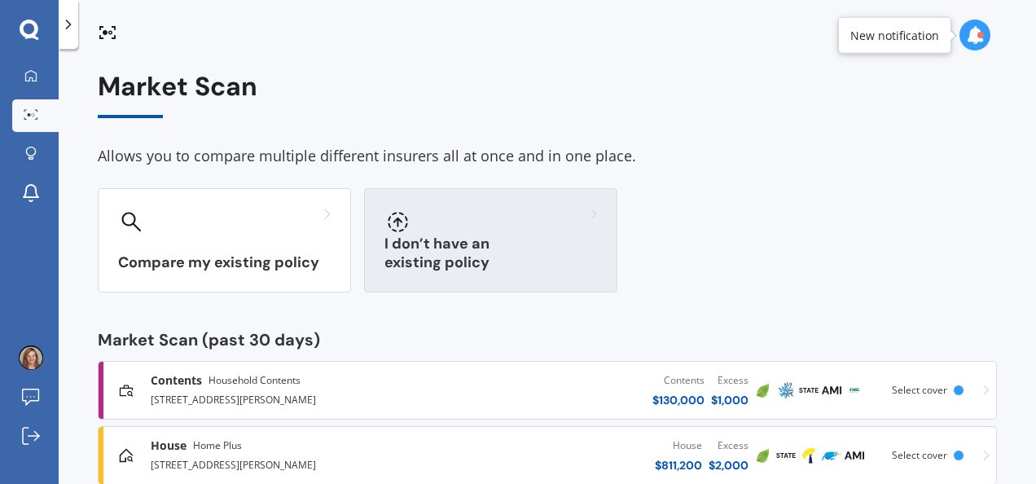
scroll to position [37, 0]
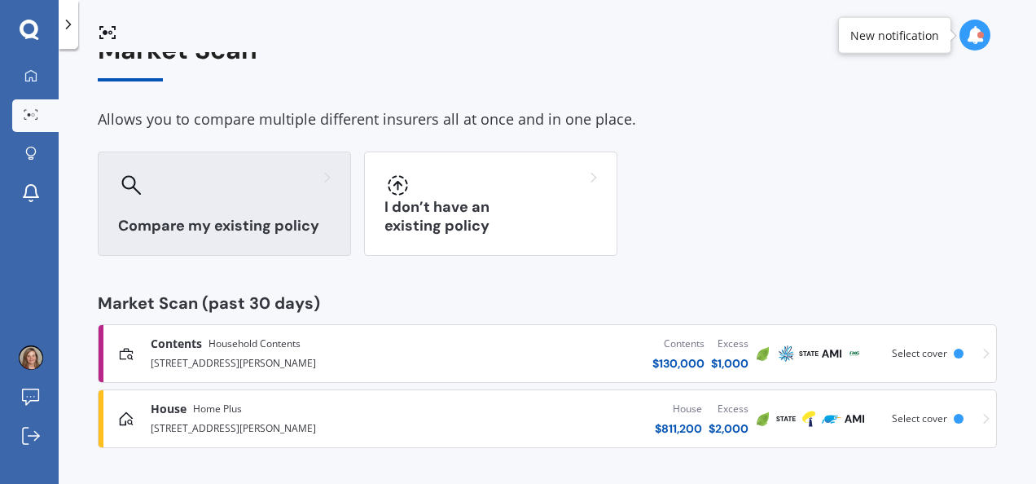
click at [236, 202] on div "Compare my existing policy" at bounding box center [224, 204] width 253 height 104
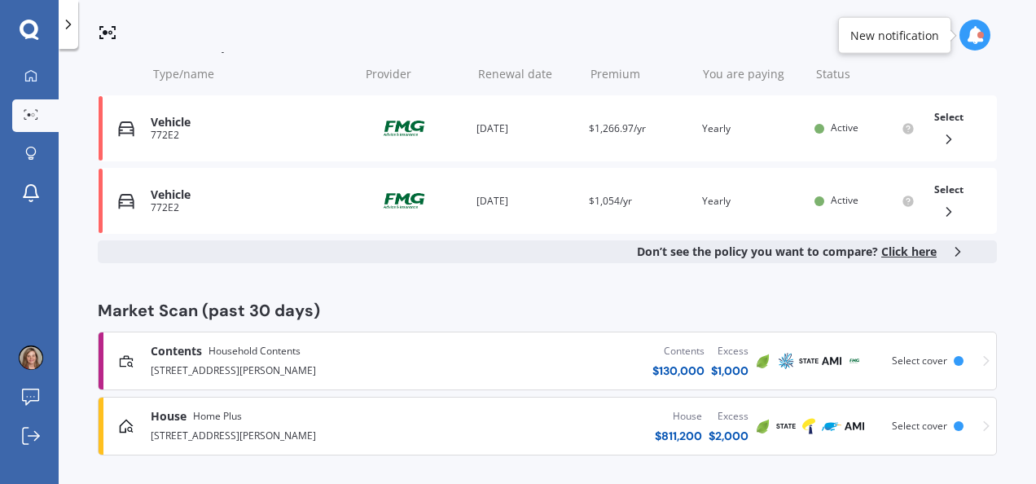
scroll to position [282, 0]
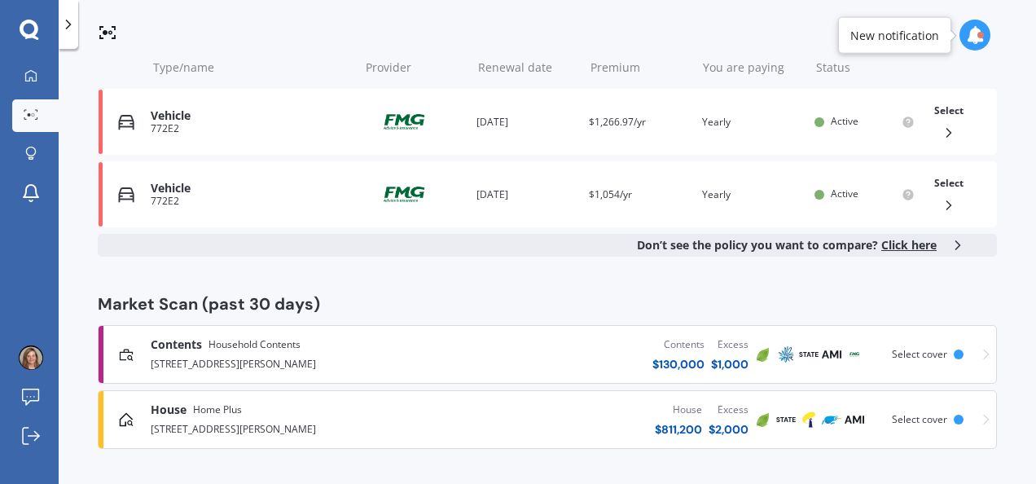
click at [177, 423] on div "[STREET_ADDRESS][PERSON_NAME]" at bounding box center [293, 428] width 284 height 20
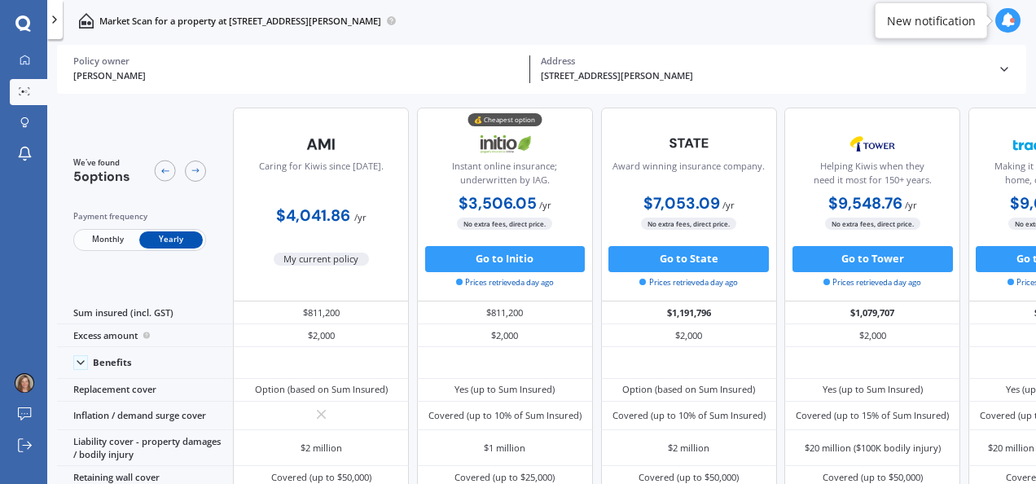
click at [98, 239] on span "Monthly" at bounding box center [108, 239] width 64 height 17
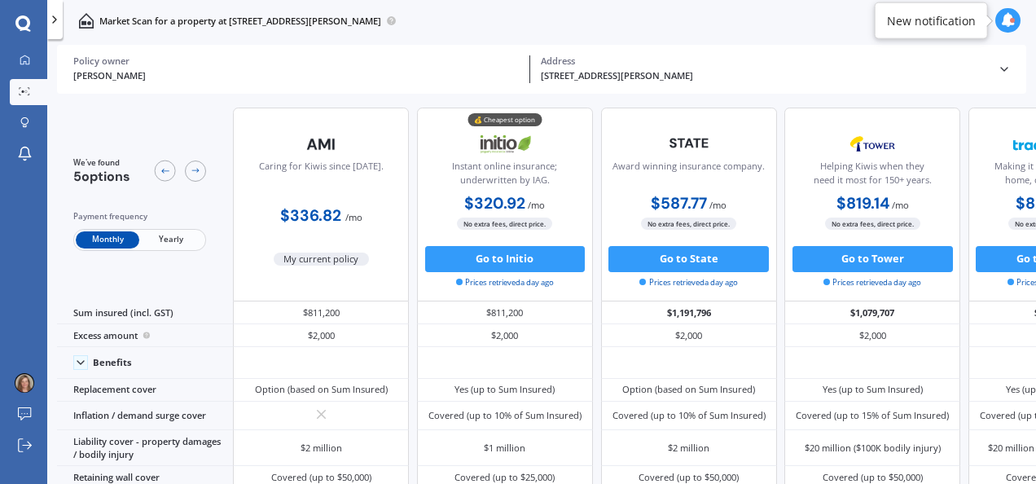
click at [173, 243] on span "Yearly" at bounding box center [171, 239] width 64 height 17
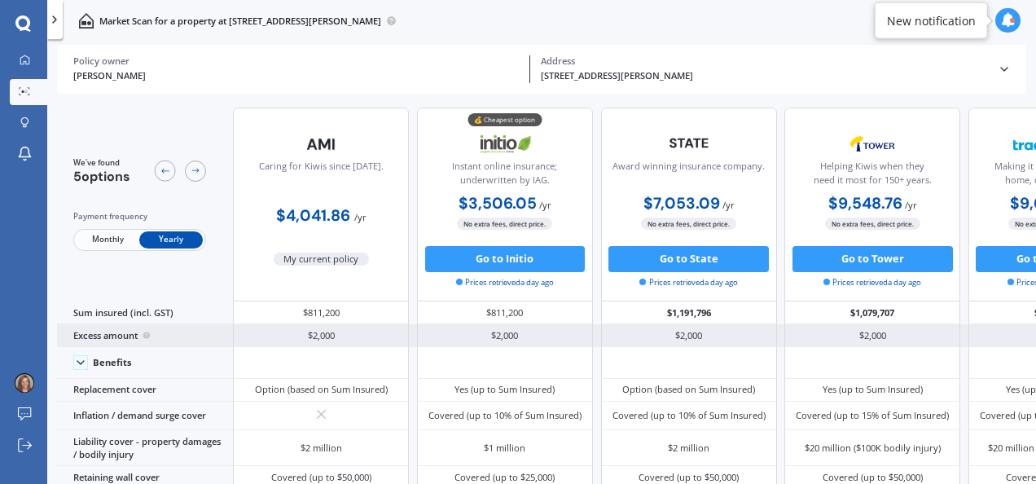
click at [315, 340] on div "$2,000" at bounding box center [321, 335] width 176 height 23
click at [343, 332] on div "$2,000" at bounding box center [321, 335] width 176 height 23
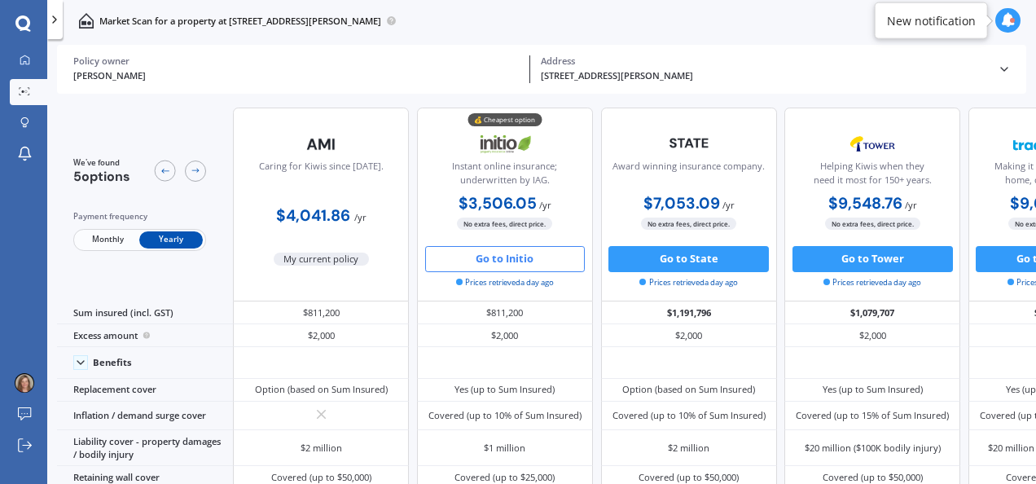
click at [504, 257] on button "Go to Initio" at bounding box center [505, 259] width 161 height 26
